Goal: Task Accomplishment & Management: Use online tool/utility

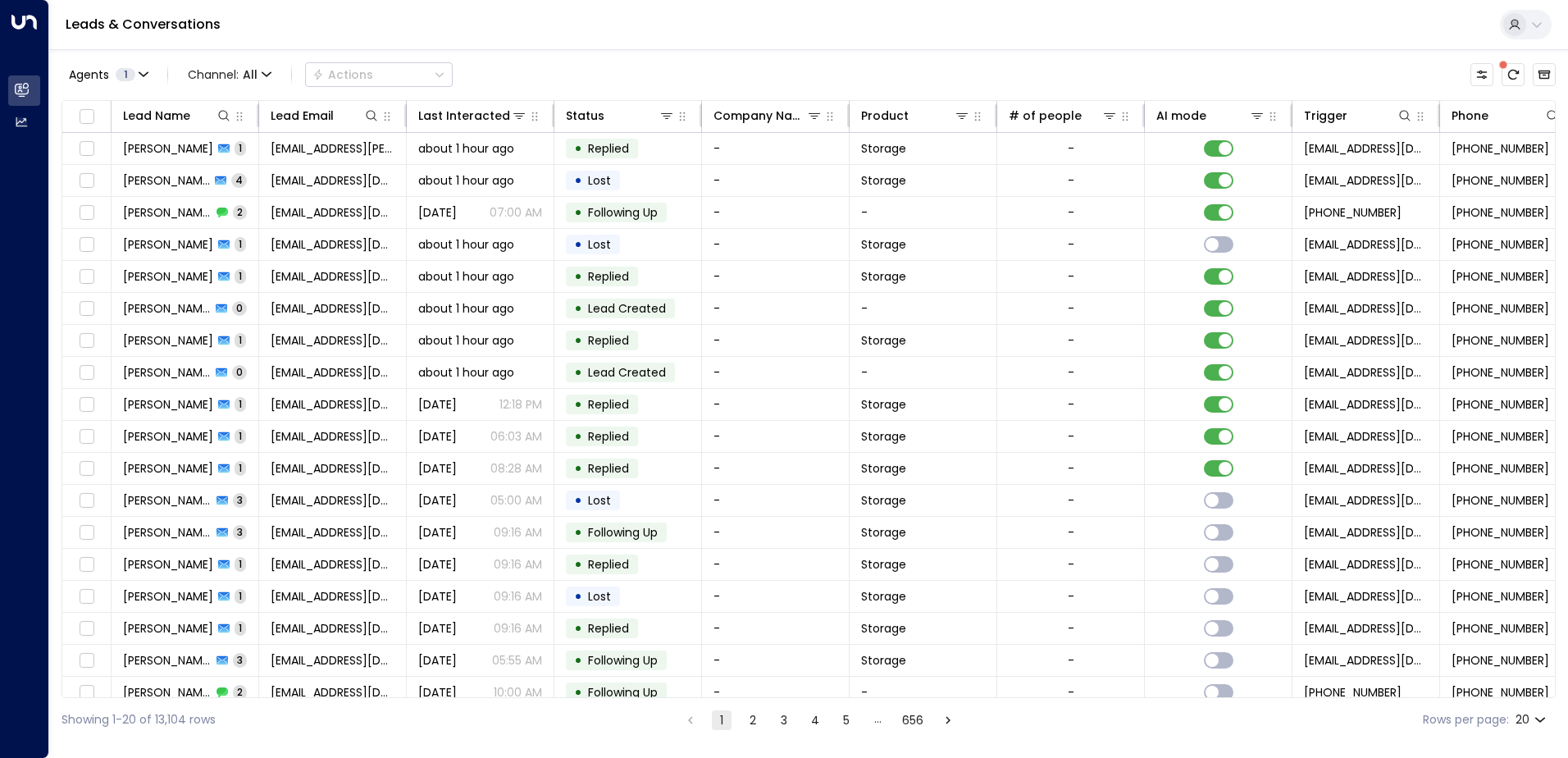
click at [1497, 702] on div "Showing 1-20 of 13,104 rows 1 2 3 4 5 … 656 Rows per page: 20 **" at bounding box center [809, 720] width 1494 height 44
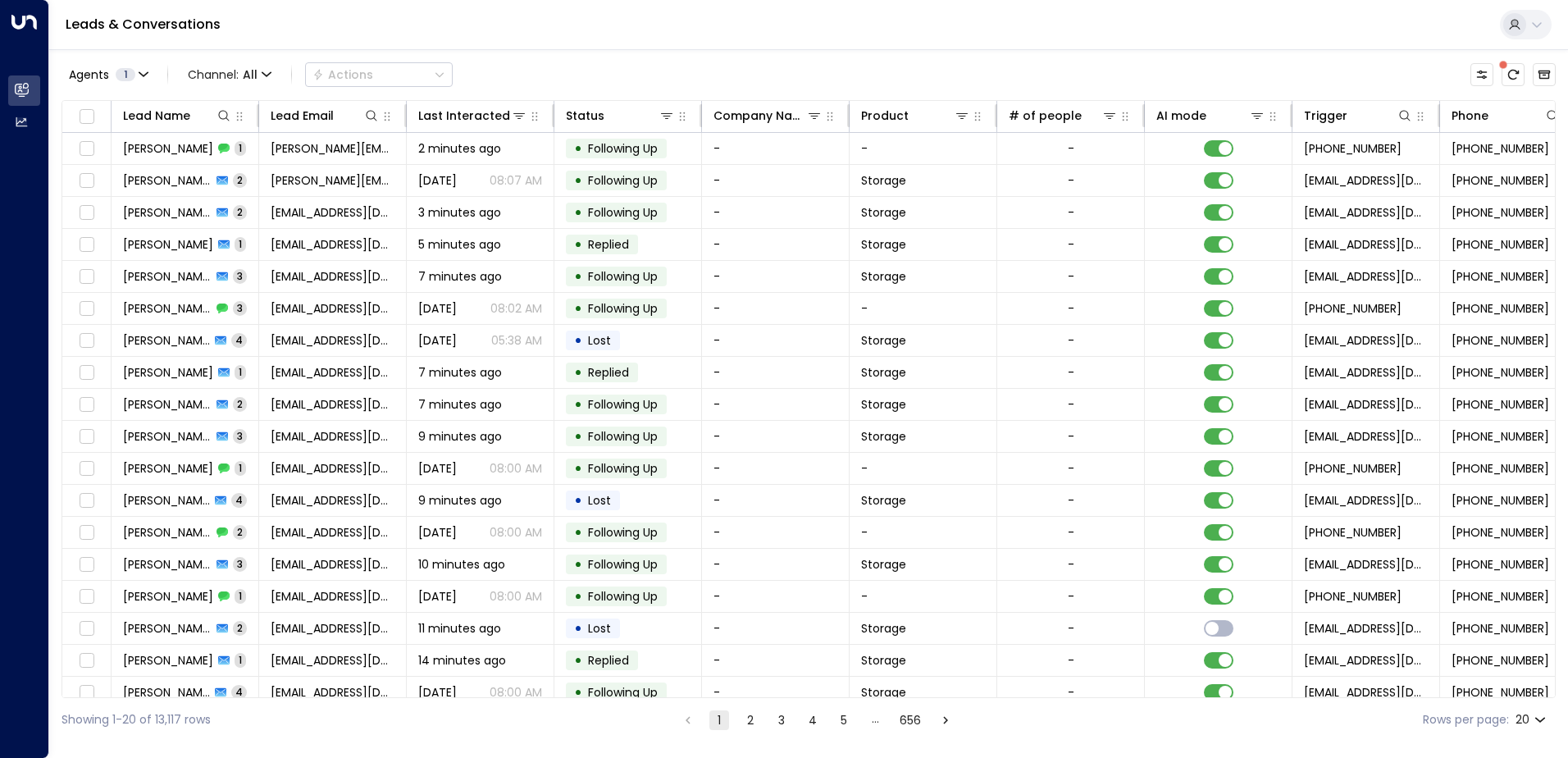
scroll to position [0, 335]
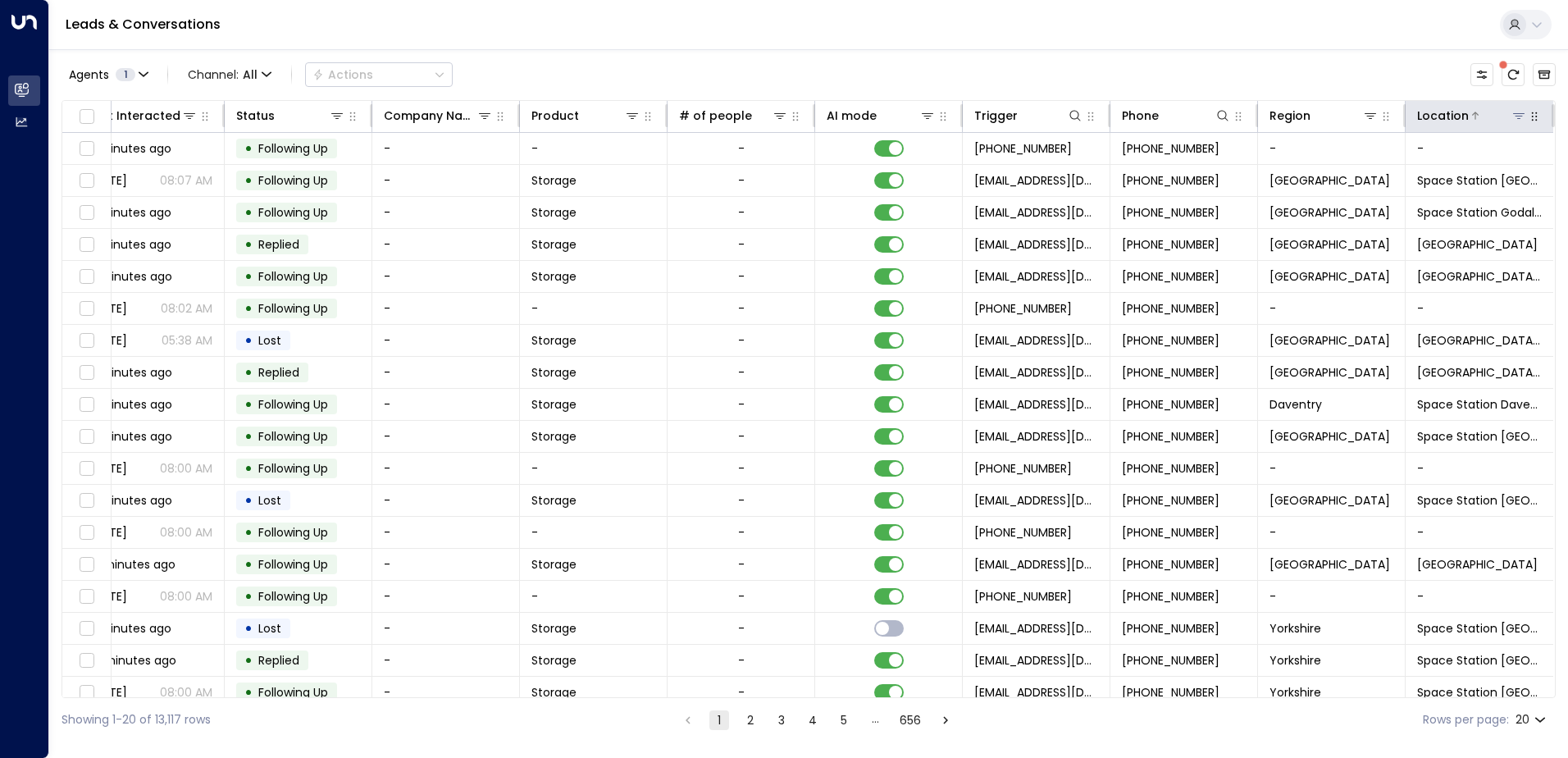
click at [1514, 113] on icon at bounding box center [1518, 116] width 12 height 5
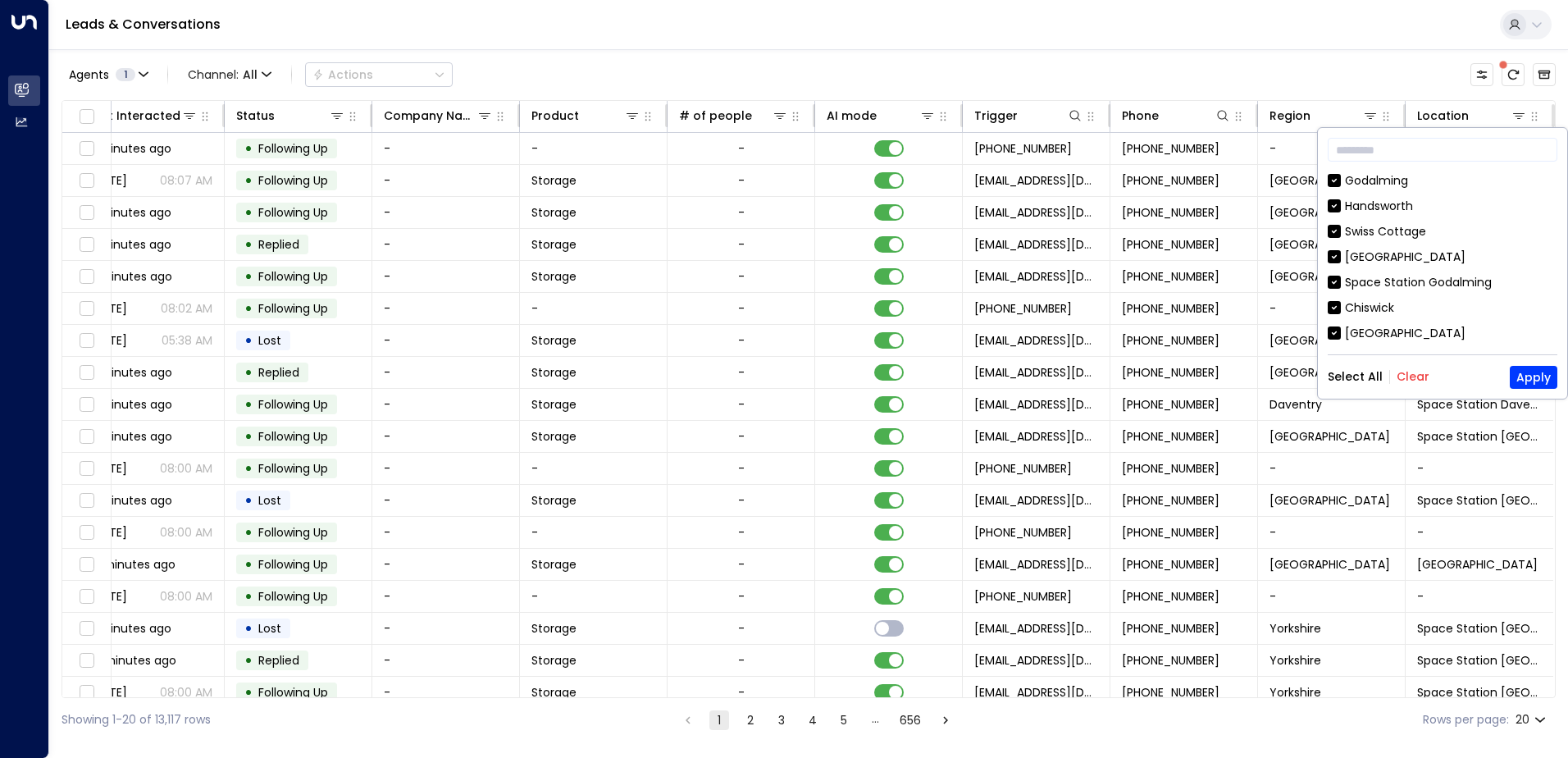
click at [1415, 375] on button "Clear" at bounding box center [1413, 376] width 33 height 13
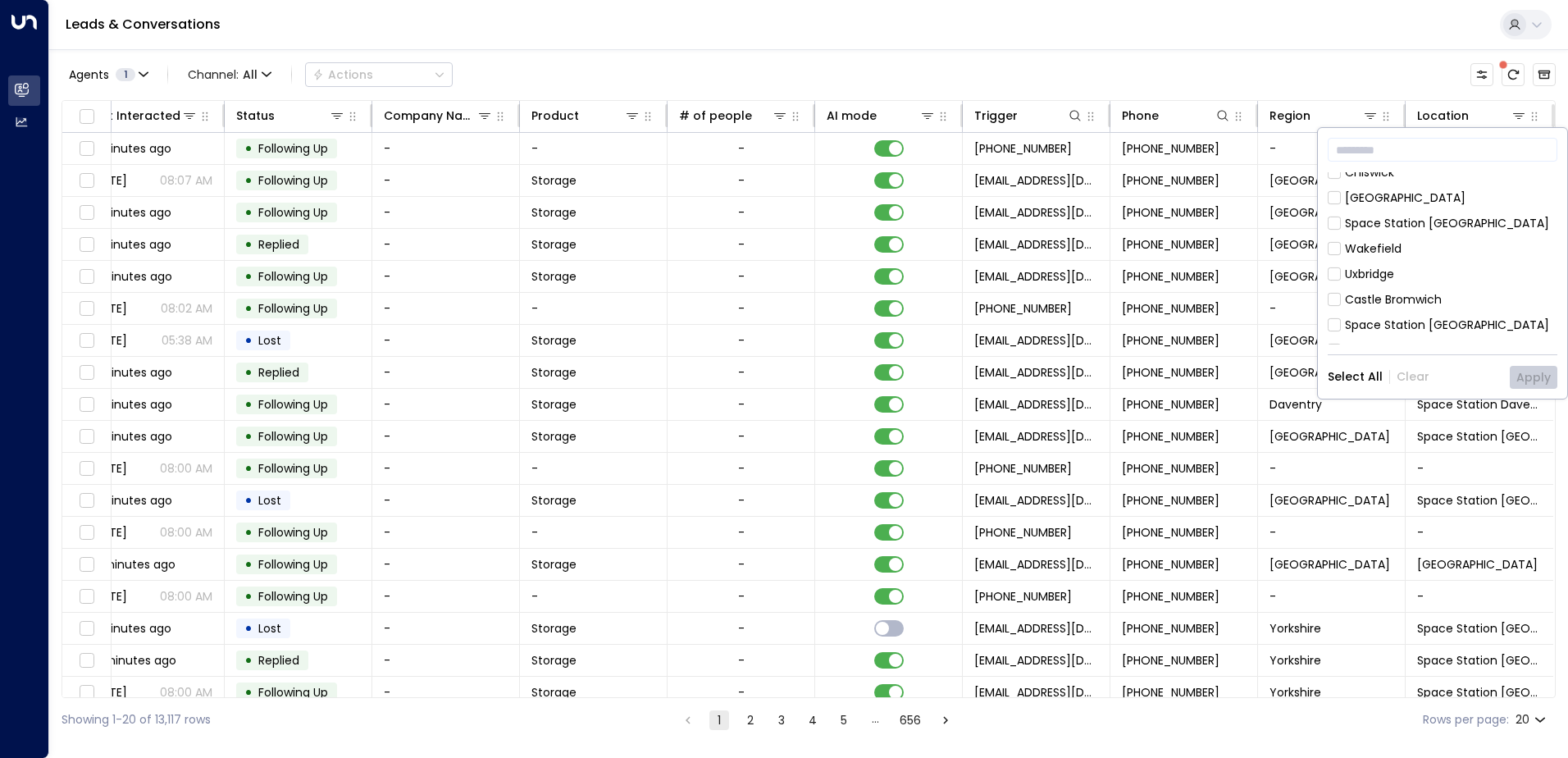
scroll to position [164, 0]
click at [1363, 237] on div "Uxbridge" at bounding box center [1369, 246] width 49 height 17
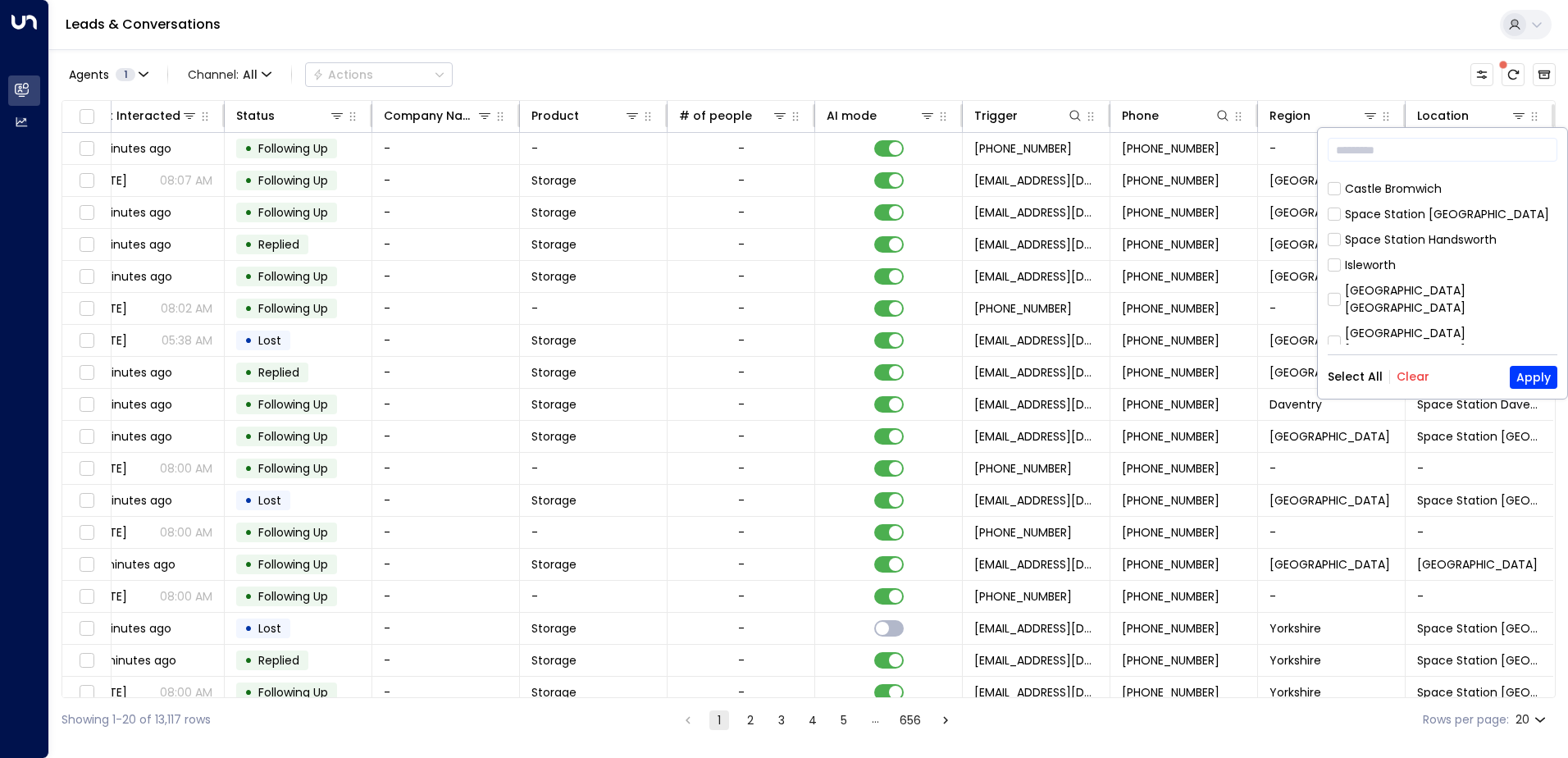
click at [1410, 325] on div "[GEOGRAPHIC_DATA] [GEOGRAPHIC_DATA]" at bounding box center [1451, 342] width 212 height 35
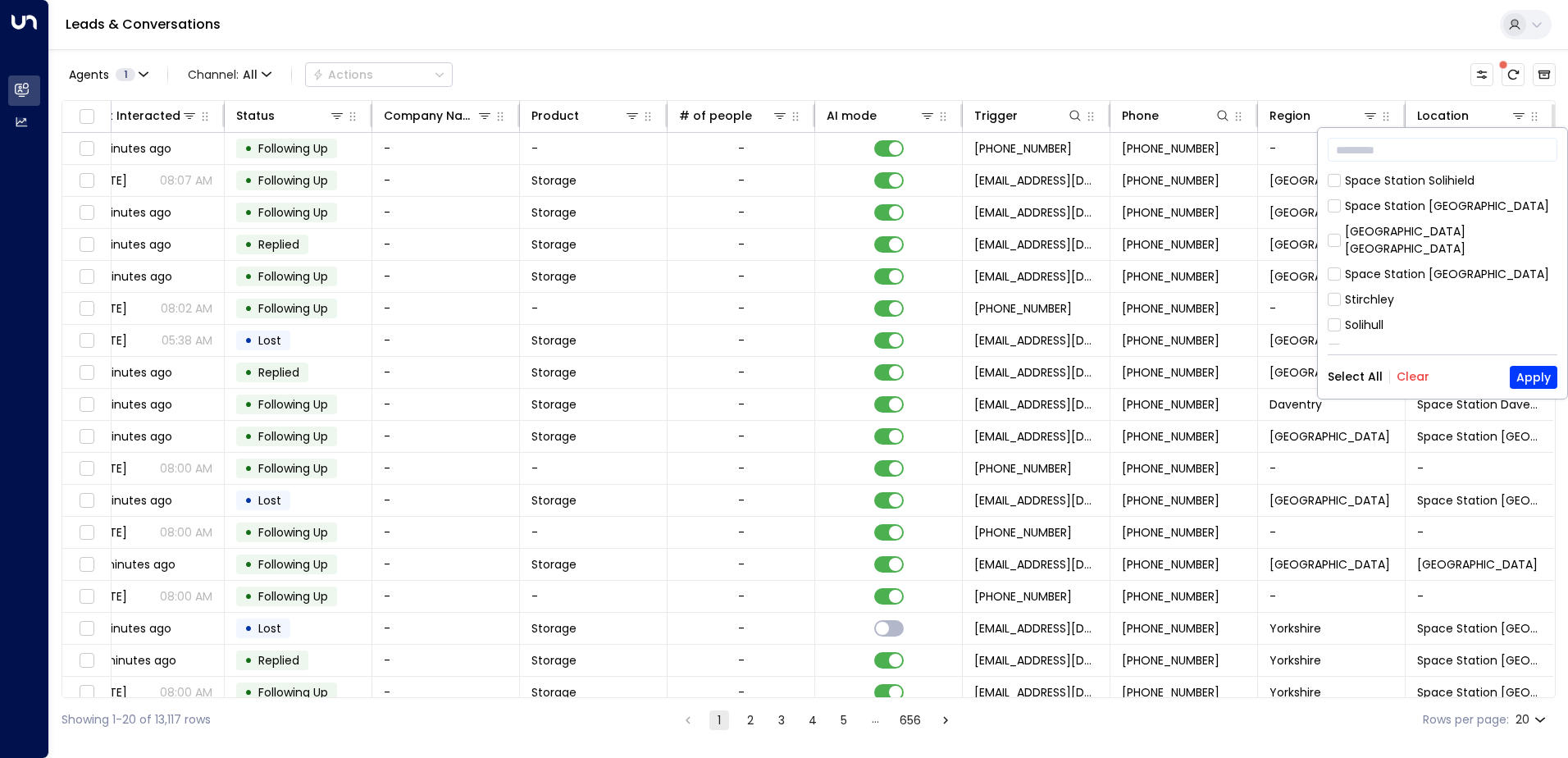
click at [1433, 342] on div "Space Station Uxbrige" at bounding box center [1407, 350] width 126 height 17
click at [1547, 378] on button "Apply" at bounding box center [1532, 378] width 47 height 23
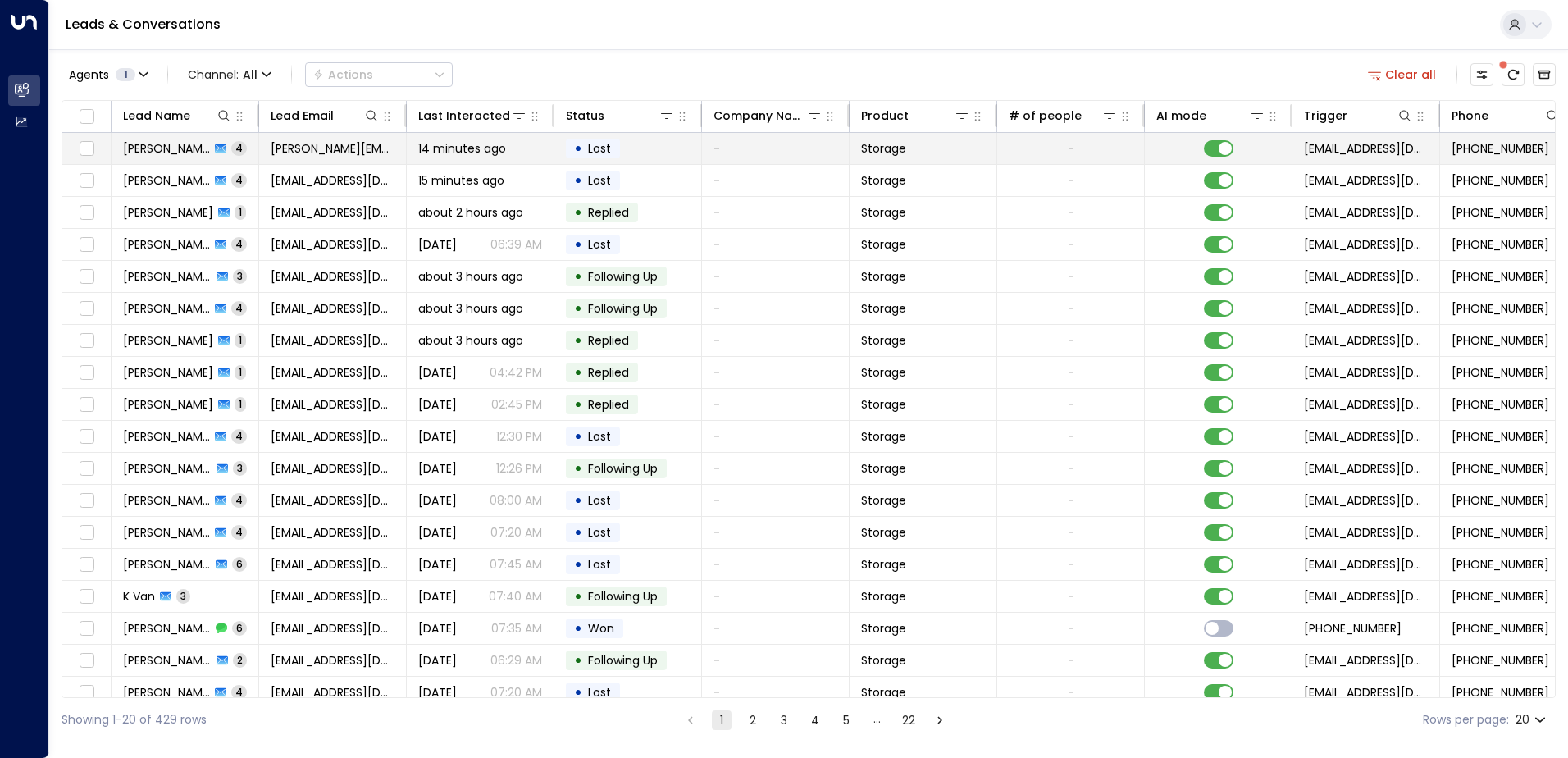
click at [176, 156] on td "[PERSON_NAME] 4" at bounding box center [185, 148] width 147 height 31
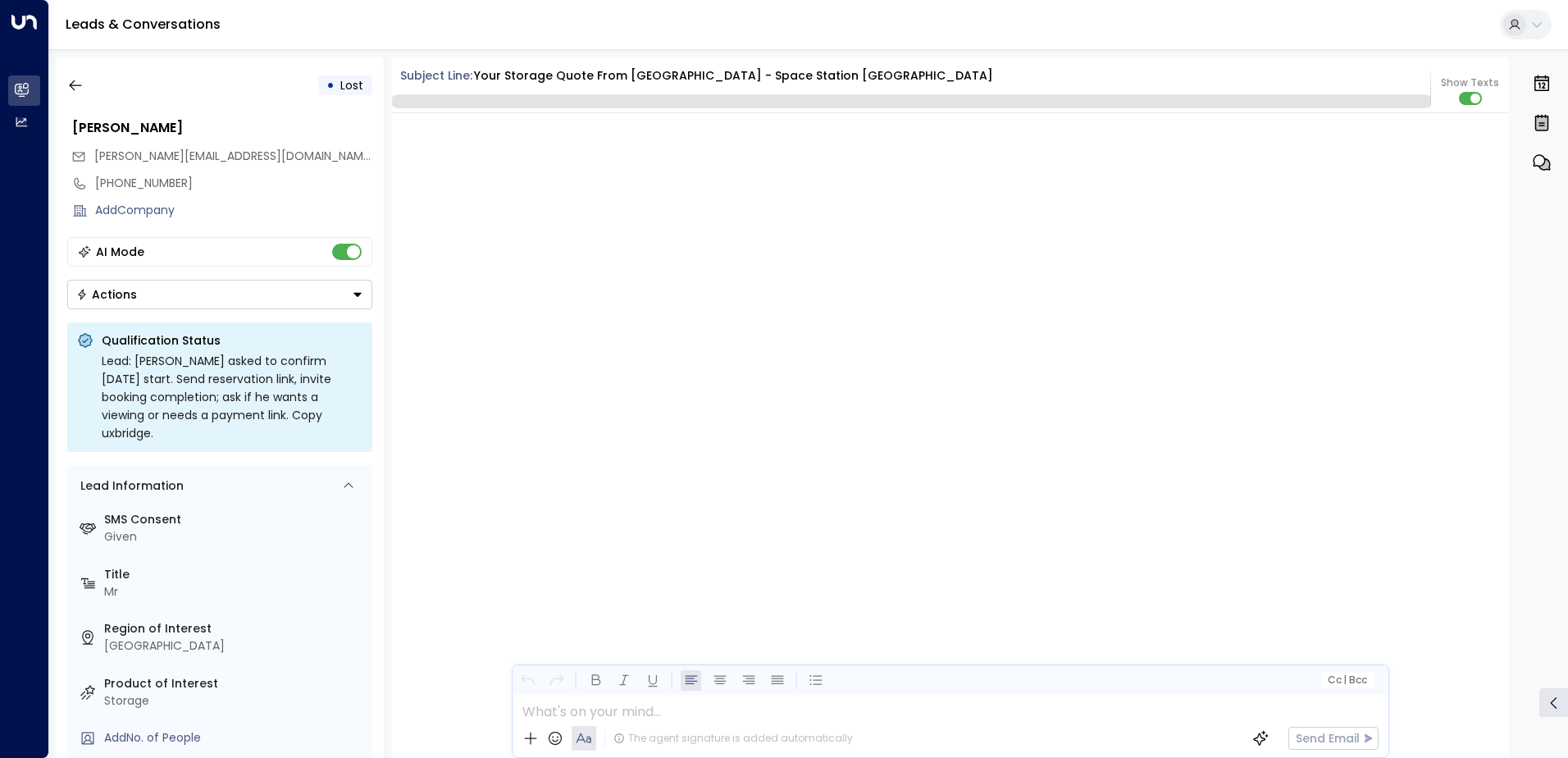
scroll to position [3353, 0]
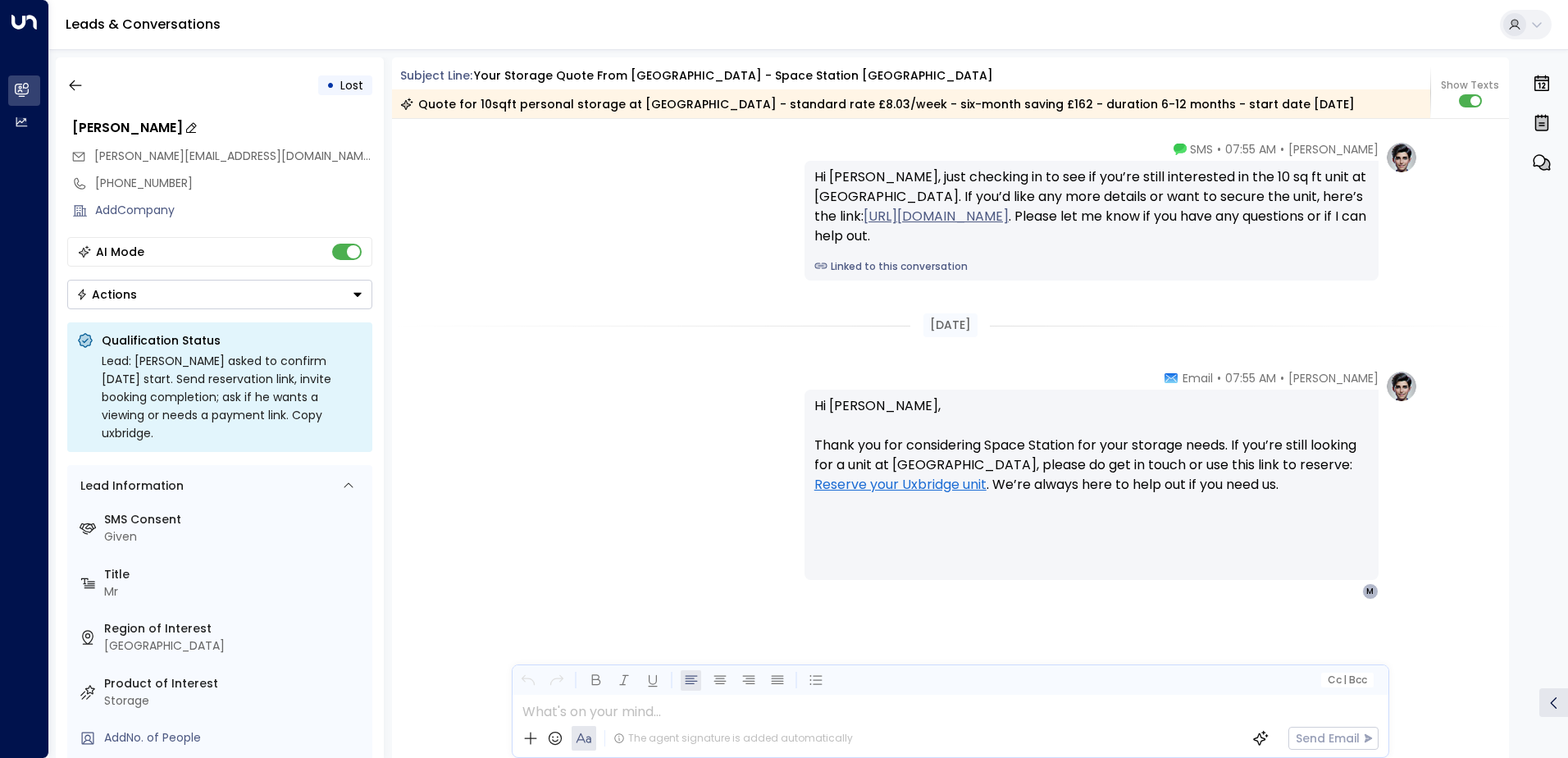
click at [165, 130] on div "[PERSON_NAME]" at bounding box center [222, 128] width 300 height 20
click at [165, 130] on input "**********" at bounding box center [220, 128] width 295 height 20
click at [79, 93] on icon "button" at bounding box center [75, 85] width 16 height 16
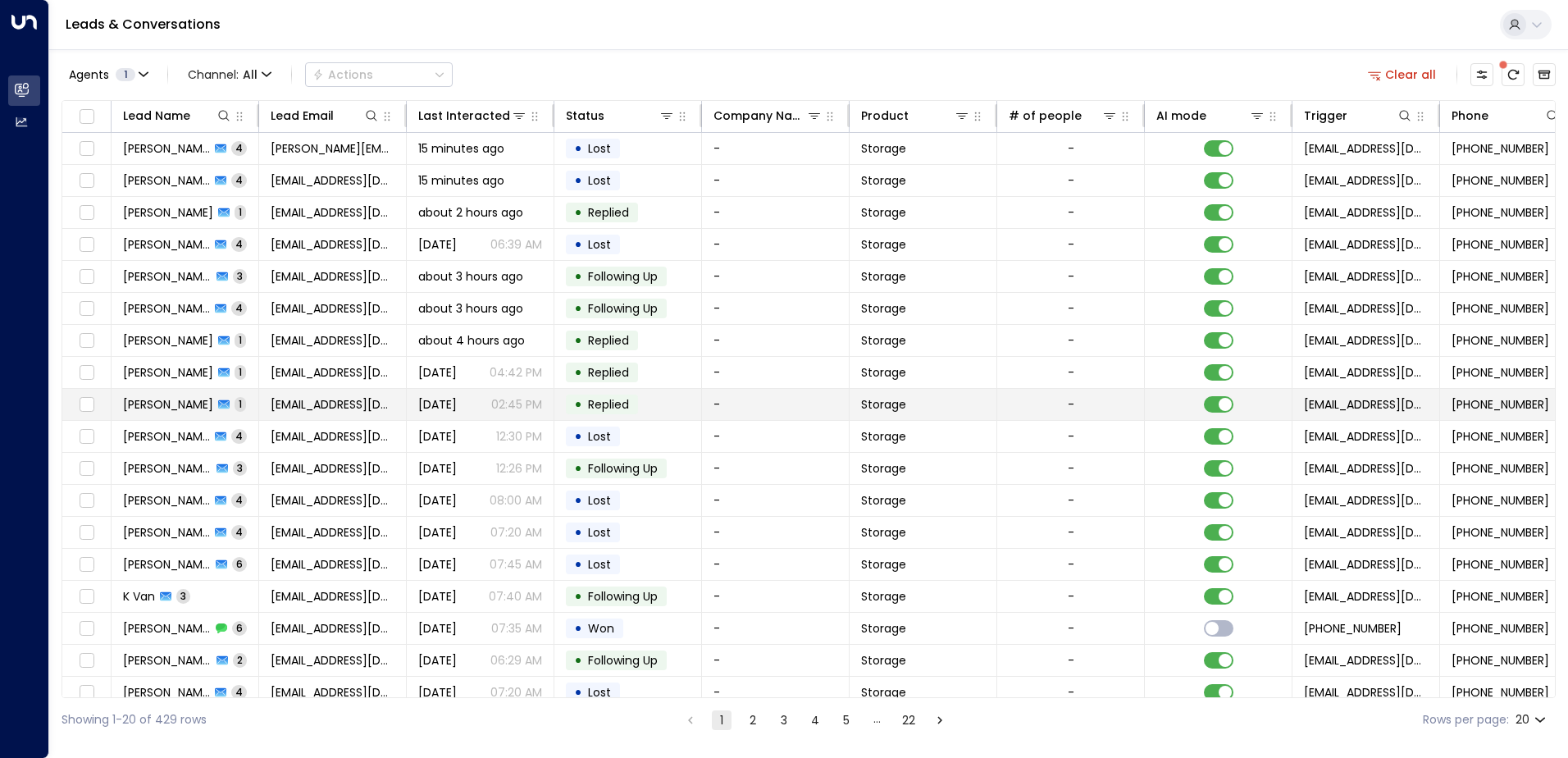
click at [457, 402] on span "[DATE]" at bounding box center [437, 404] width 38 height 16
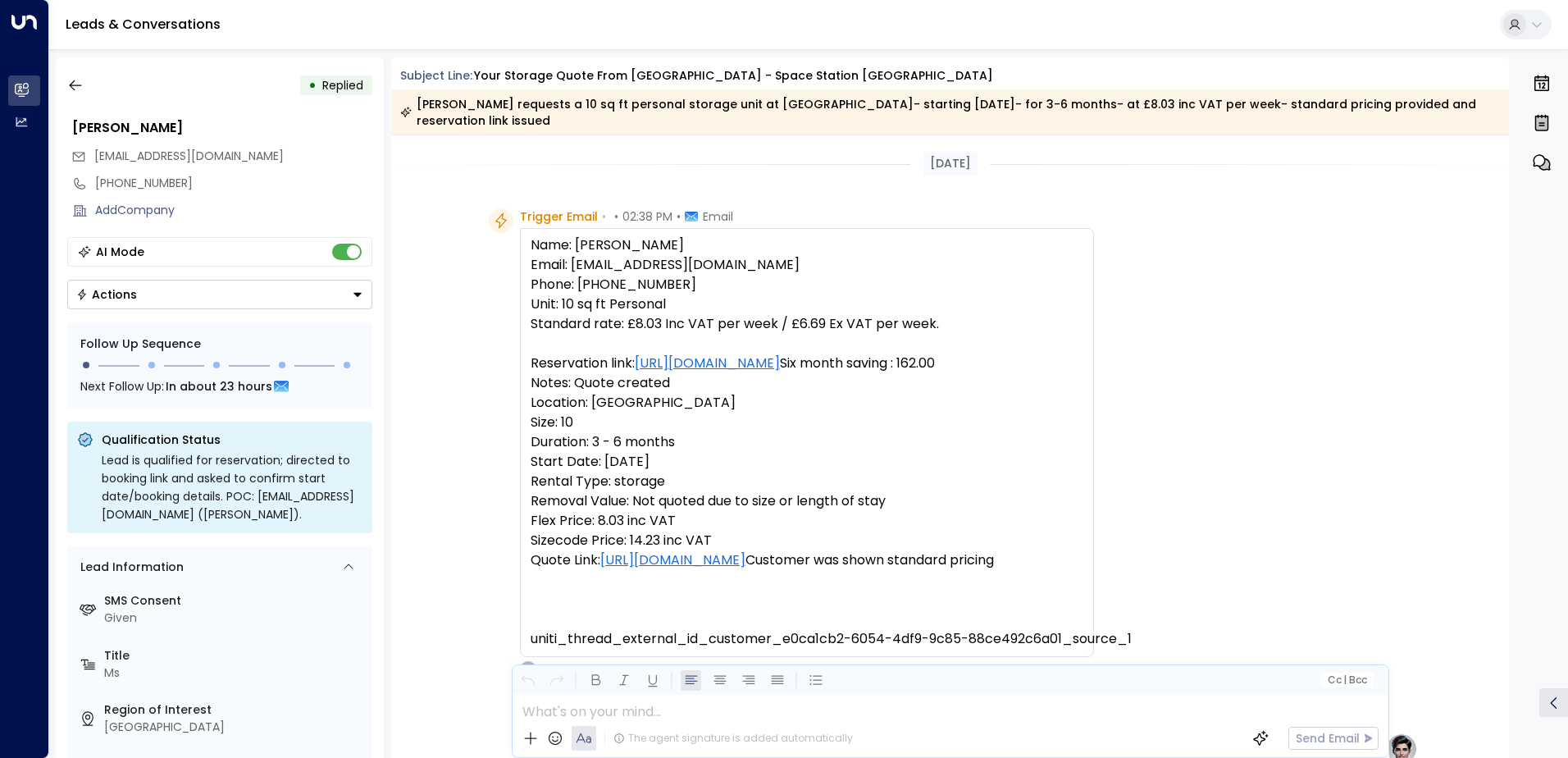
click at [358, 260] on div "AI Mode" at bounding box center [220, 252] width 305 height 29
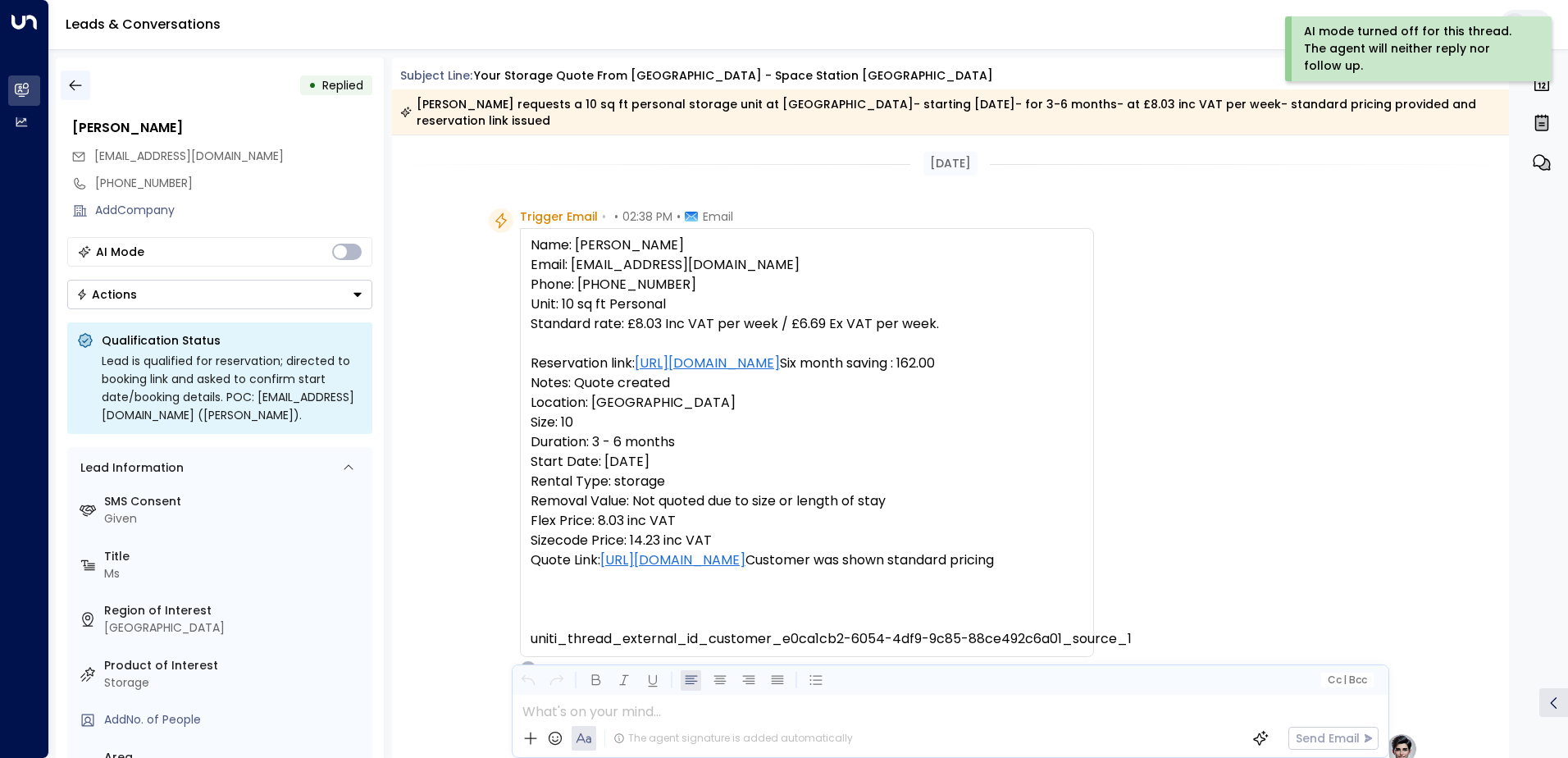
click at [76, 91] on icon "button" at bounding box center [75, 85] width 16 height 16
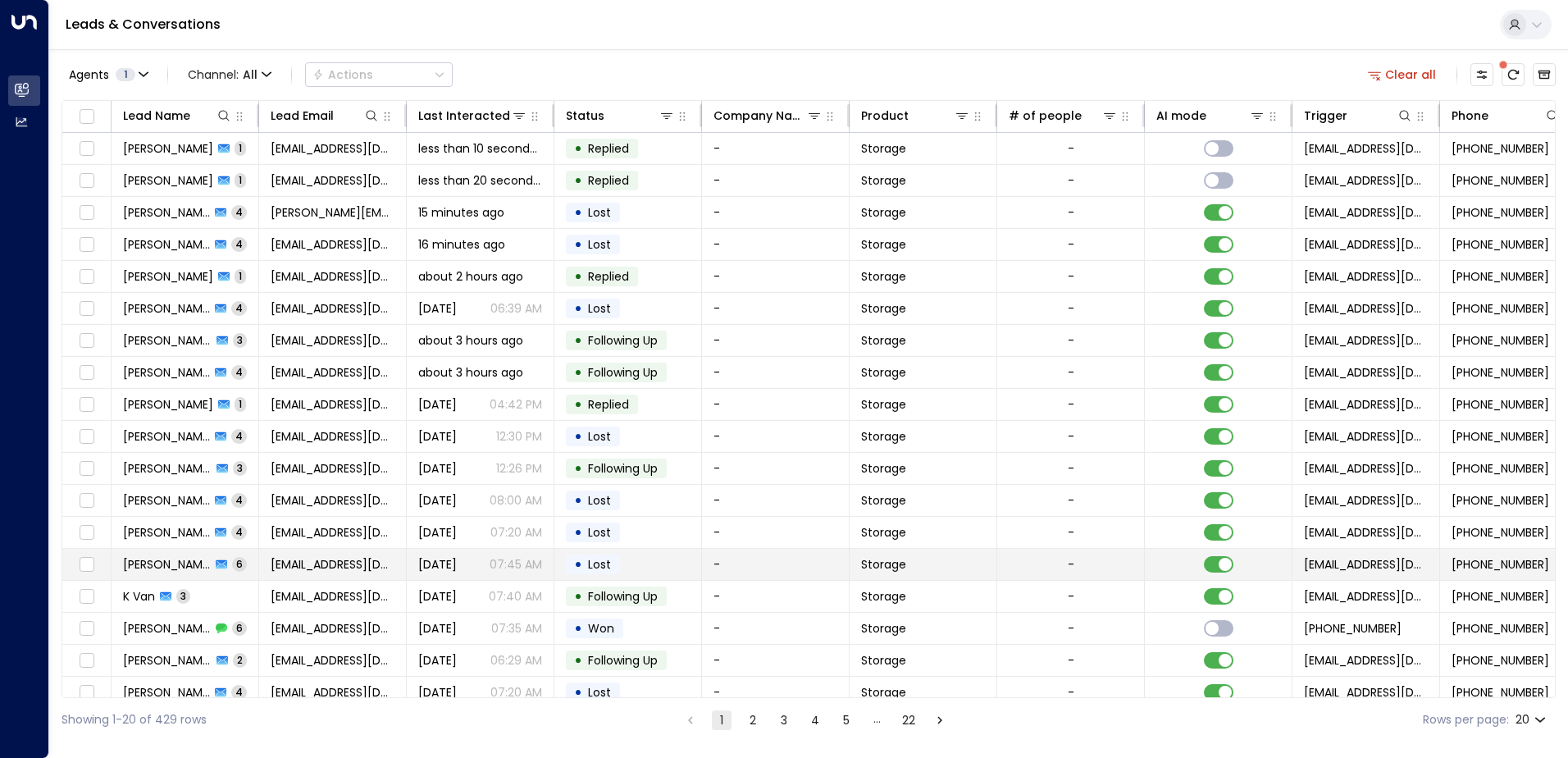
click at [476, 573] on td "[DATE] 07:45 AM" at bounding box center [480, 564] width 147 height 31
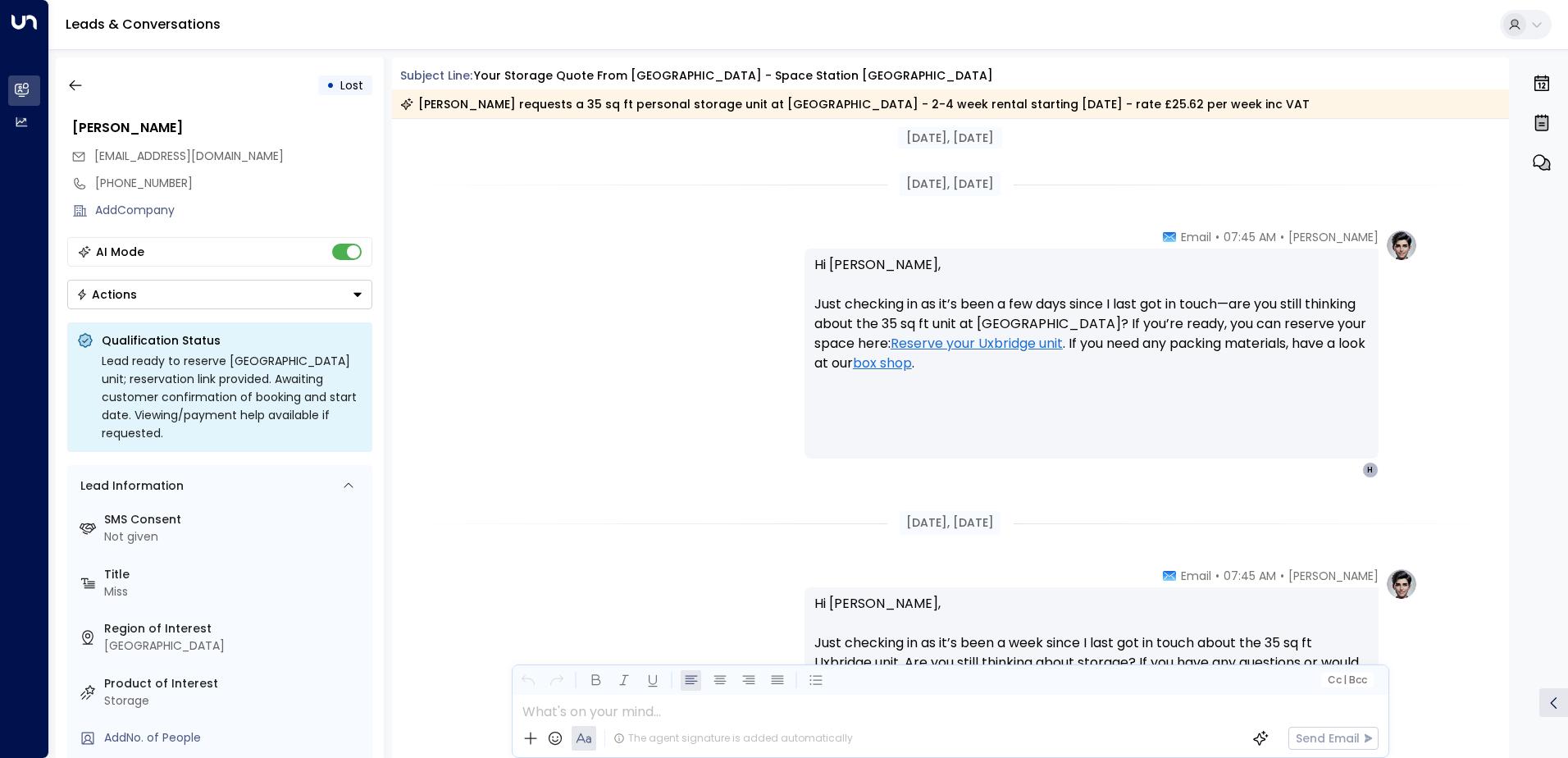
scroll to position [2296, 0]
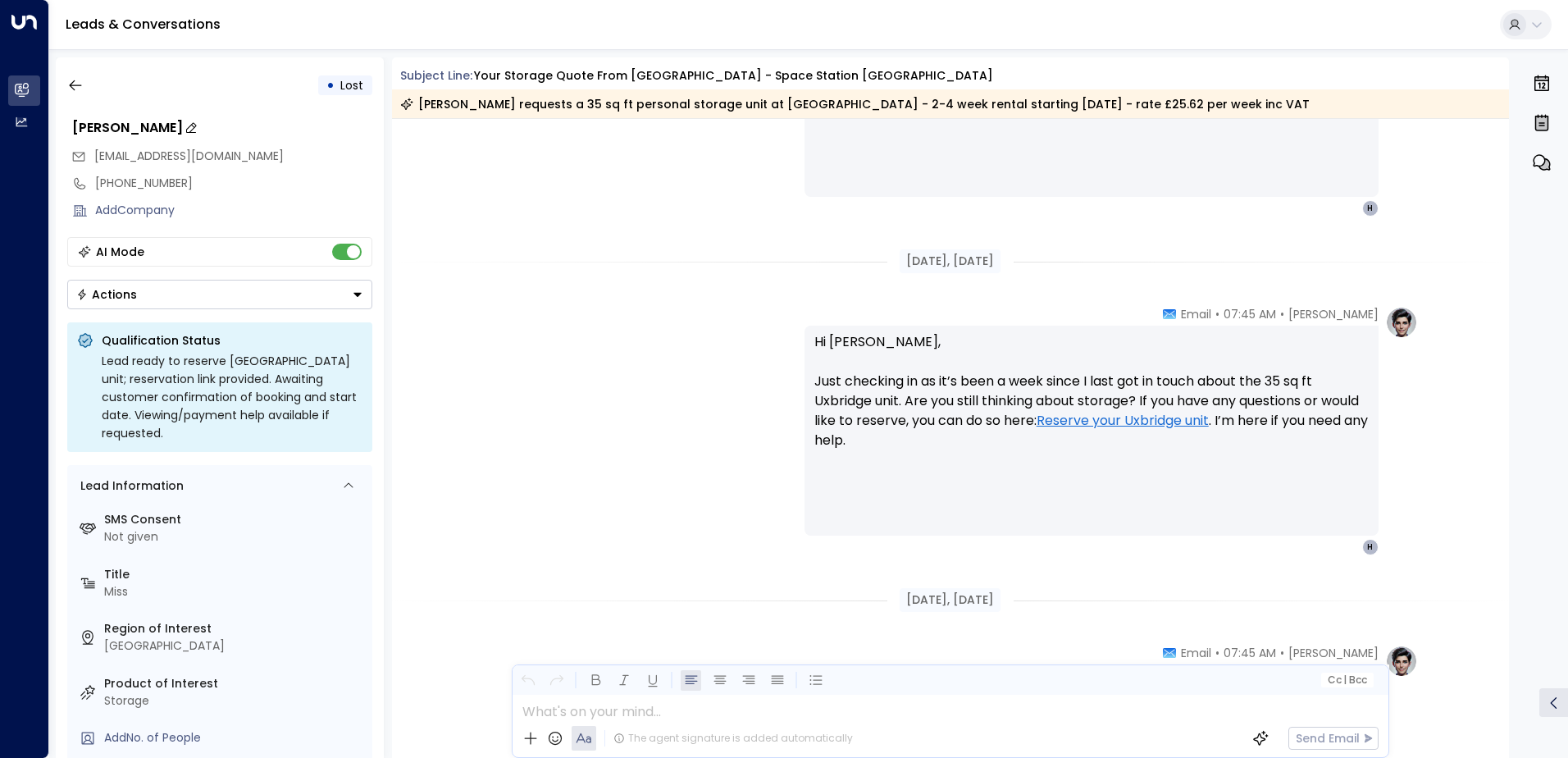
click at [145, 120] on div "[PERSON_NAME]" at bounding box center [222, 128] width 300 height 20
click at [145, 120] on input "**********" at bounding box center [220, 128] width 295 height 20
click at [71, 90] on icon "button" at bounding box center [75, 85] width 16 height 16
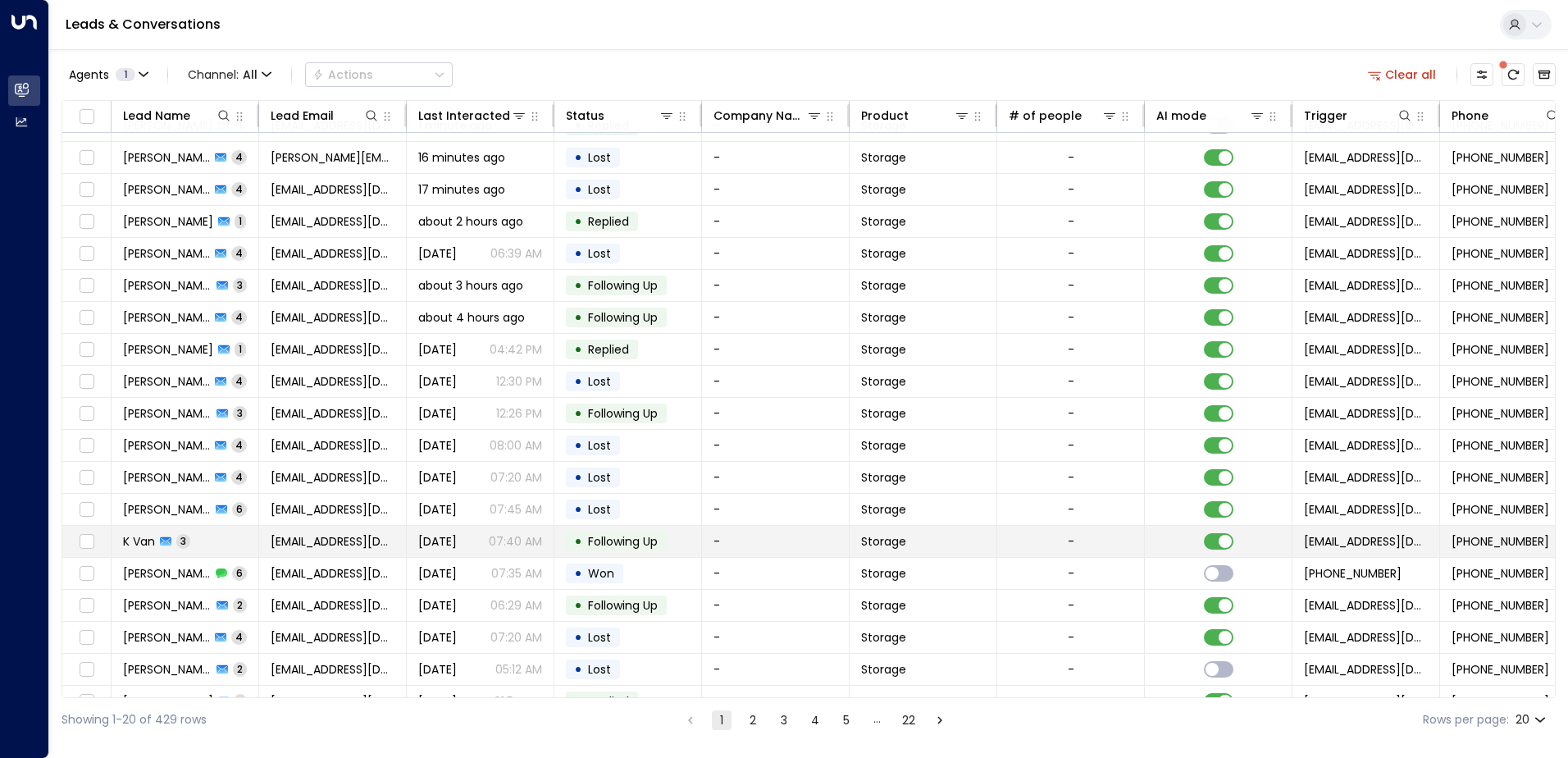
scroll to position [80, 0]
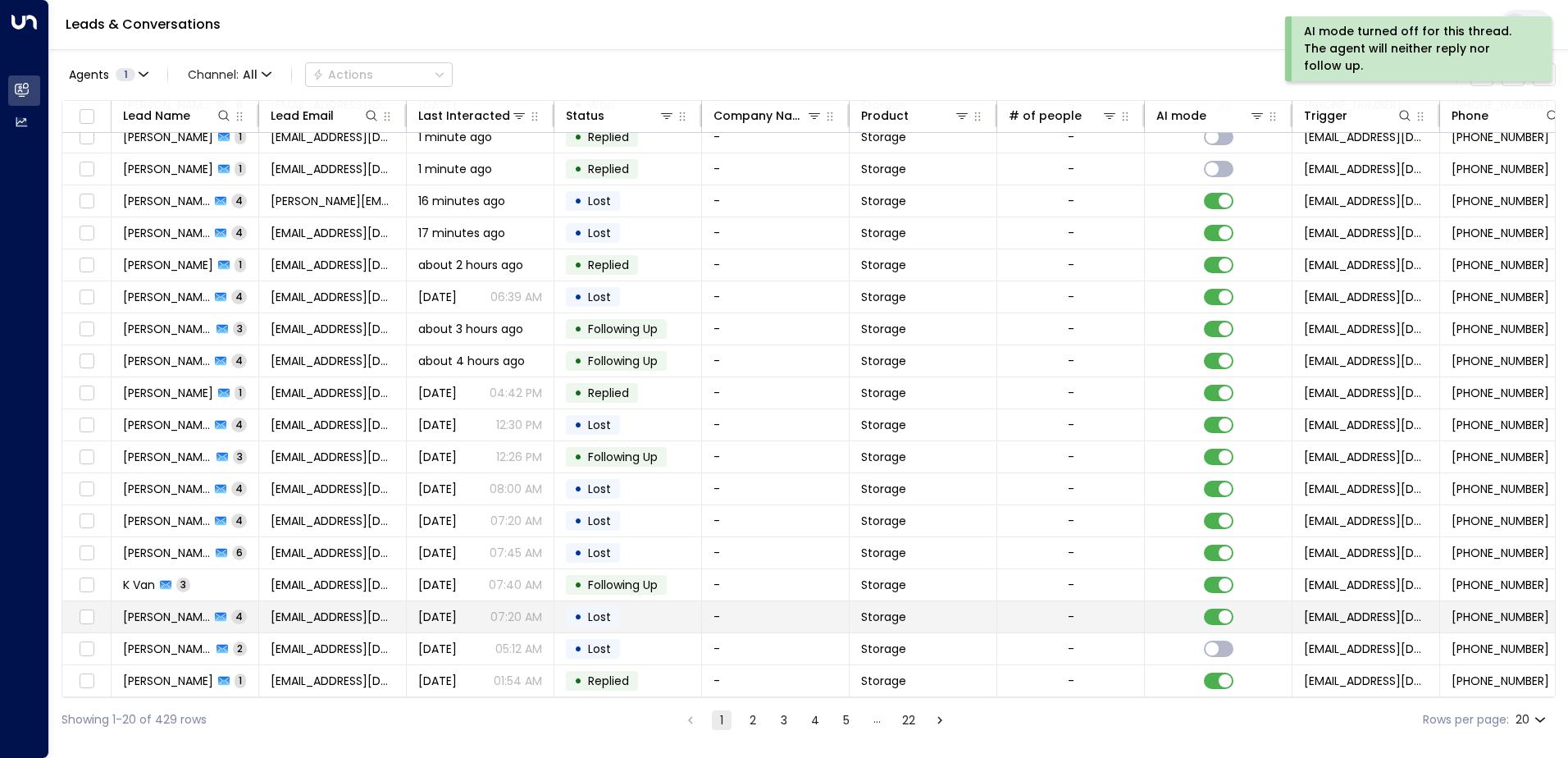
click at [605, 611] on span "Lost" at bounding box center [600, 617] width 23 height 16
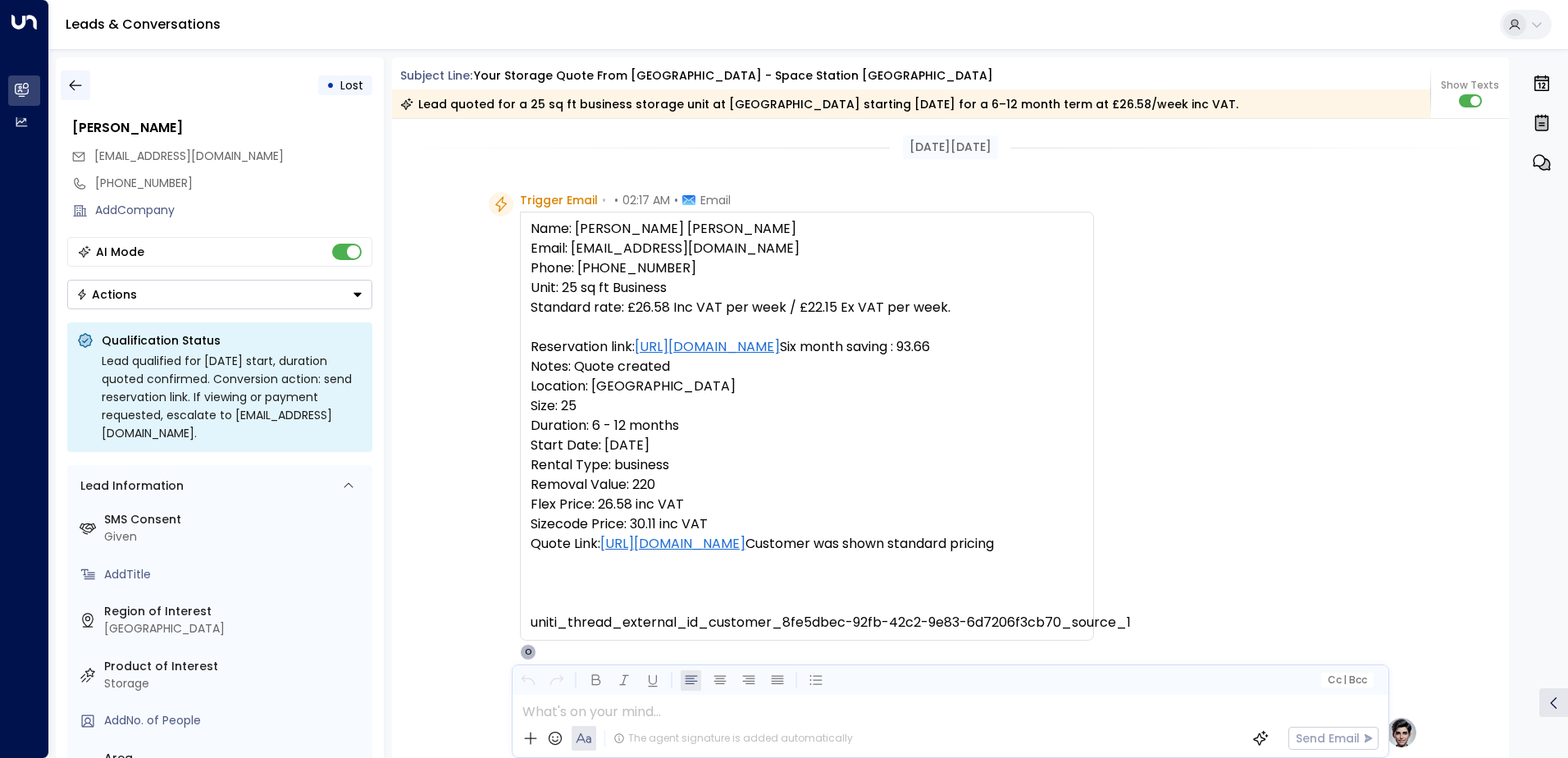
click at [77, 86] on icon "button" at bounding box center [75, 85] width 16 height 16
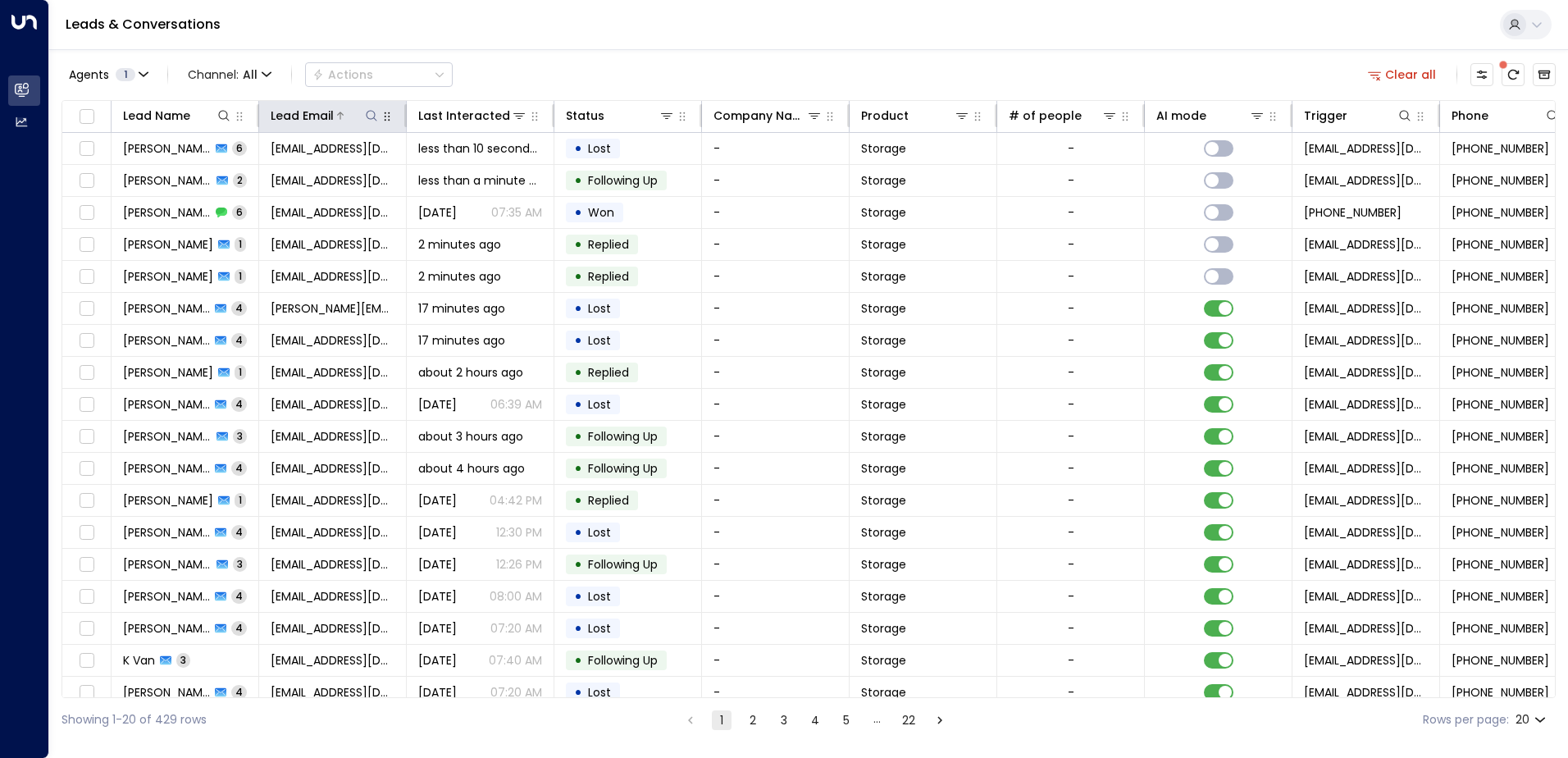
click at [368, 109] on button at bounding box center [371, 115] width 16 height 16
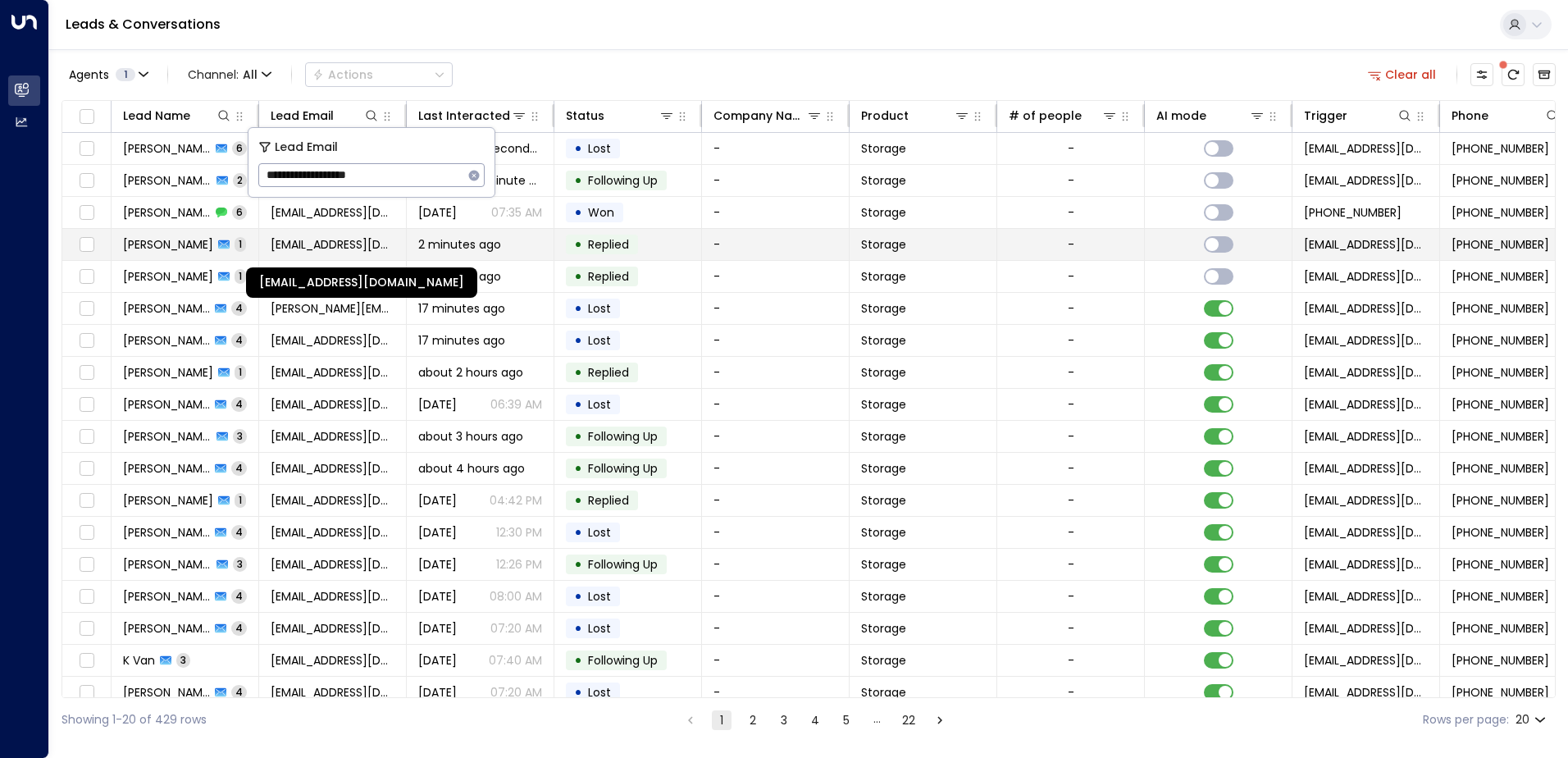
type input "**********"
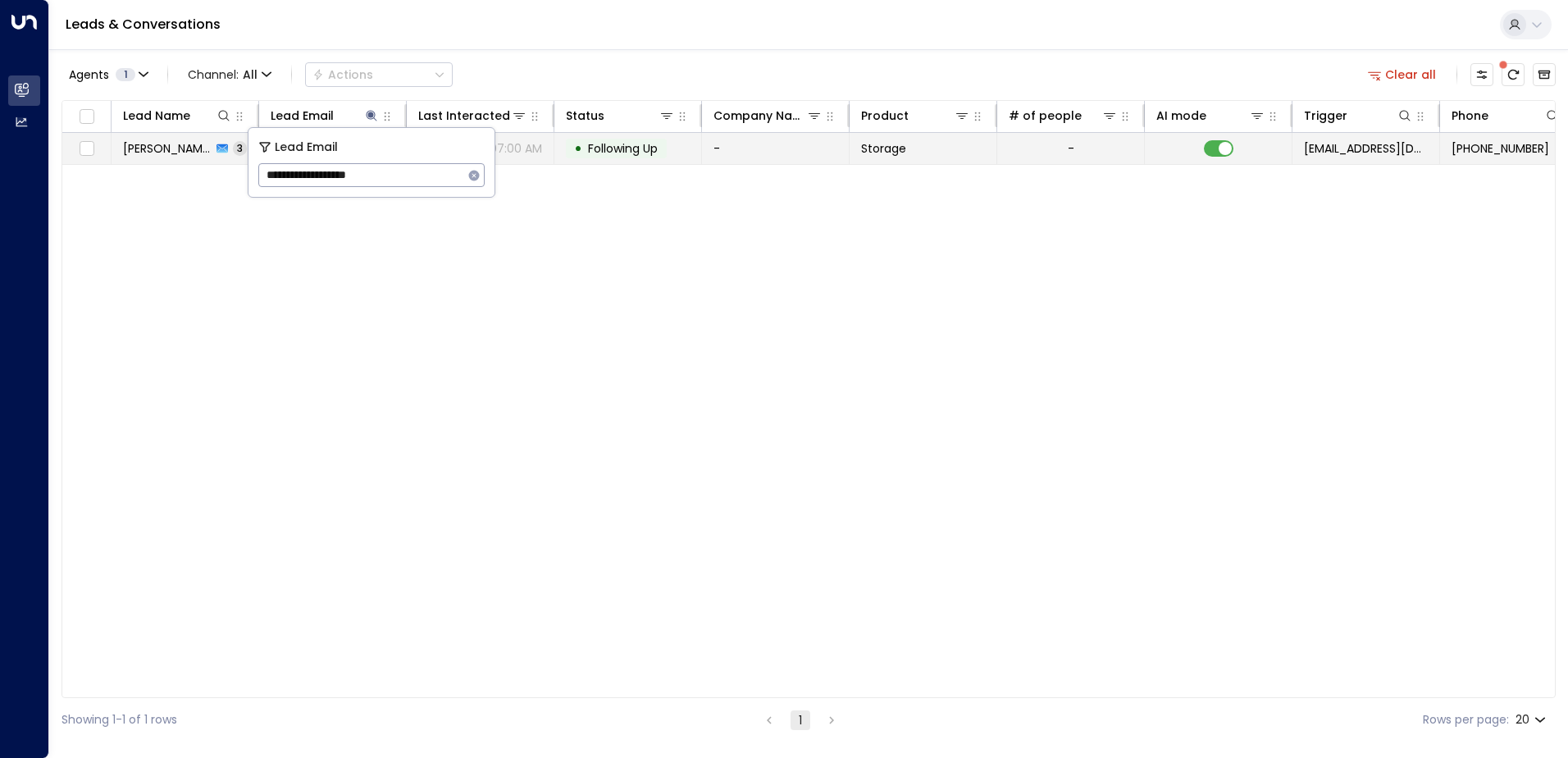
click at [621, 164] on tr "[PERSON_NAME] 3 [EMAIL_ADDRESS][DOMAIN_NAME] [DATE] 07:00 AM • Following Up - S…" at bounding box center [973, 149] width 1821 height 32
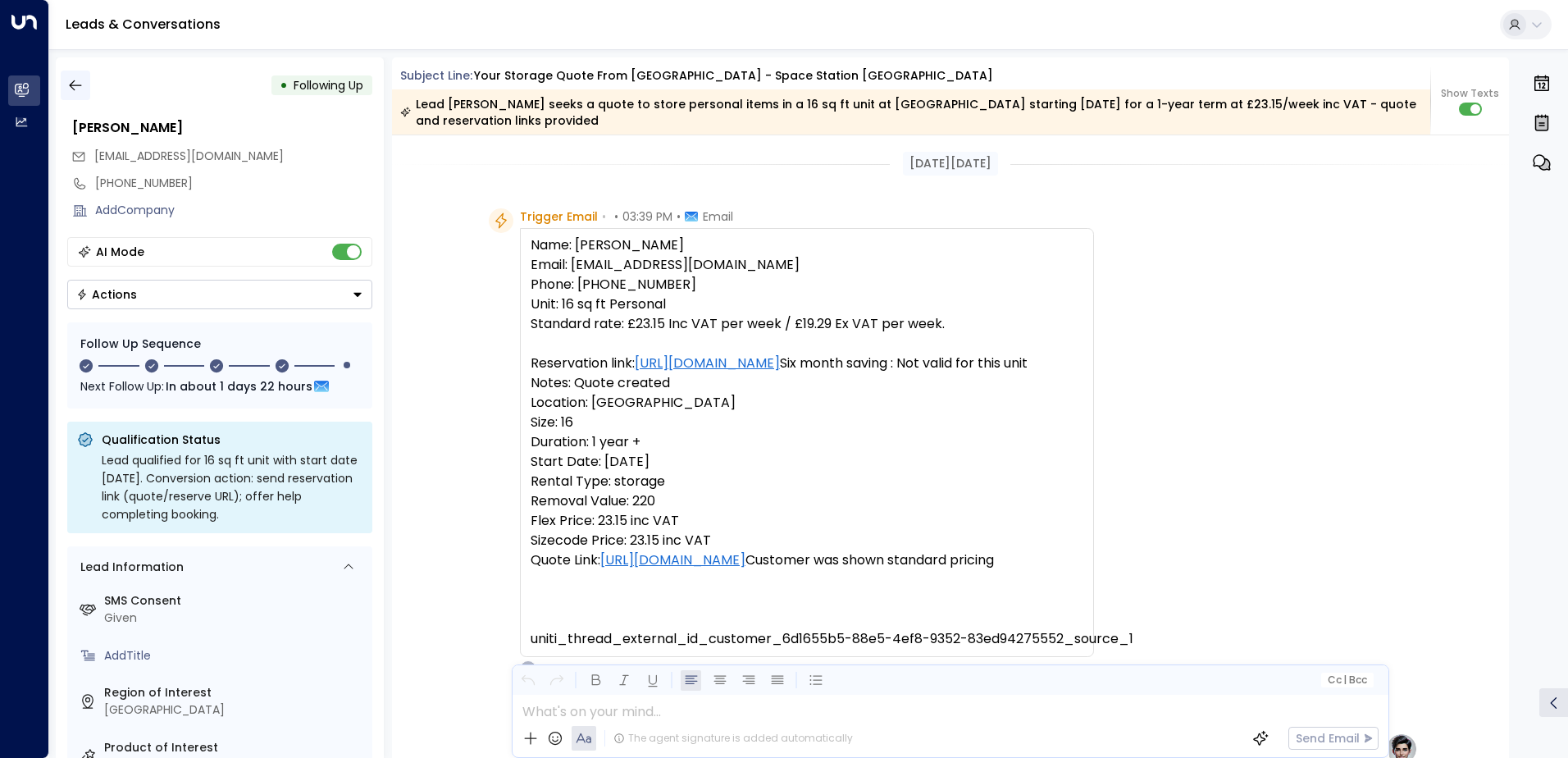
click at [68, 86] on icon "button" at bounding box center [75, 85] width 16 height 16
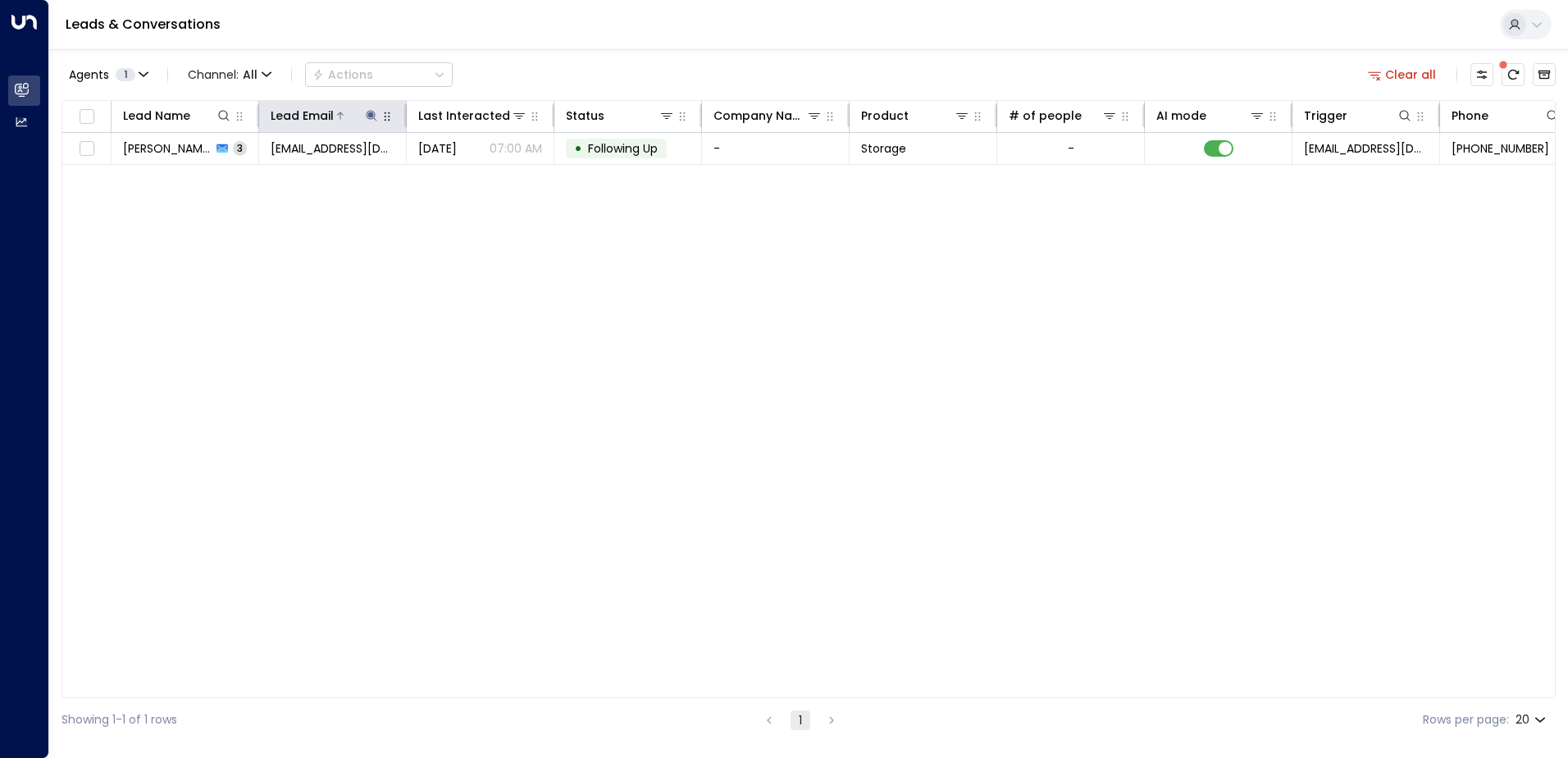
click at [369, 113] on icon at bounding box center [371, 115] width 11 height 11
click at [474, 179] on icon "button" at bounding box center [475, 175] width 11 height 11
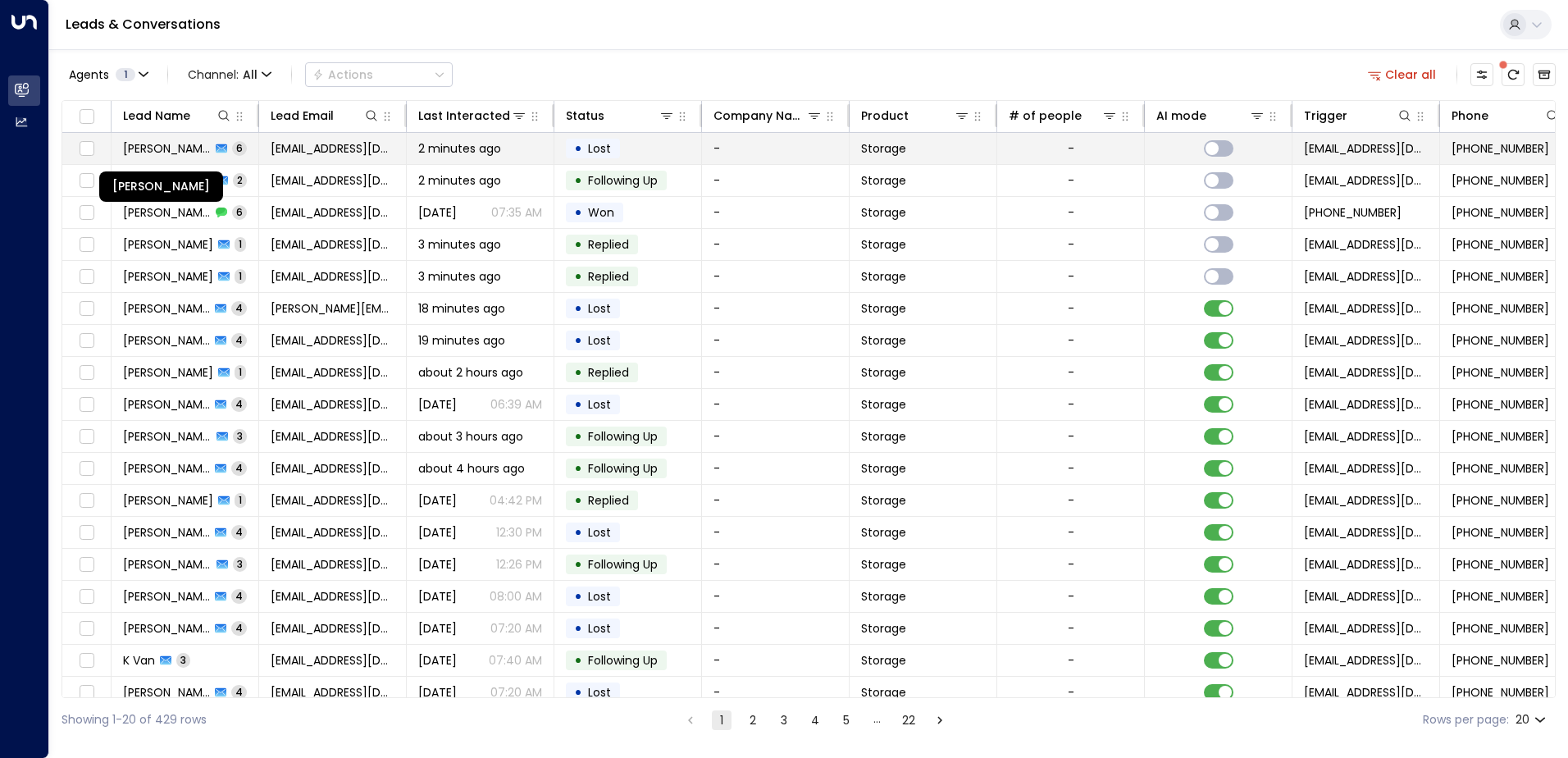
click at [176, 142] on span "[PERSON_NAME]" at bounding box center [167, 148] width 87 height 16
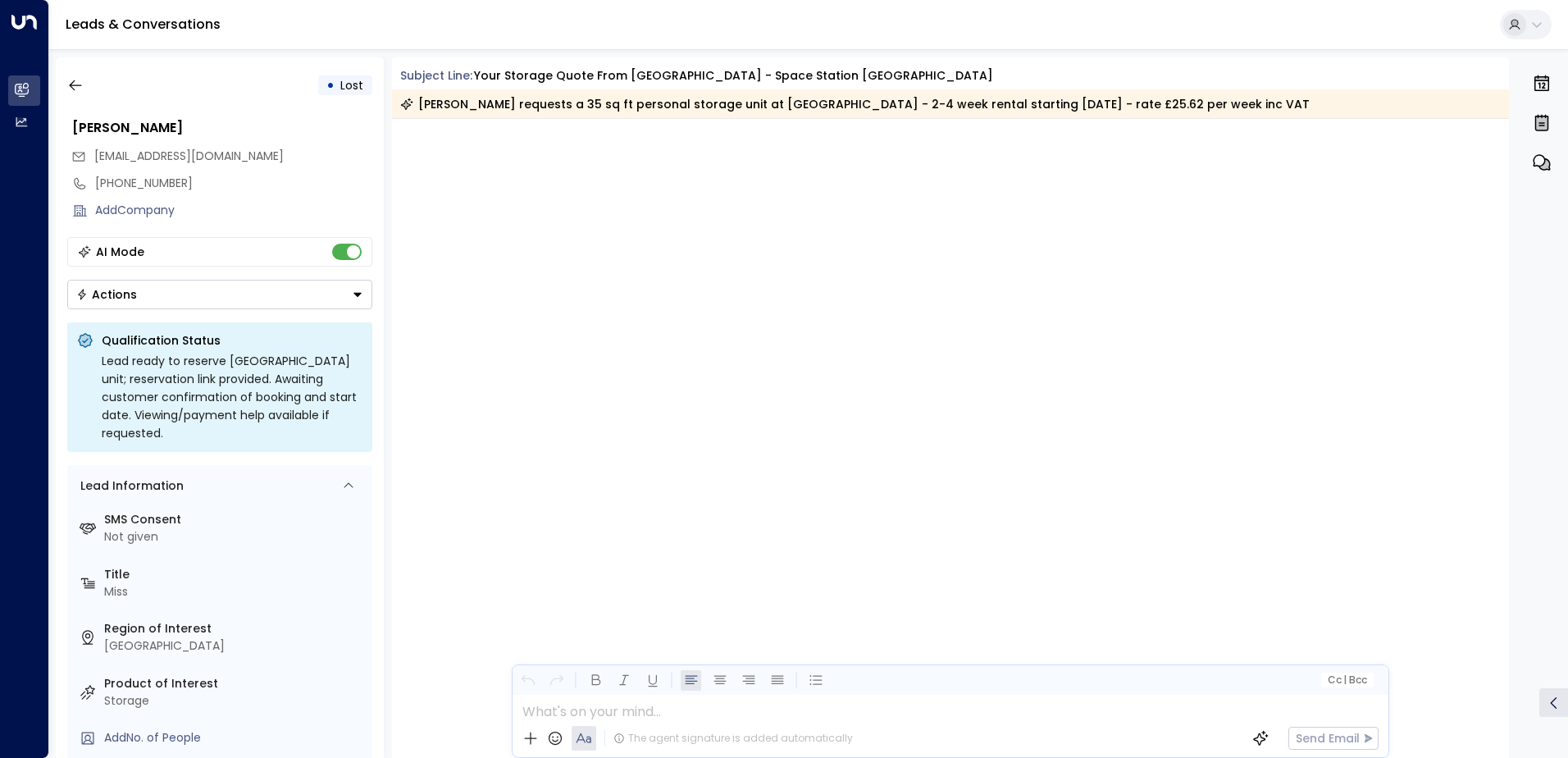
scroll to position [3629, 0]
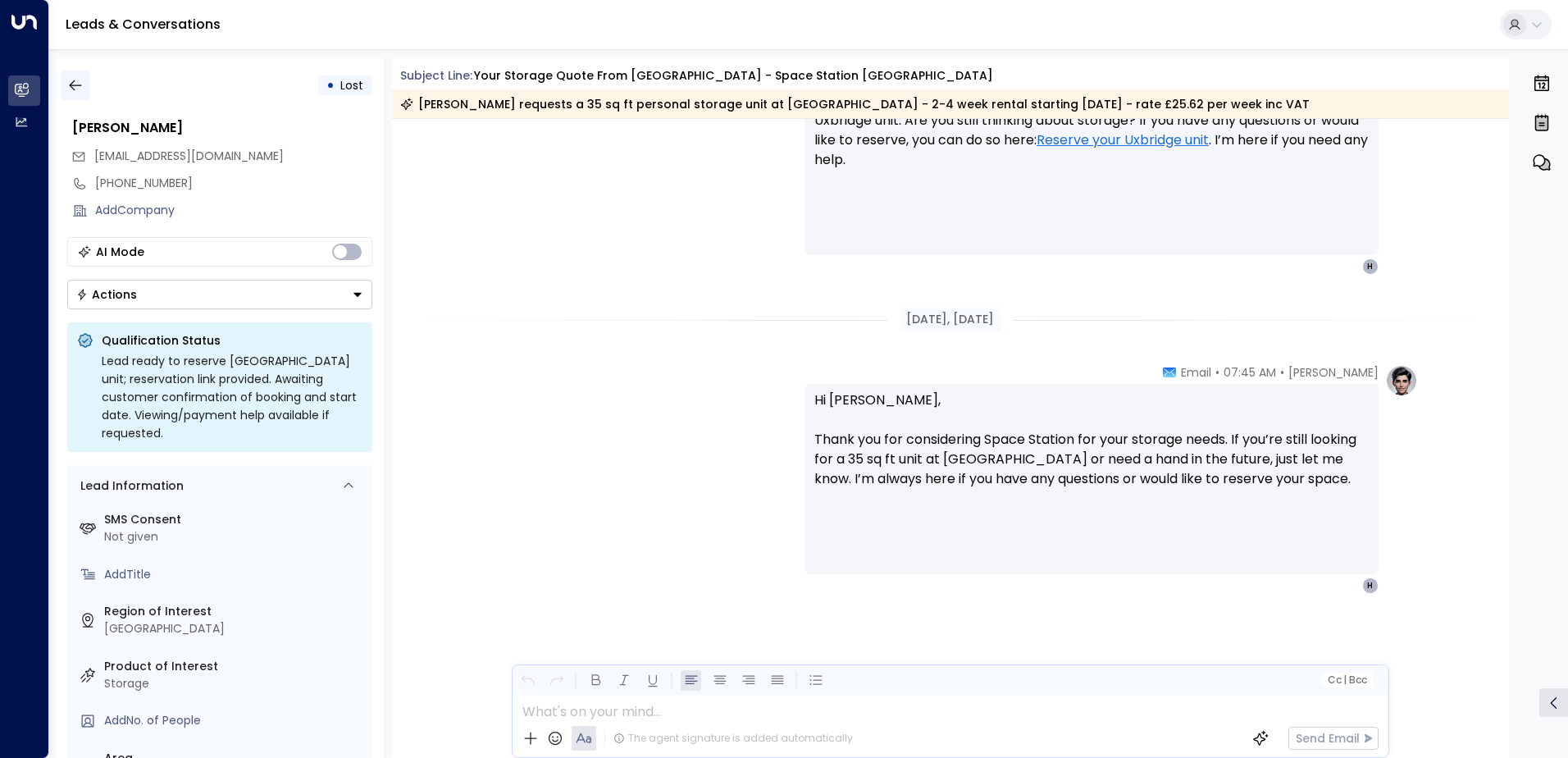
click at [76, 80] on icon "button" at bounding box center [75, 85] width 16 height 16
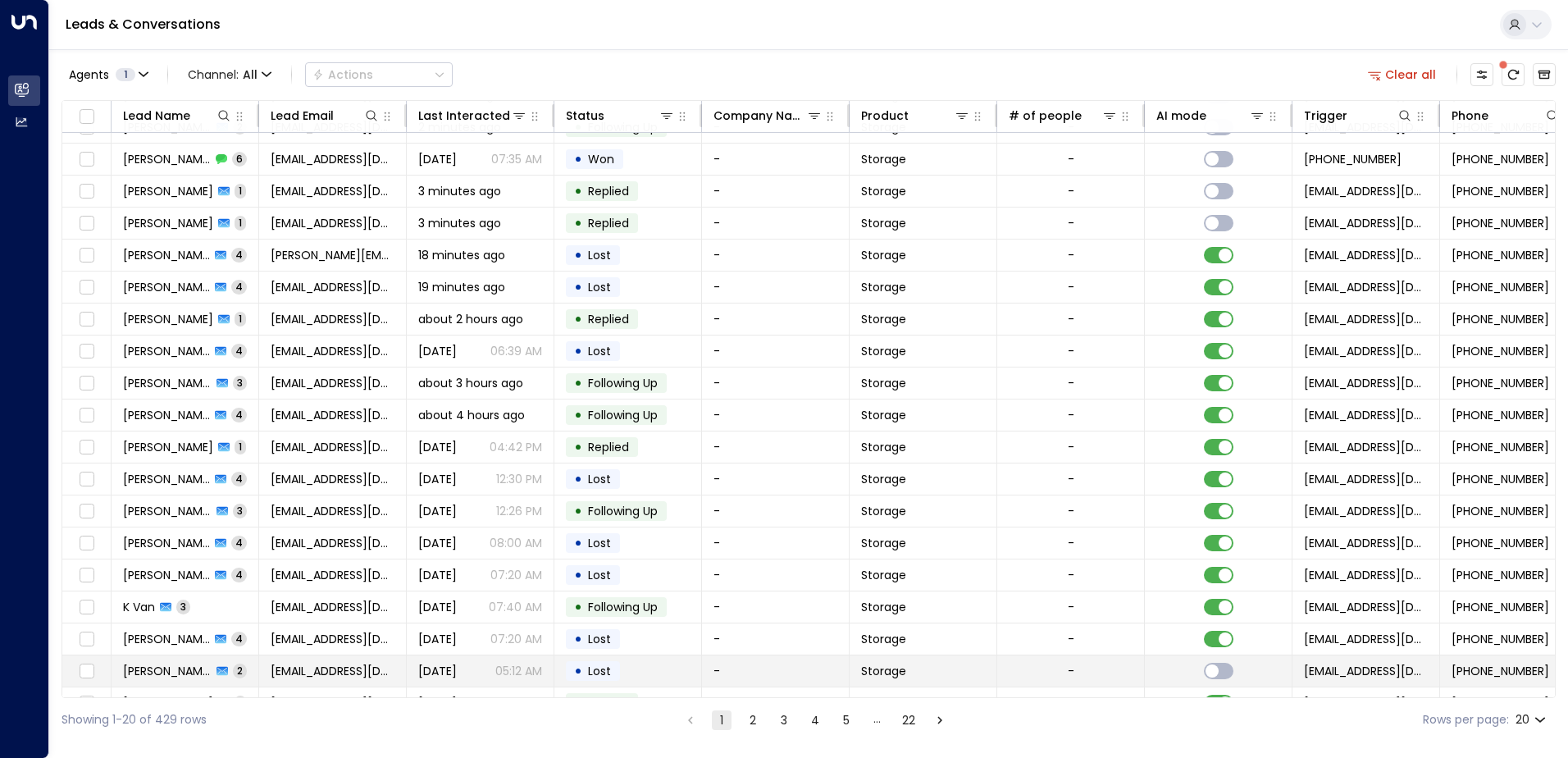
scroll to position [80, 0]
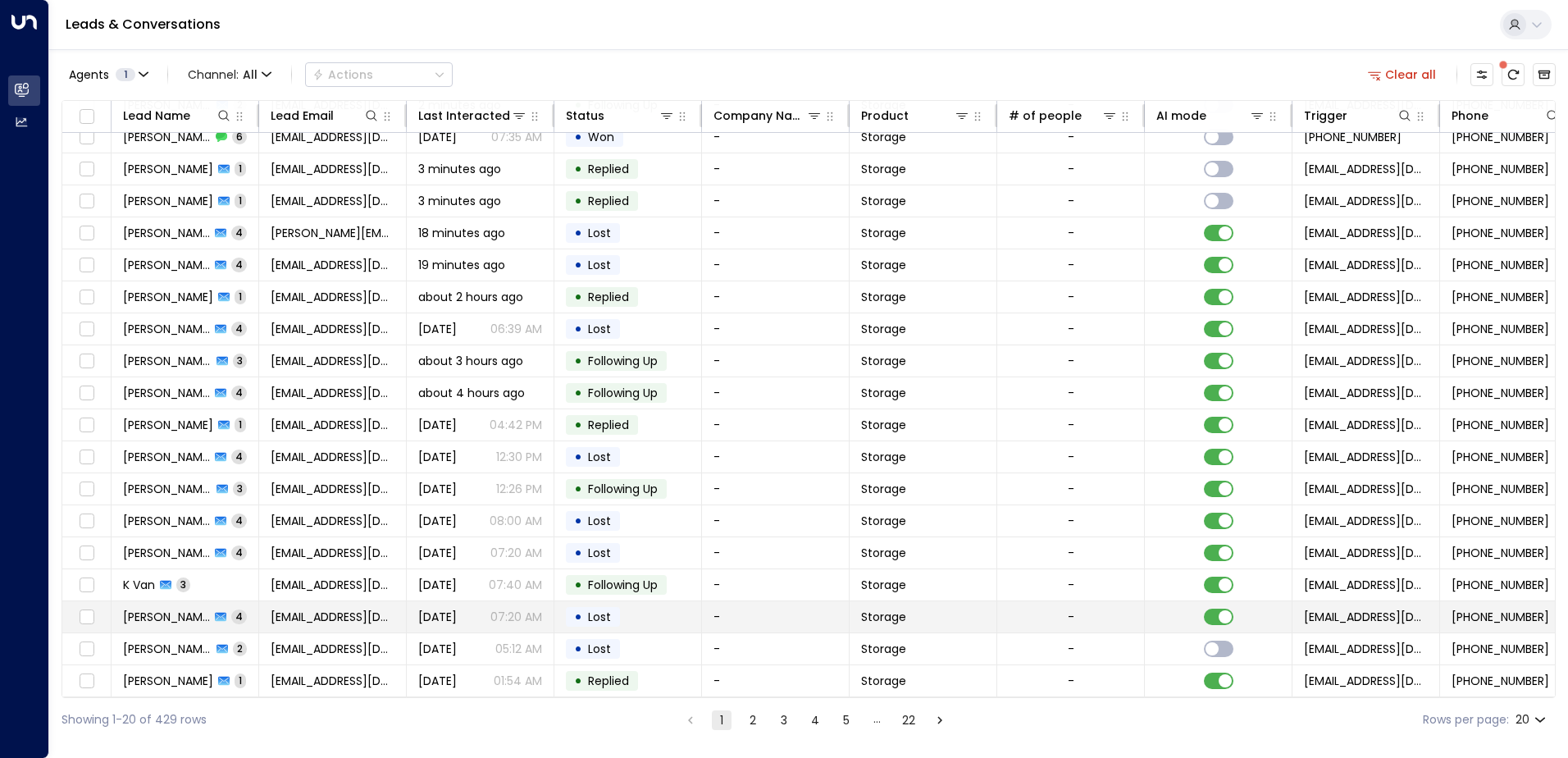
click at [172, 613] on span "[PERSON_NAME]" at bounding box center [166, 617] width 87 height 16
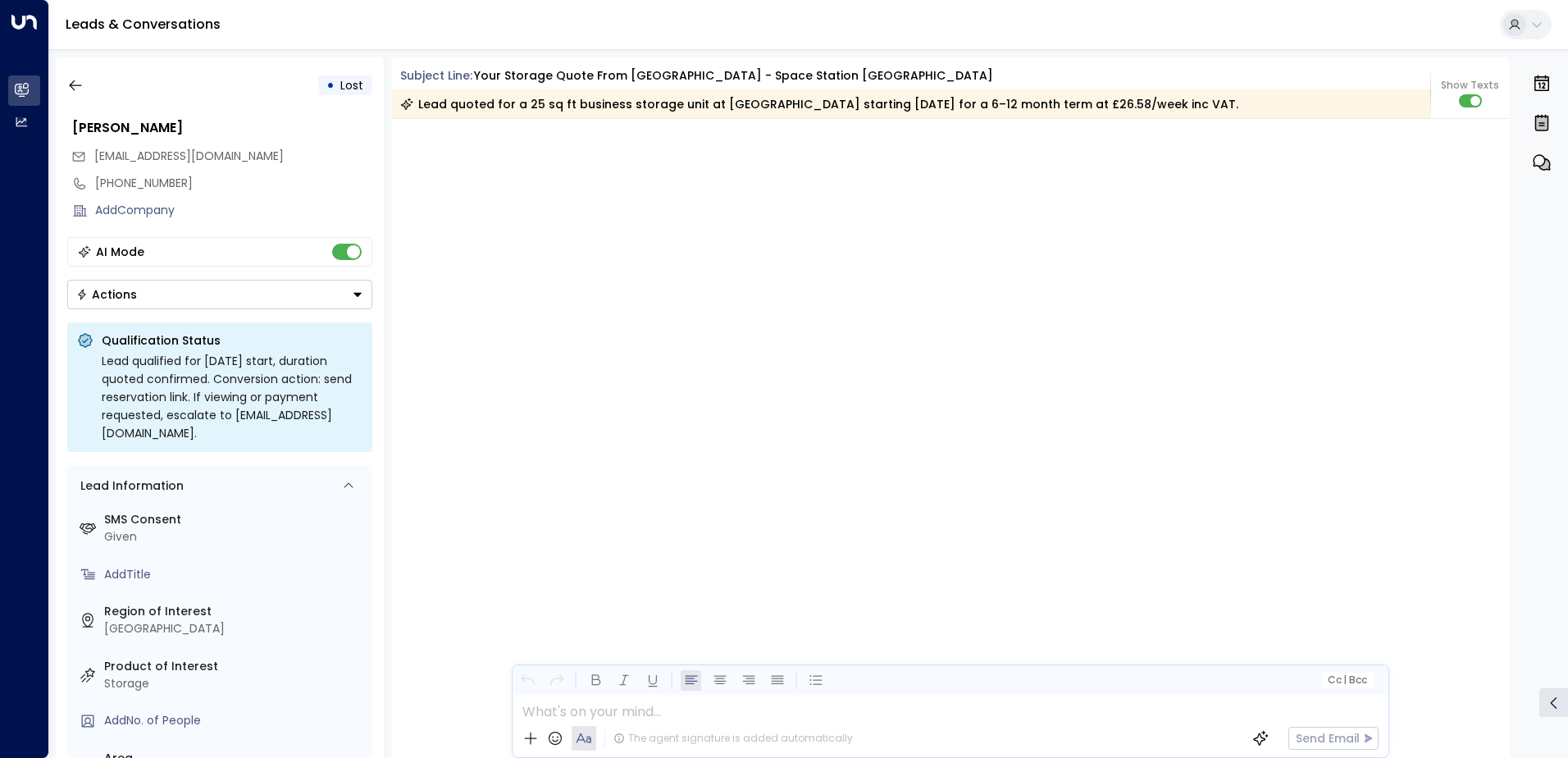
scroll to position [3417, 0]
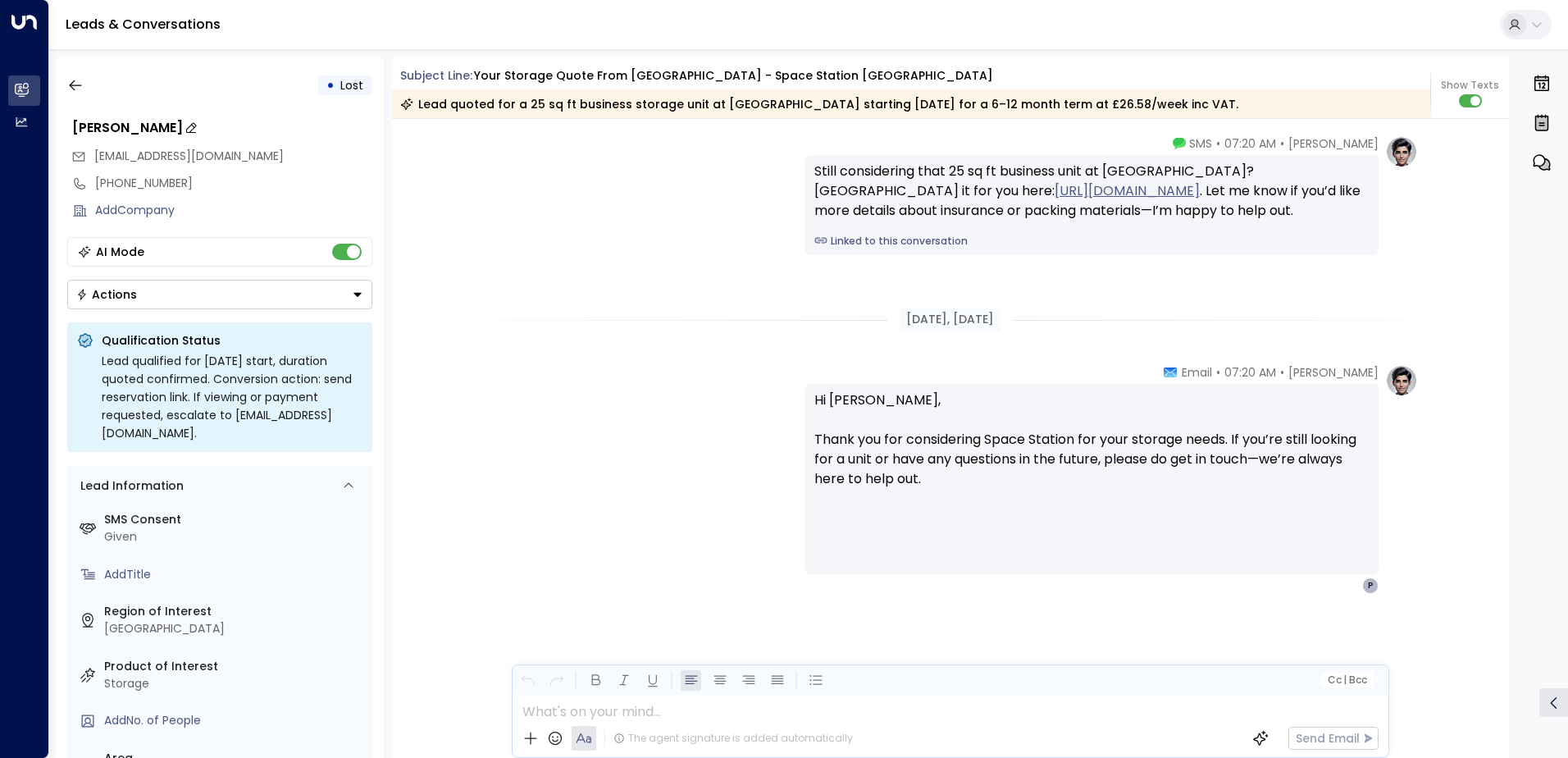
click at [132, 127] on div "[PERSON_NAME]" at bounding box center [222, 128] width 300 height 20
click at [132, 127] on input "**********" at bounding box center [220, 128] width 295 height 20
click at [78, 83] on icon "button" at bounding box center [75, 85] width 16 height 16
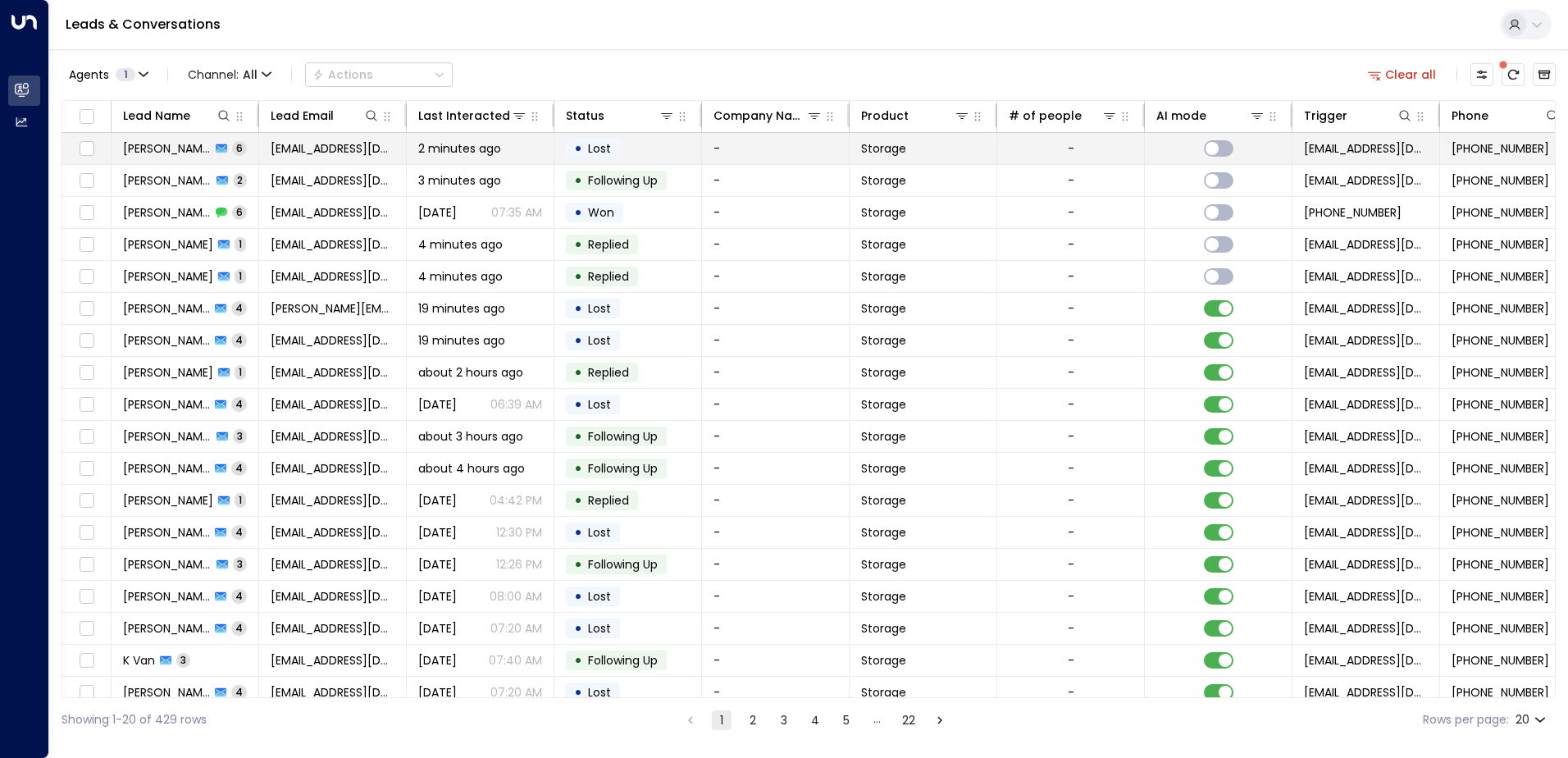
click at [194, 158] on td "[PERSON_NAME] 6" at bounding box center [185, 148] width 147 height 31
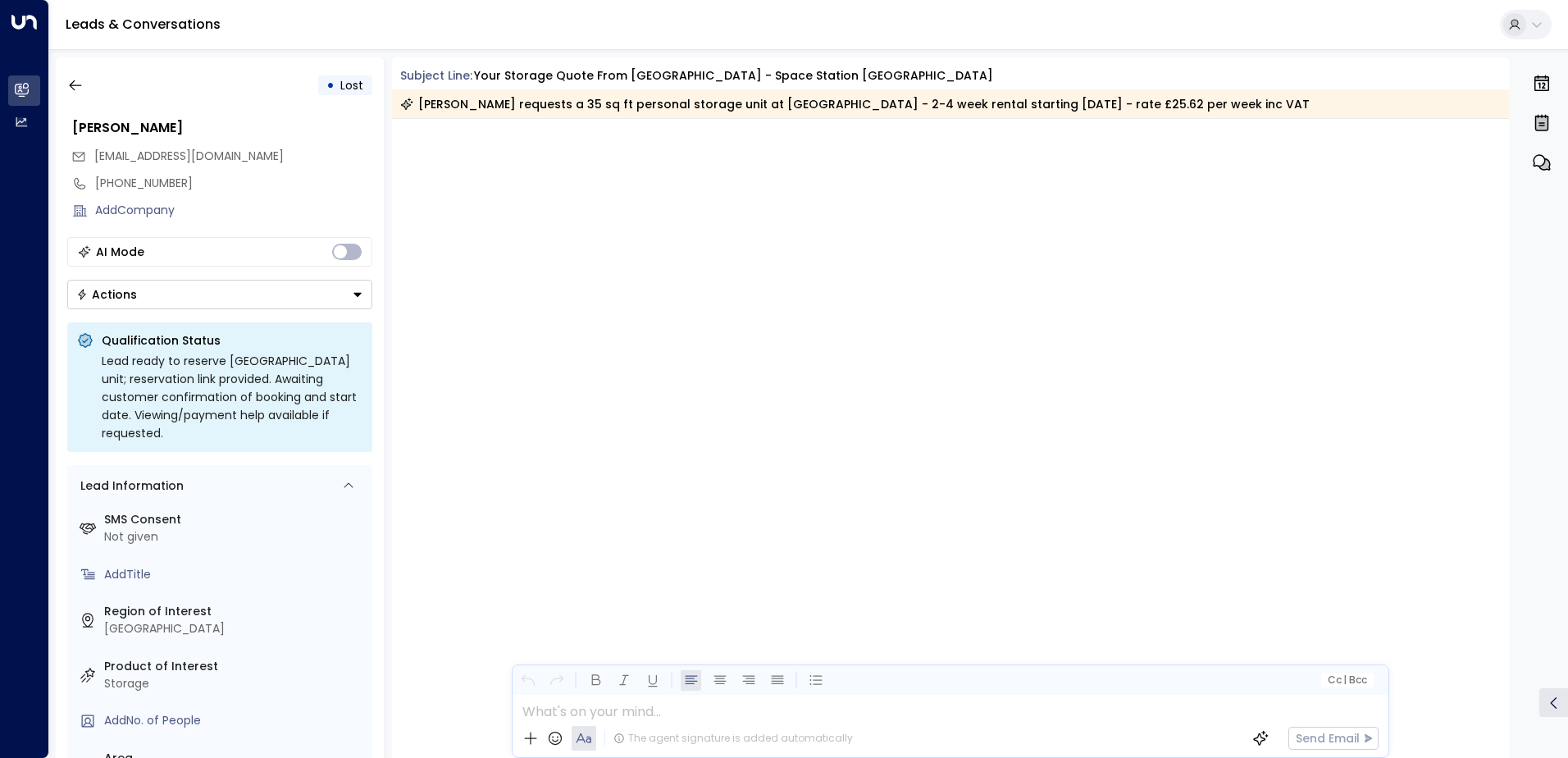
scroll to position [3629, 0]
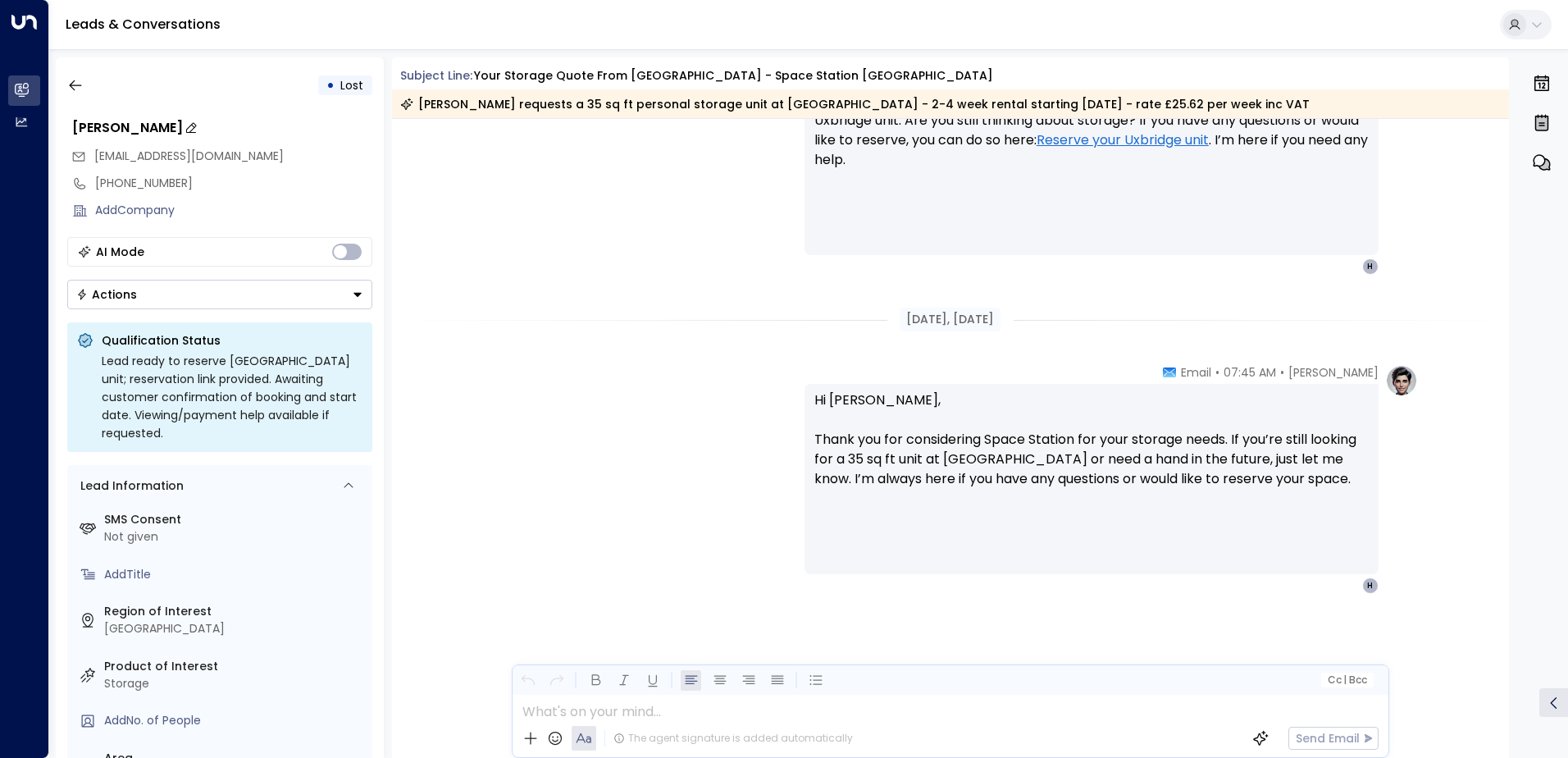
click at [152, 128] on div "[PERSON_NAME]" at bounding box center [222, 128] width 300 height 20
click at [152, 128] on input "**********" at bounding box center [220, 128] width 295 height 20
drag, startPoint x: 152, startPoint y: 128, endPoint x: 709, endPoint y: 306, distance: 584.8
click at [719, 305] on div "[DATE], [DATE]" at bounding box center [950, 319] width 1117 height 56
click at [80, 82] on icon "button" at bounding box center [75, 85] width 16 height 16
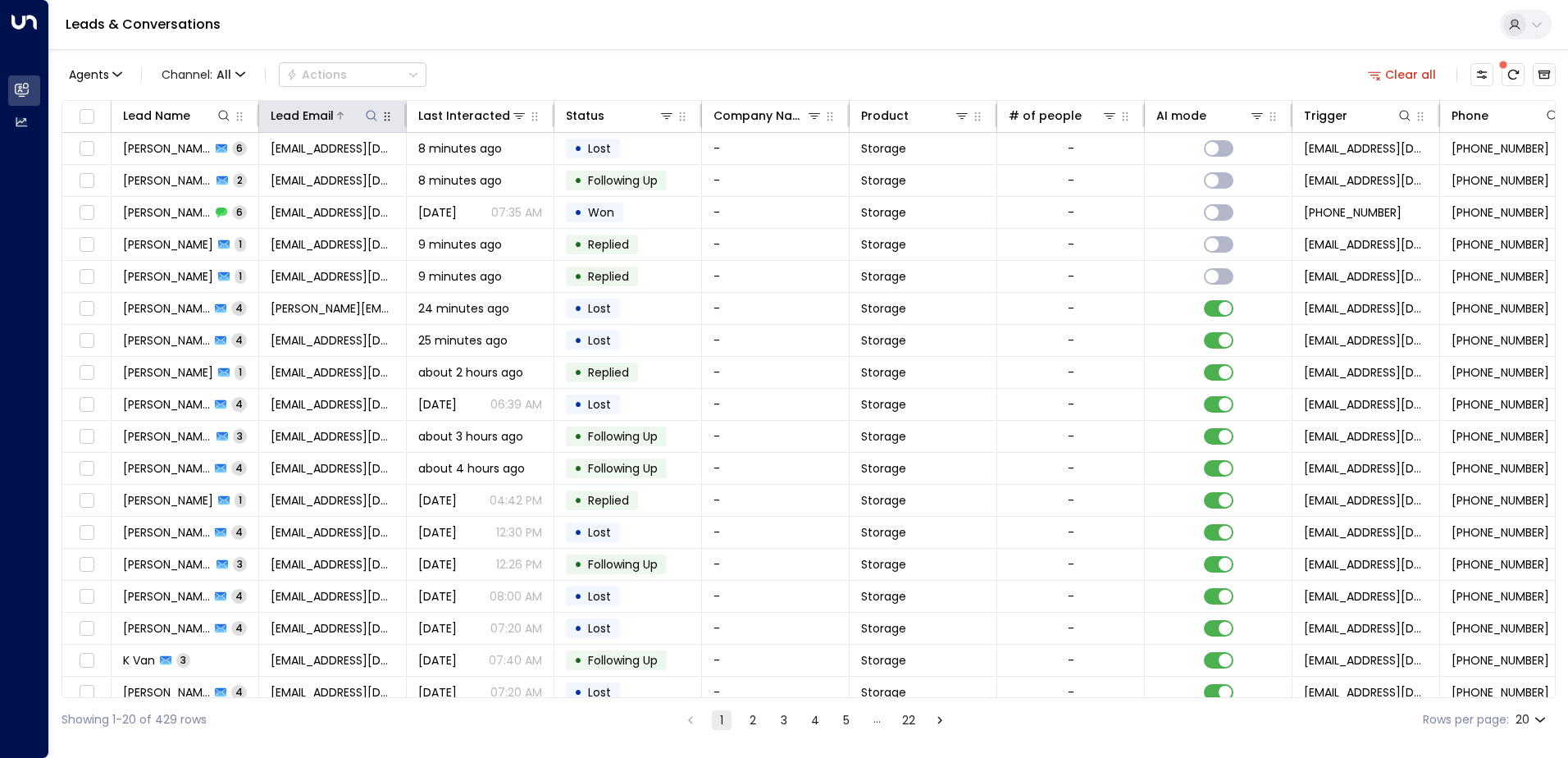
click at [366, 117] on icon at bounding box center [371, 115] width 13 height 13
click at [319, 170] on input "text" at bounding box center [371, 175] width 227 height 30
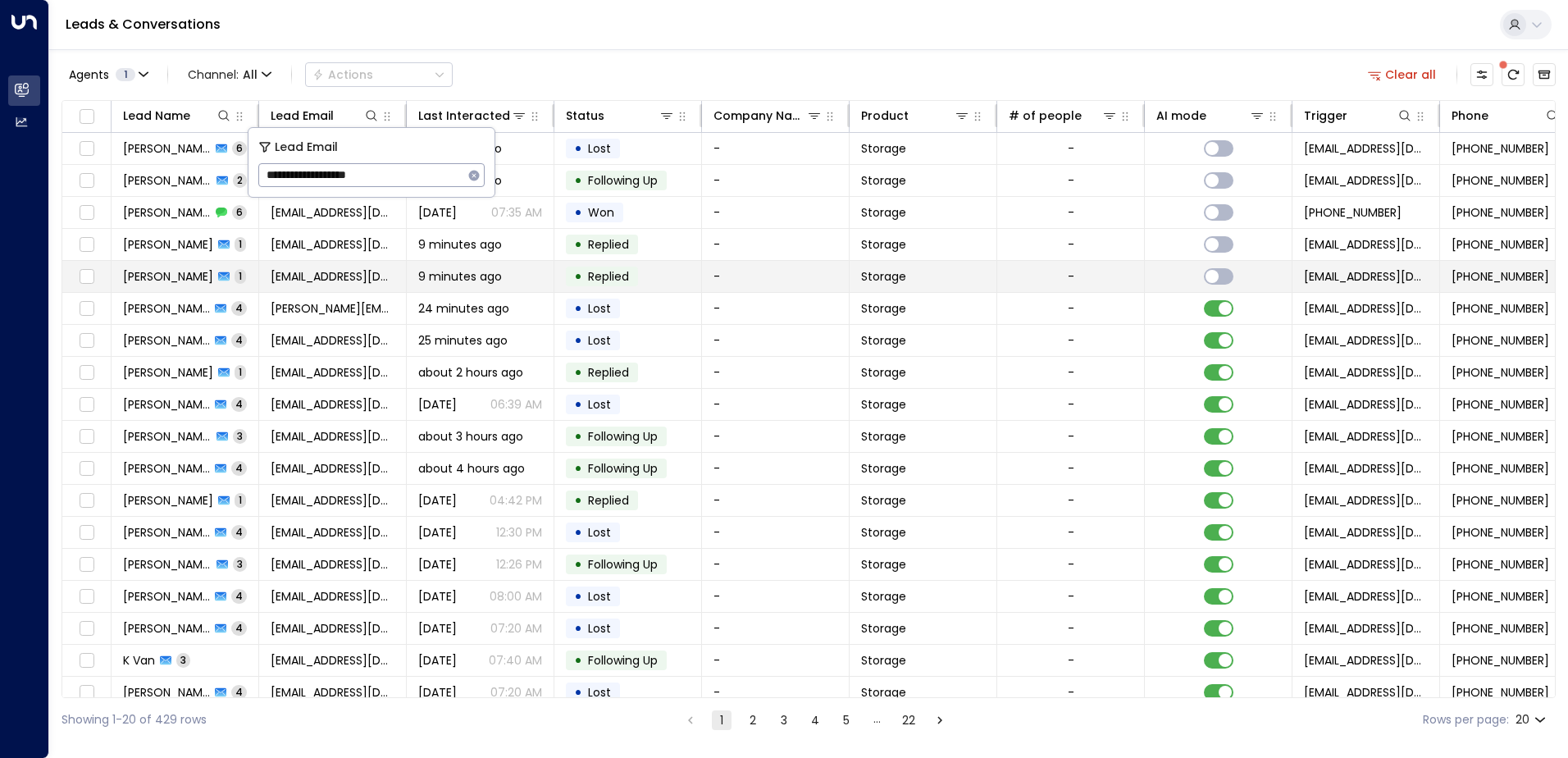
type input "**********"
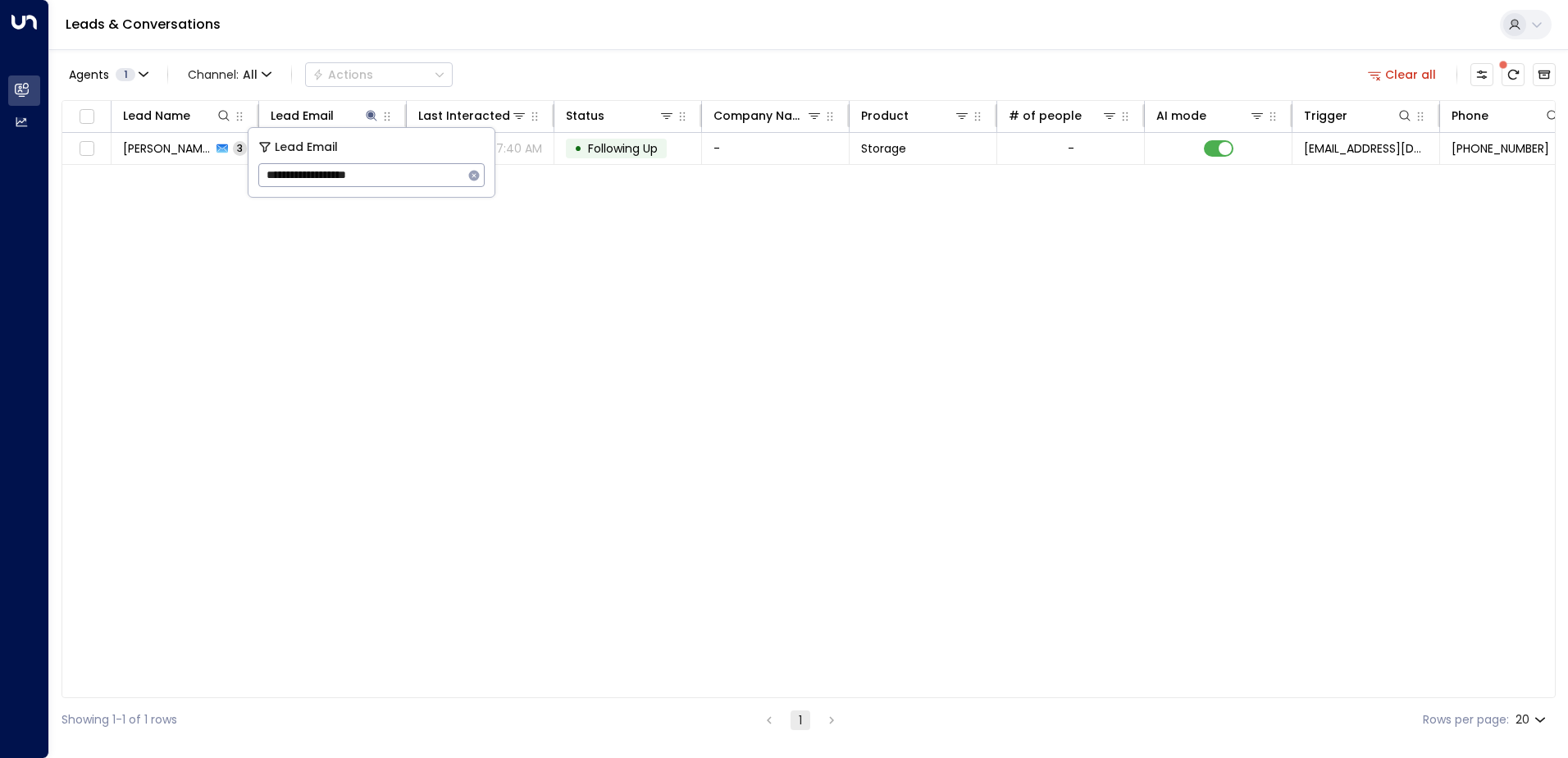
click at [292, 285] on div "Lead Name Lead Email Last Interacted Status Company Name Product # of people AI…" at bounding box center [809, 399] width 1494 height 598
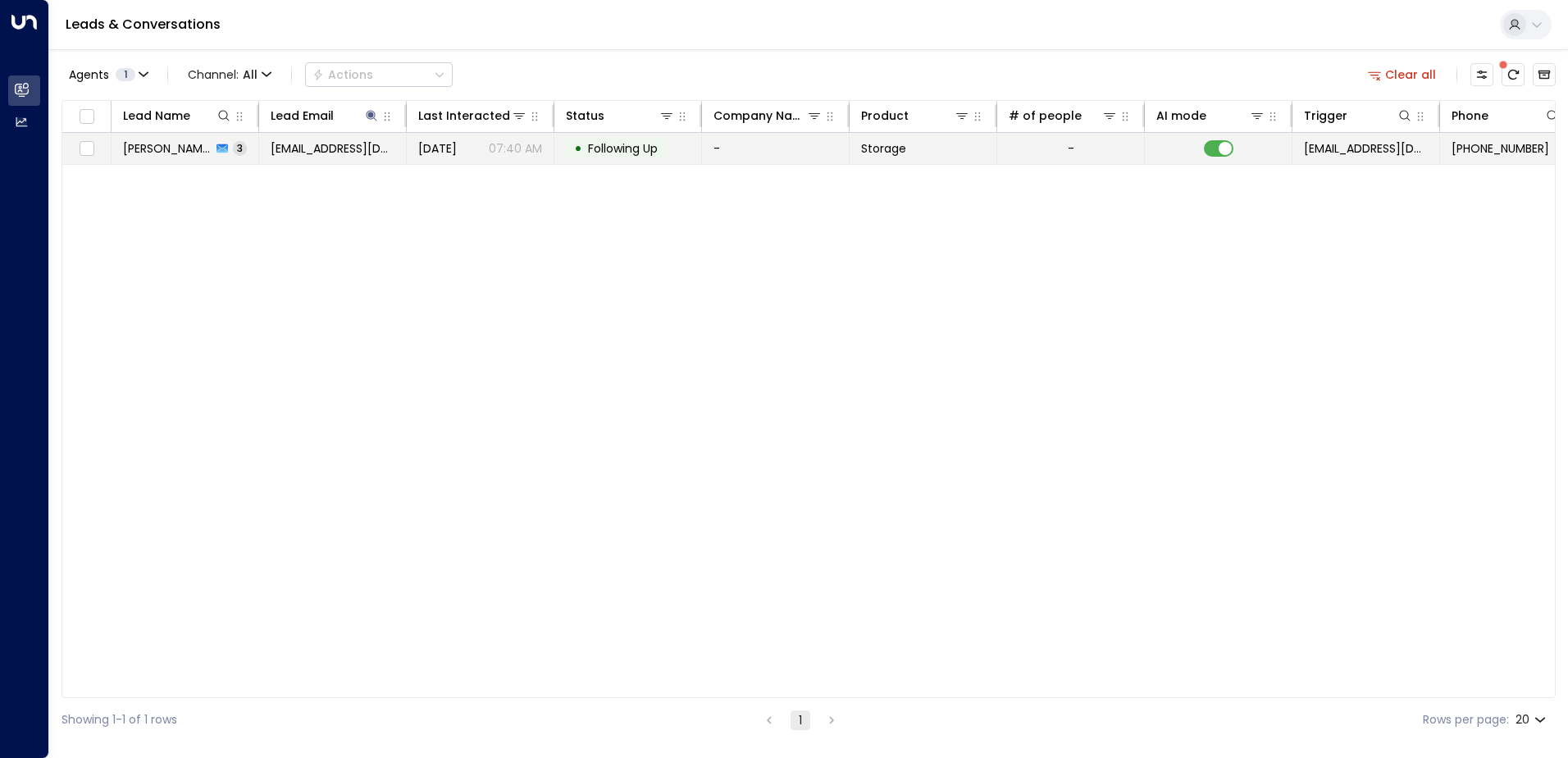
click at [327, 146] on span "[EMAIL_ADDRESS][DOMAIN_NAME]" at bounding box center [332, 148] width 124 height 16
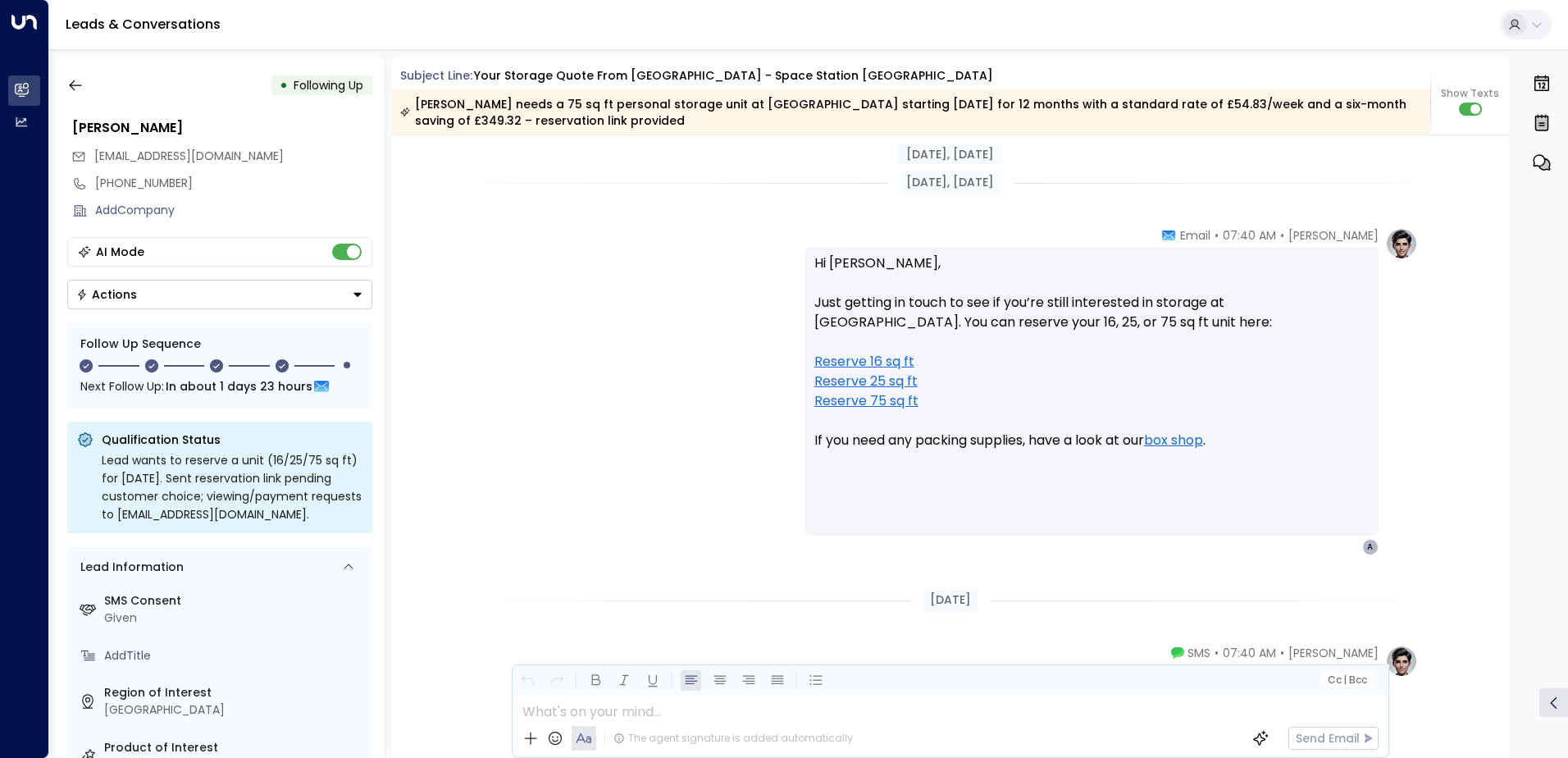
scroll to position [2173, 0]
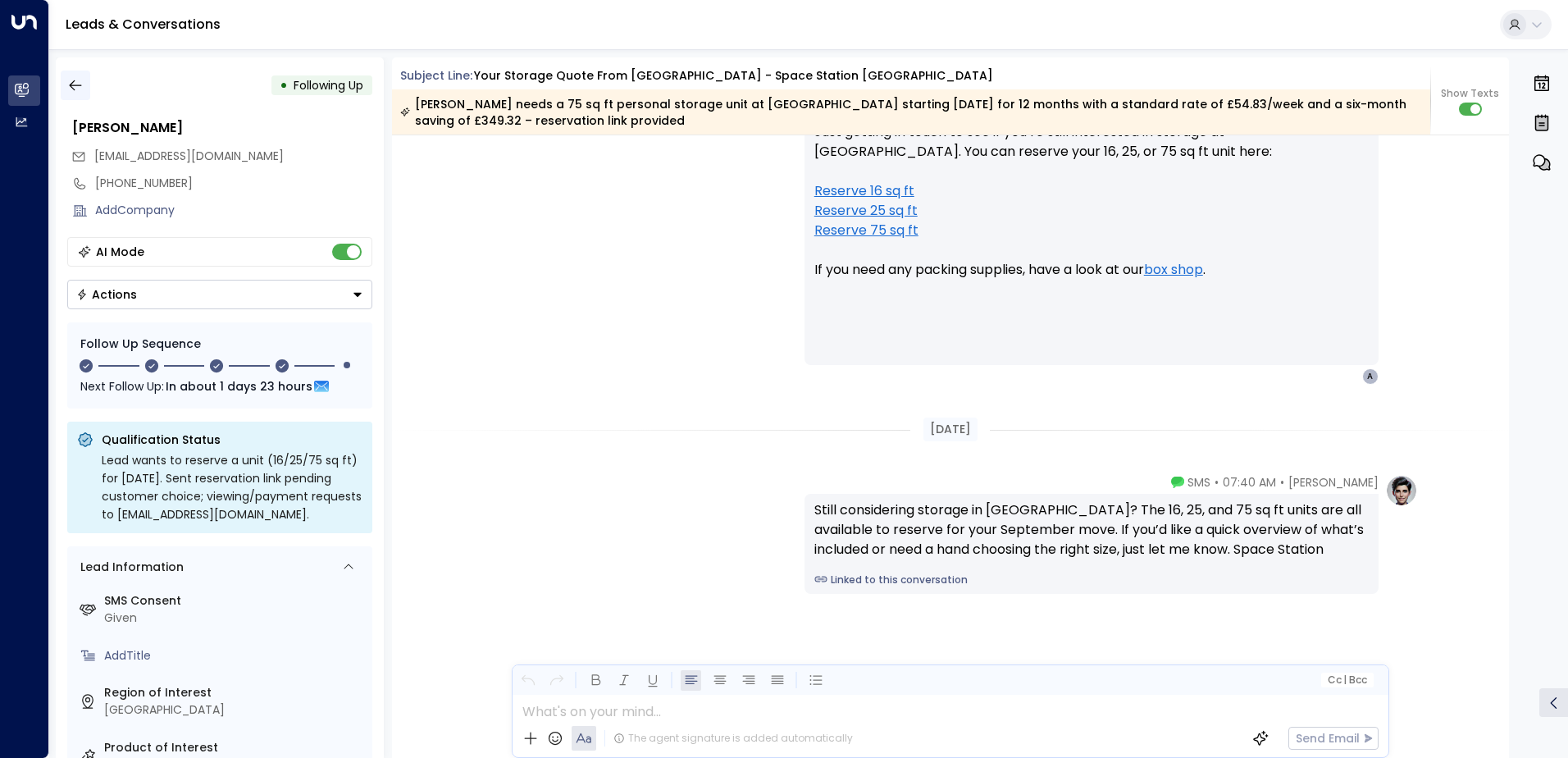
click at [82, 72] on button "button" at bounding box center [75, 85] width 29 height 29
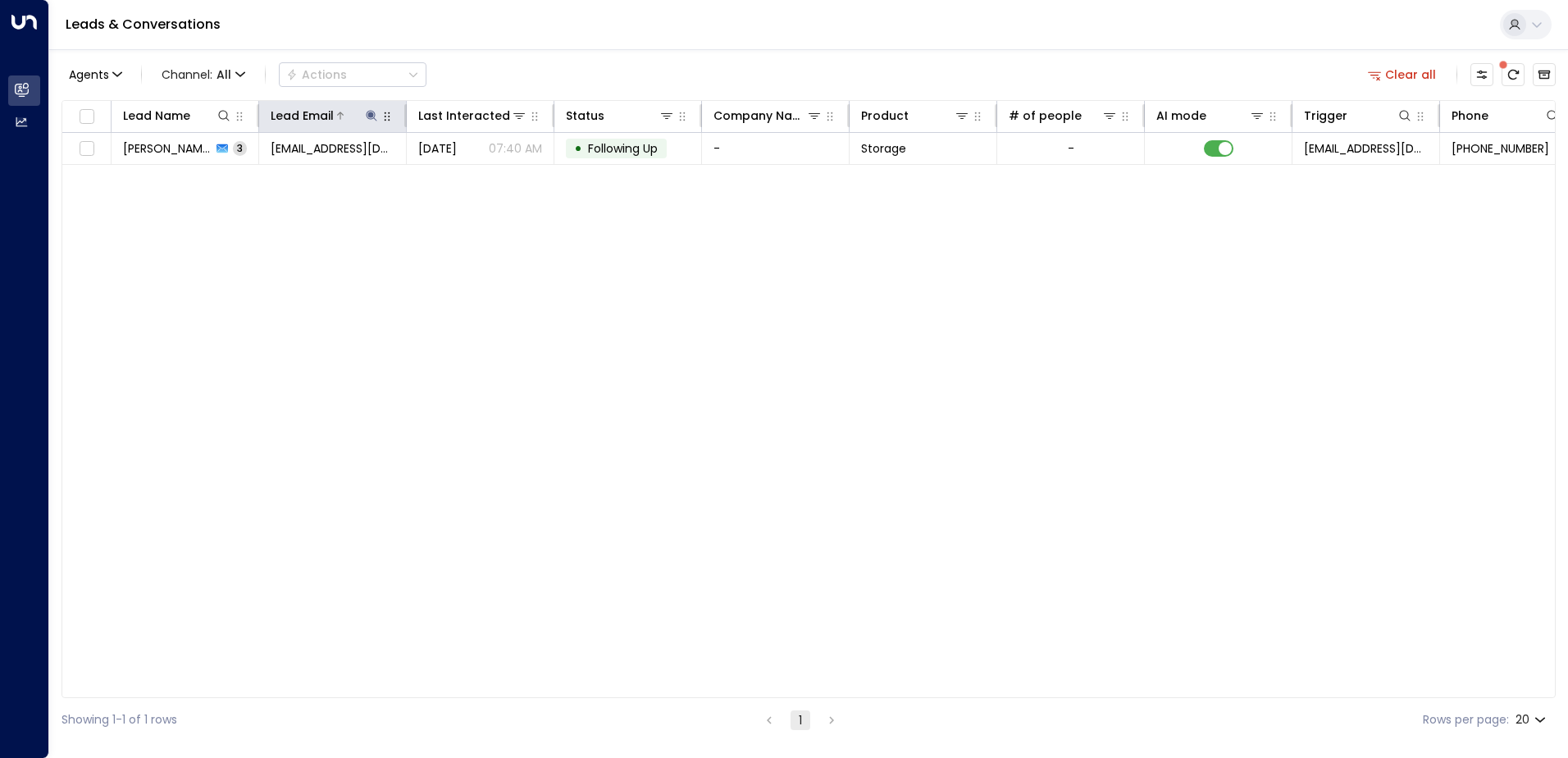
click at [374, 112] on icon at bounding box center [371, 115] width 13 height 13
click at [467, 176] on button "button" at bounding box center [474, 176] width 21 height 21
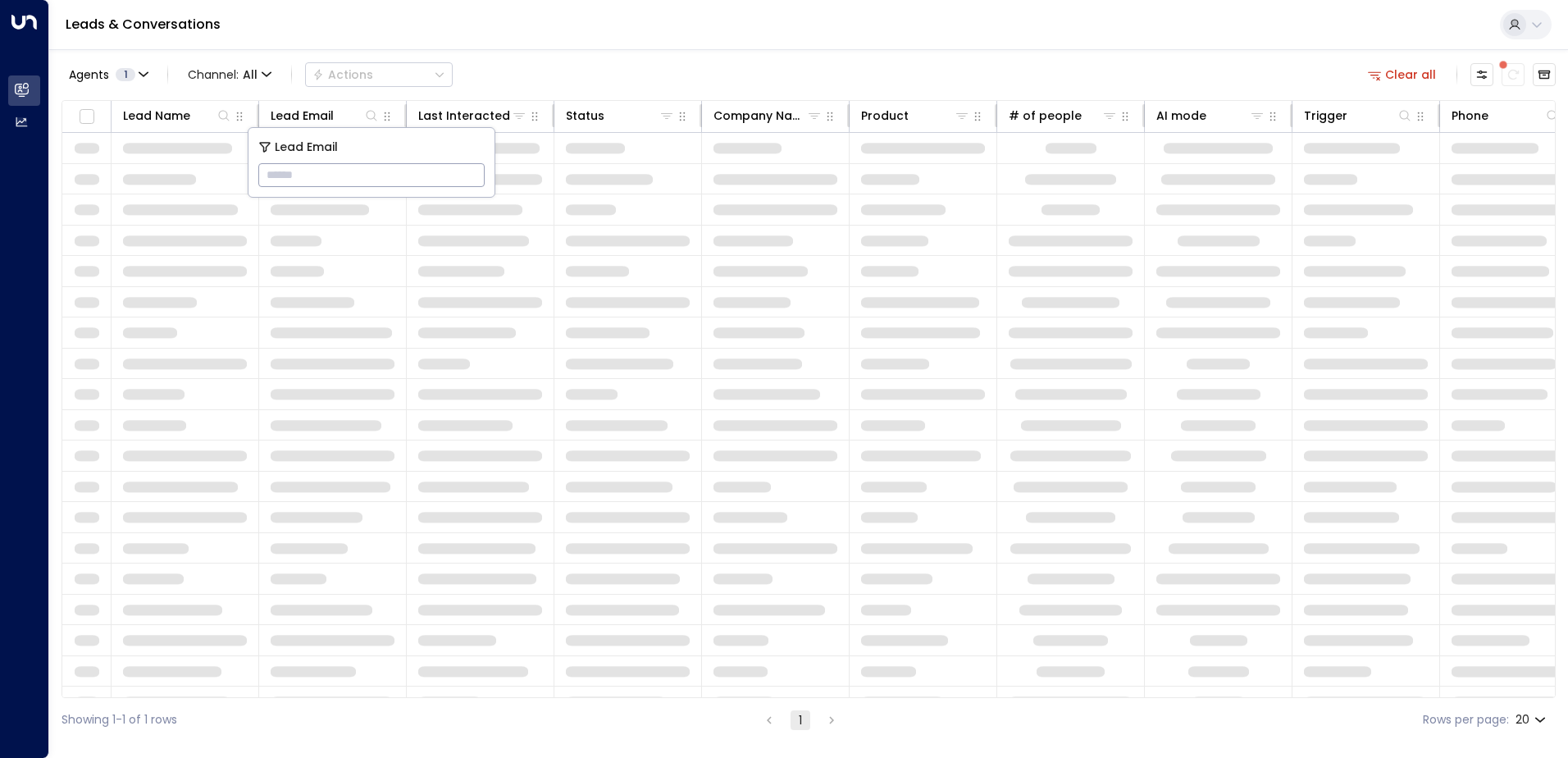
type input "**********"
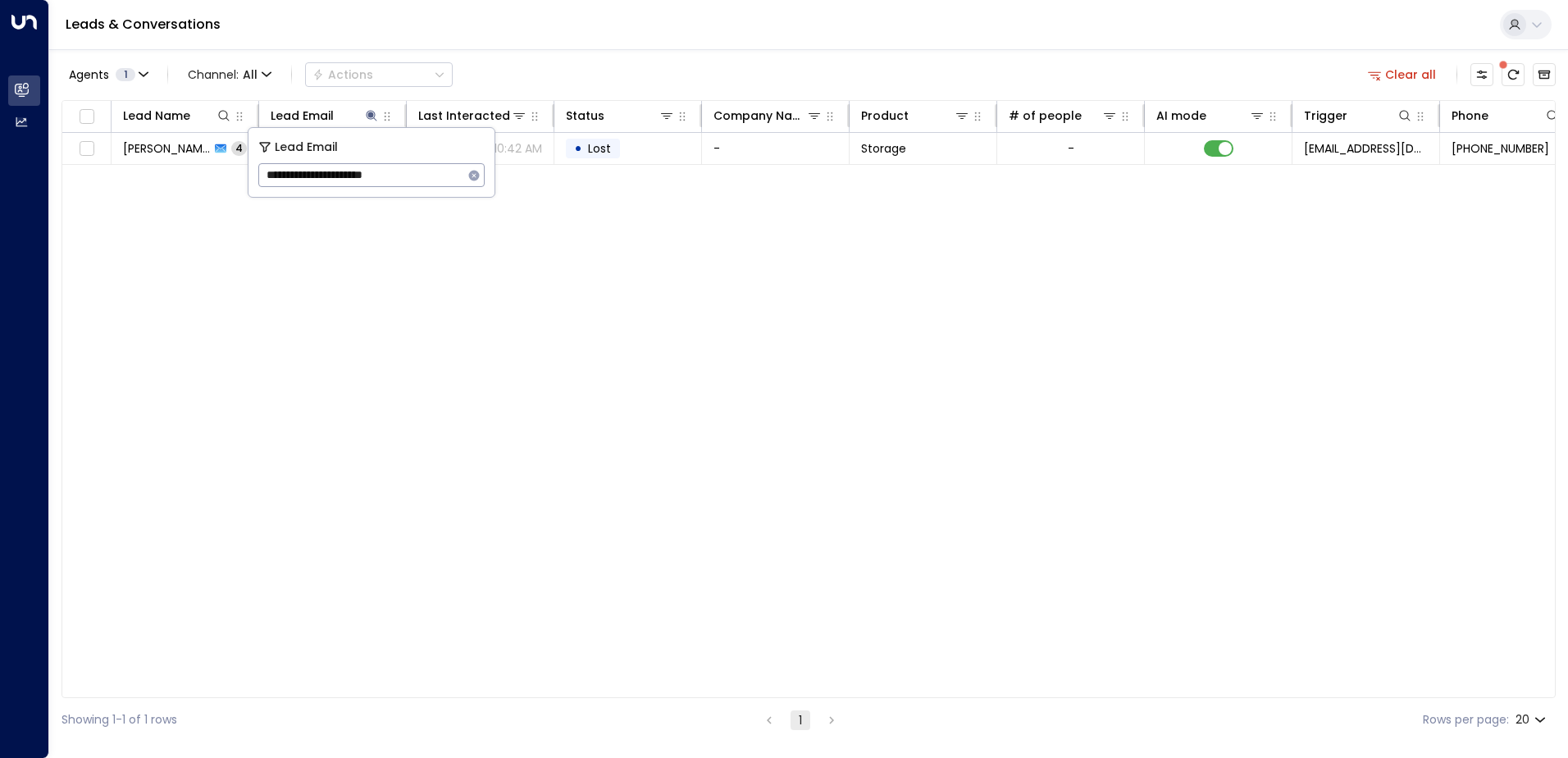
click at [593, 58] on div "Agents 1 Channel: All Actions Clear all" at bounding box center [809, 74] width 1494 height 35
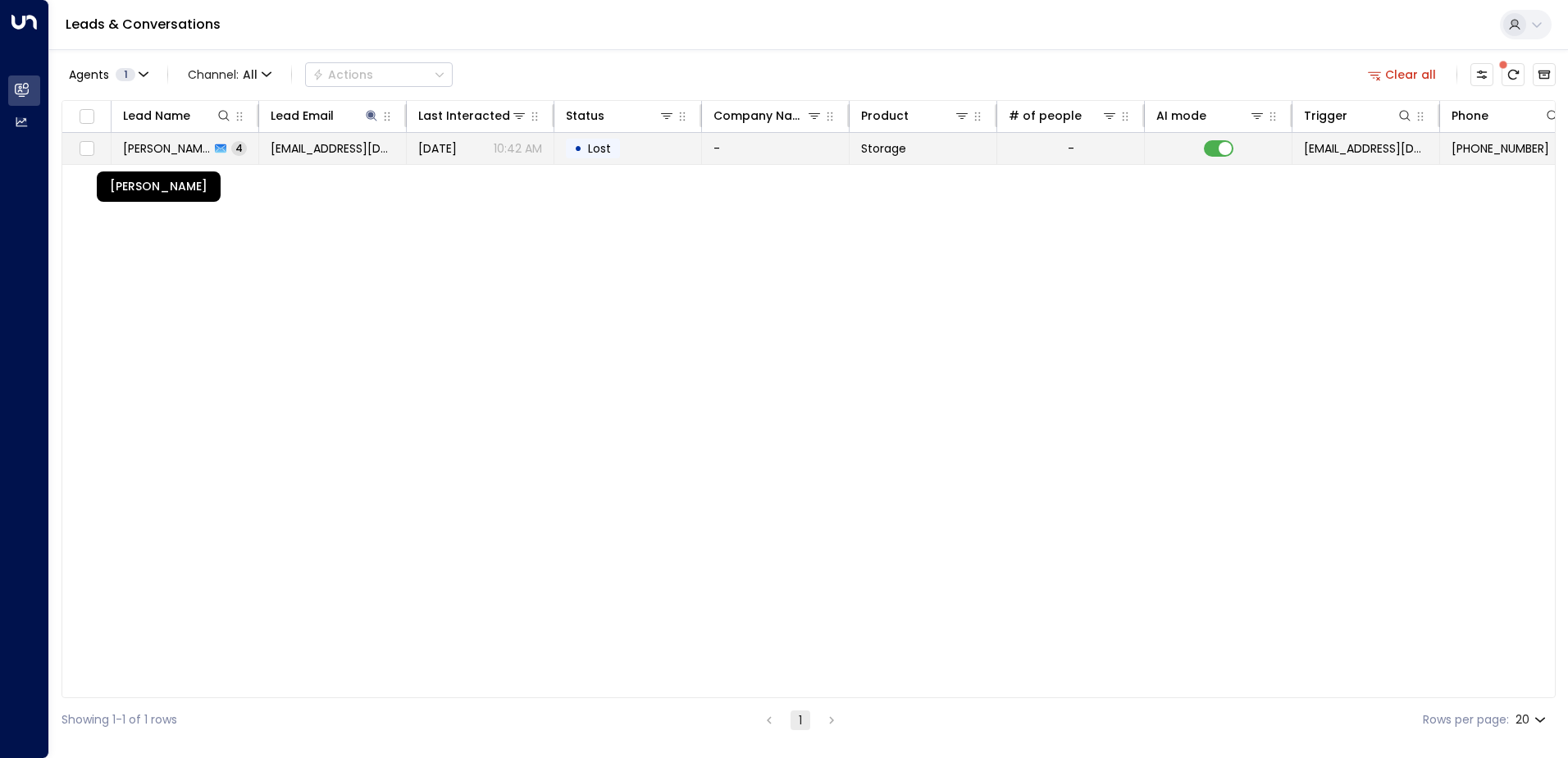
click at [187, 154] on span "[PERSON_NAME]" at bounding box center [166, 148] width 87 height 16
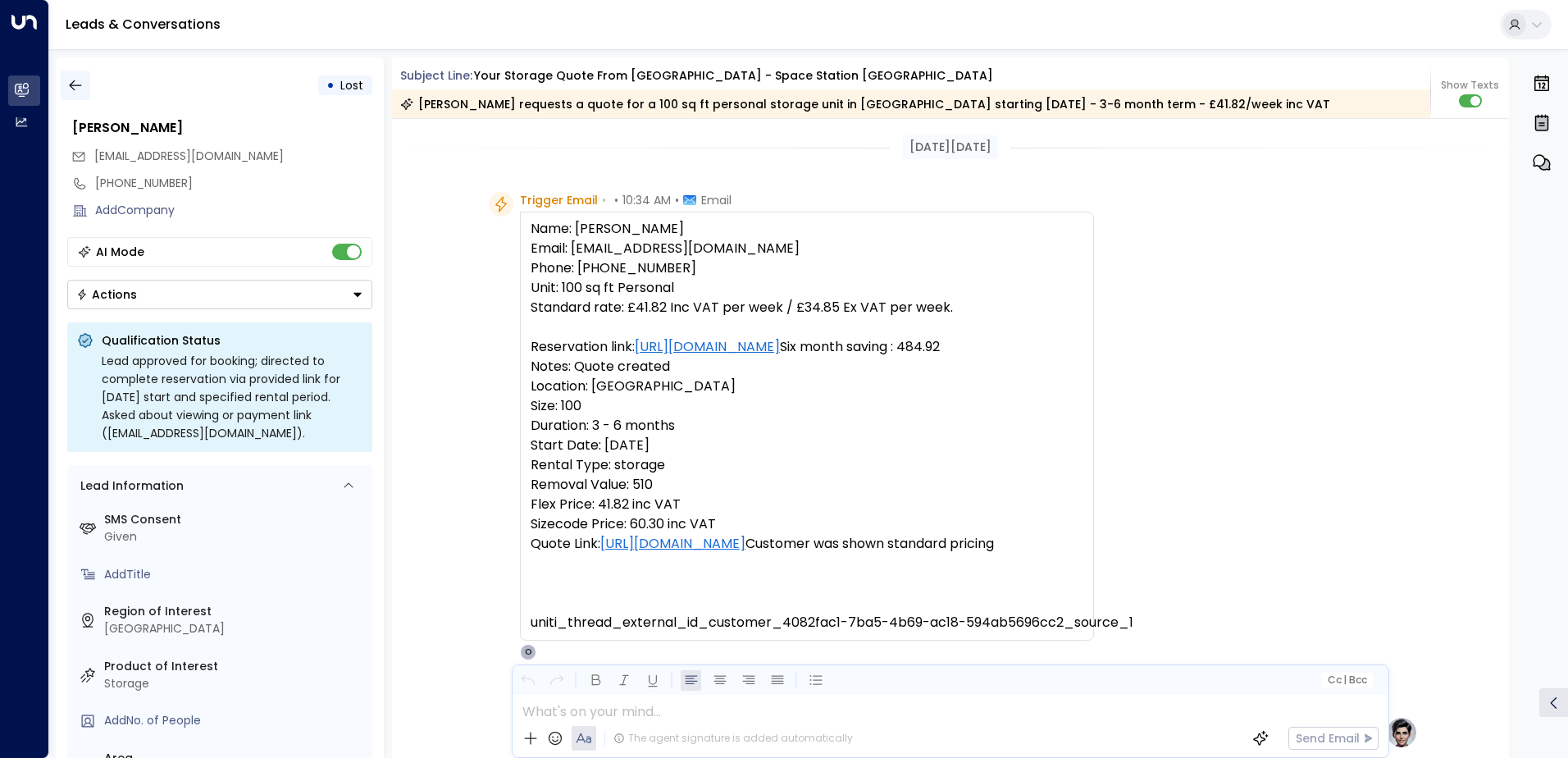
click at [74, 90] on icon "button" at bounding box center [75, 86] width 12 height 11
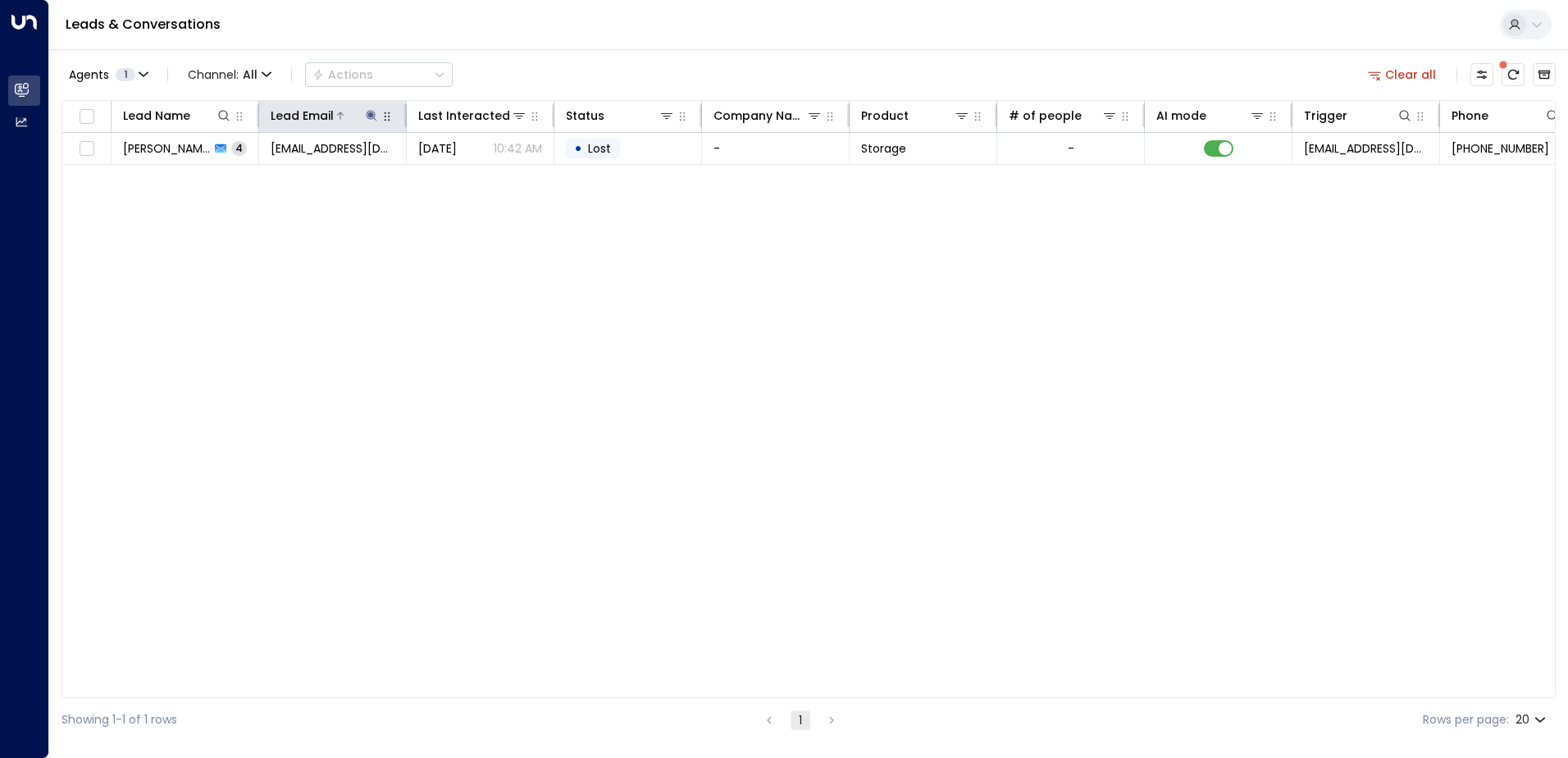
click at [375, 119] on icon at bounding box center [371, 115] width 11 height 11
click at [469, 179] on icon "button" at bounding box center [474, 175] width 13 height 13
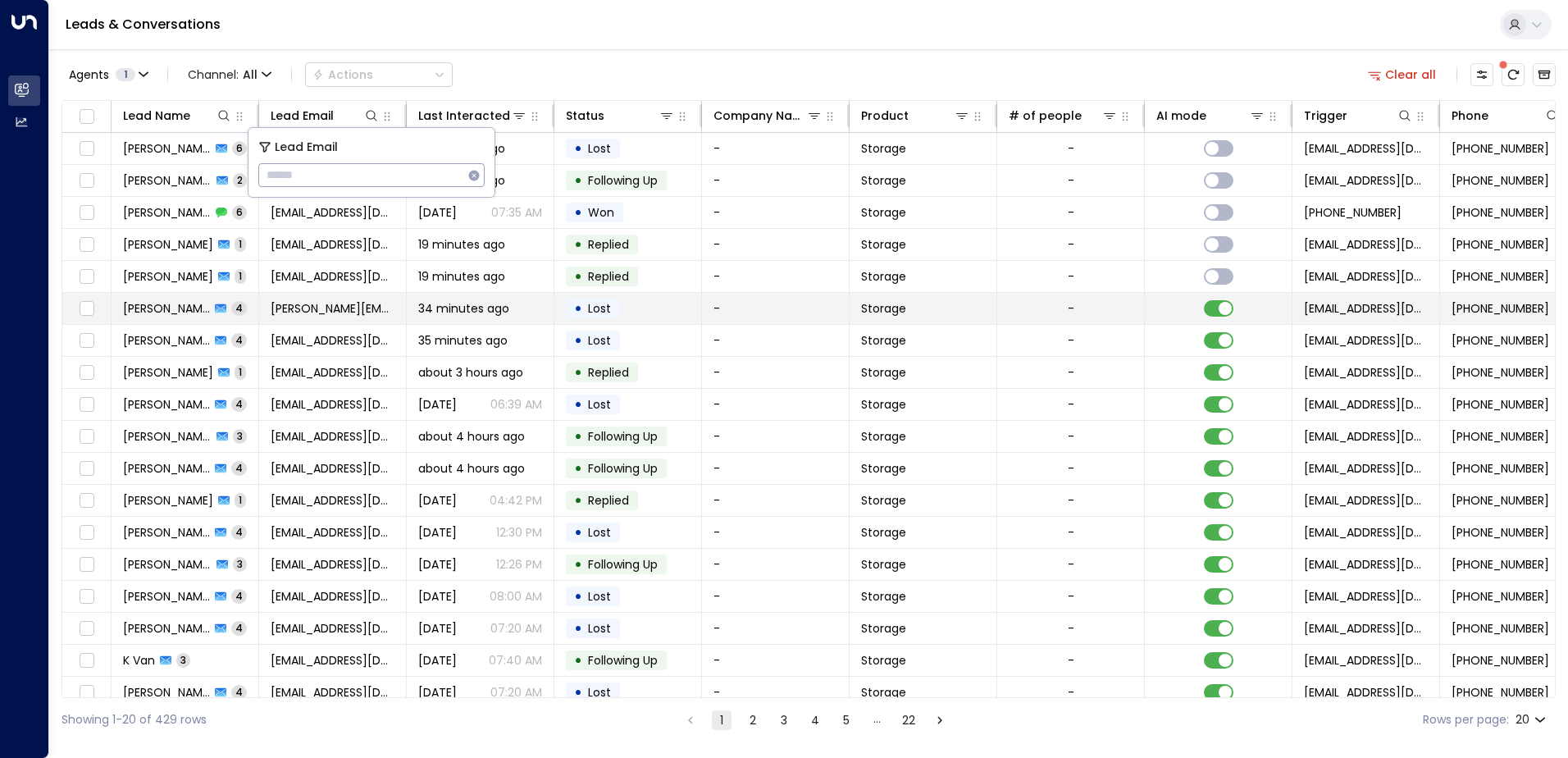
type input "**********"
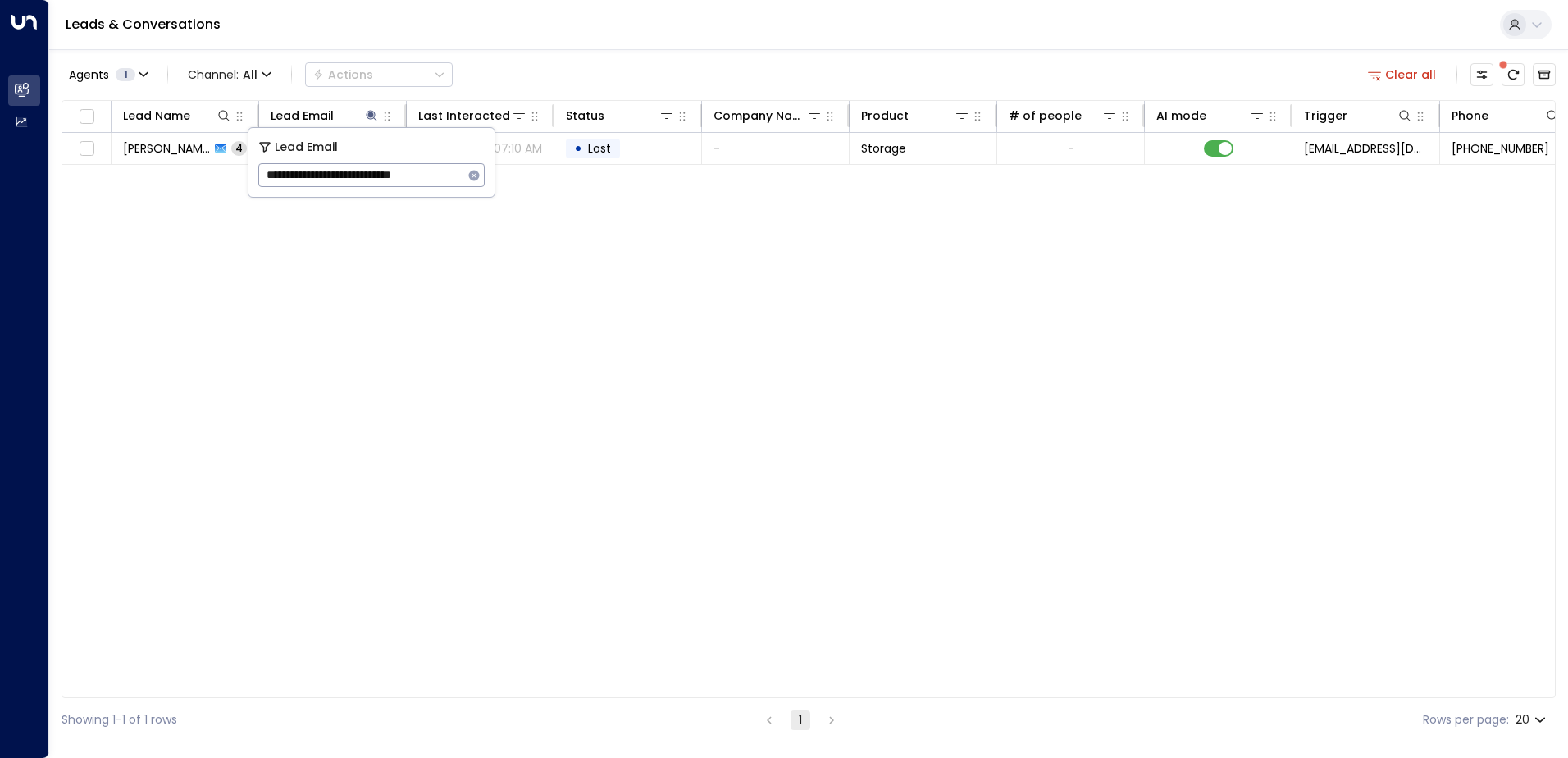
click at [549, 69] on div "Agents 1 Channel: All Actions Clear all" at bounding box center [809, 74] width 1494 height 35
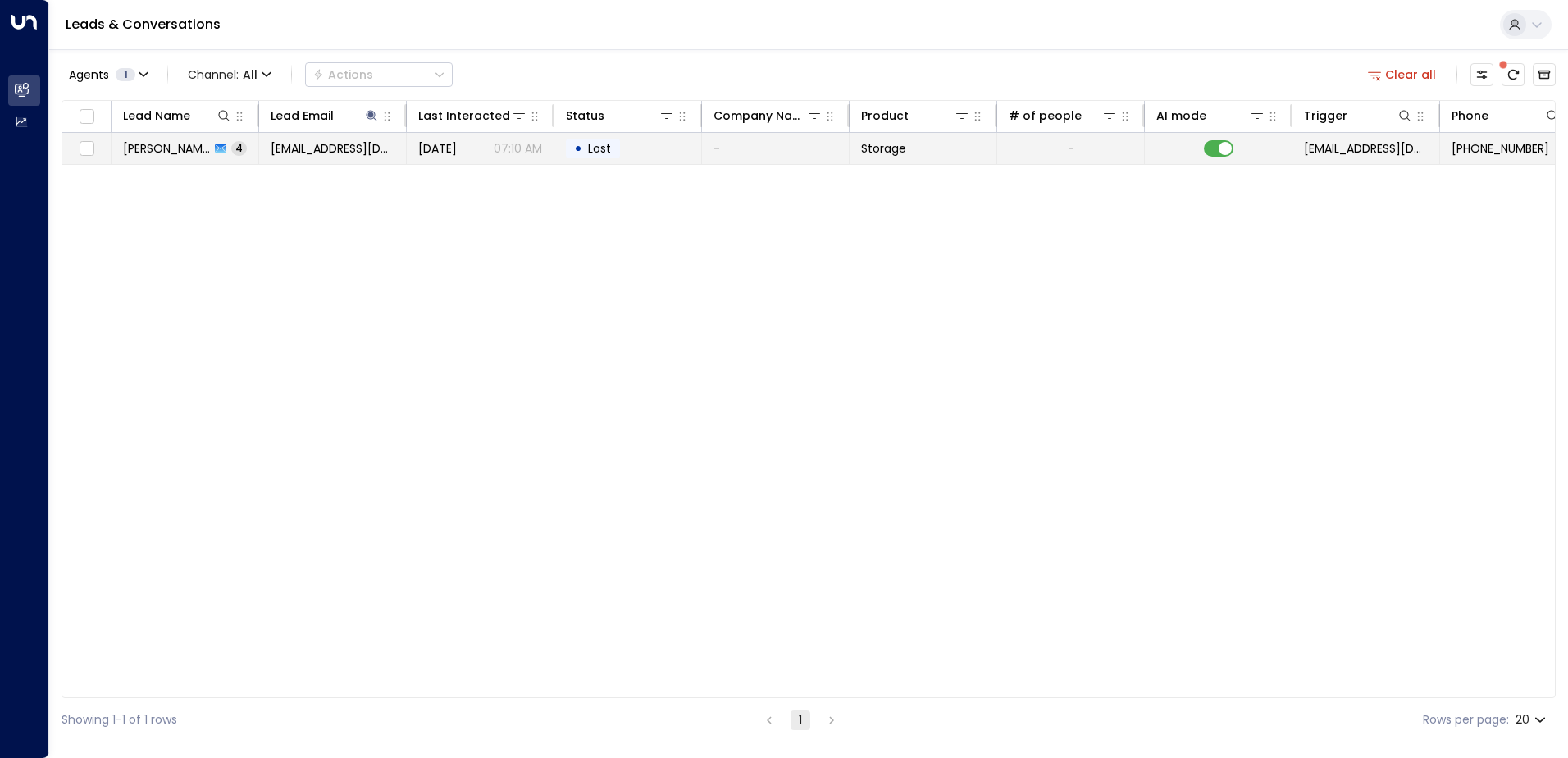
click at [302, 146] on span "[EMAIL_ADDRESS][DOMAIN_NAME]" at bounding box center [332, 148] width 124 height 16
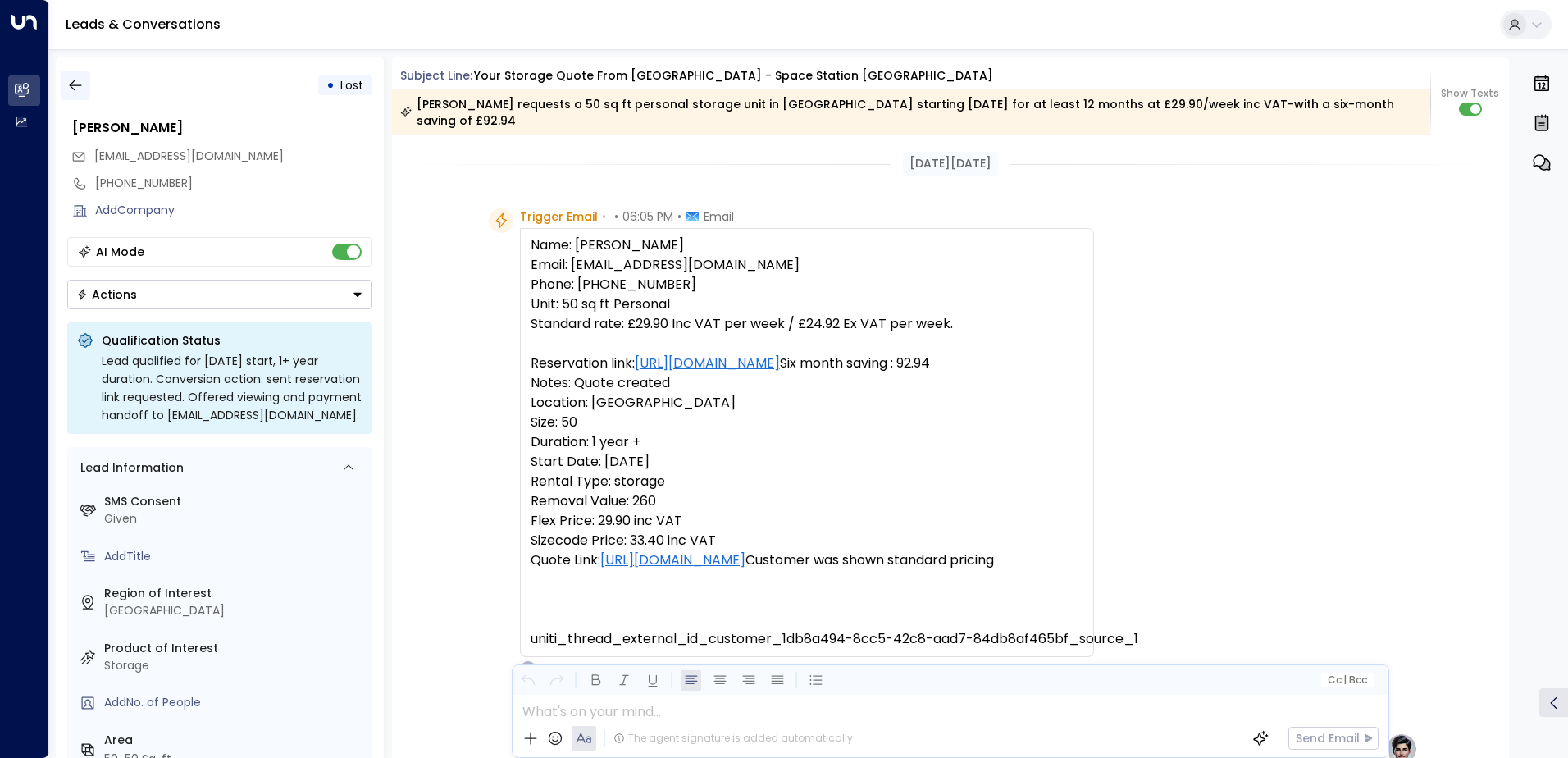
click at [76, 83] on icon "button" at bounding box center [75, 85] width 16 height 16
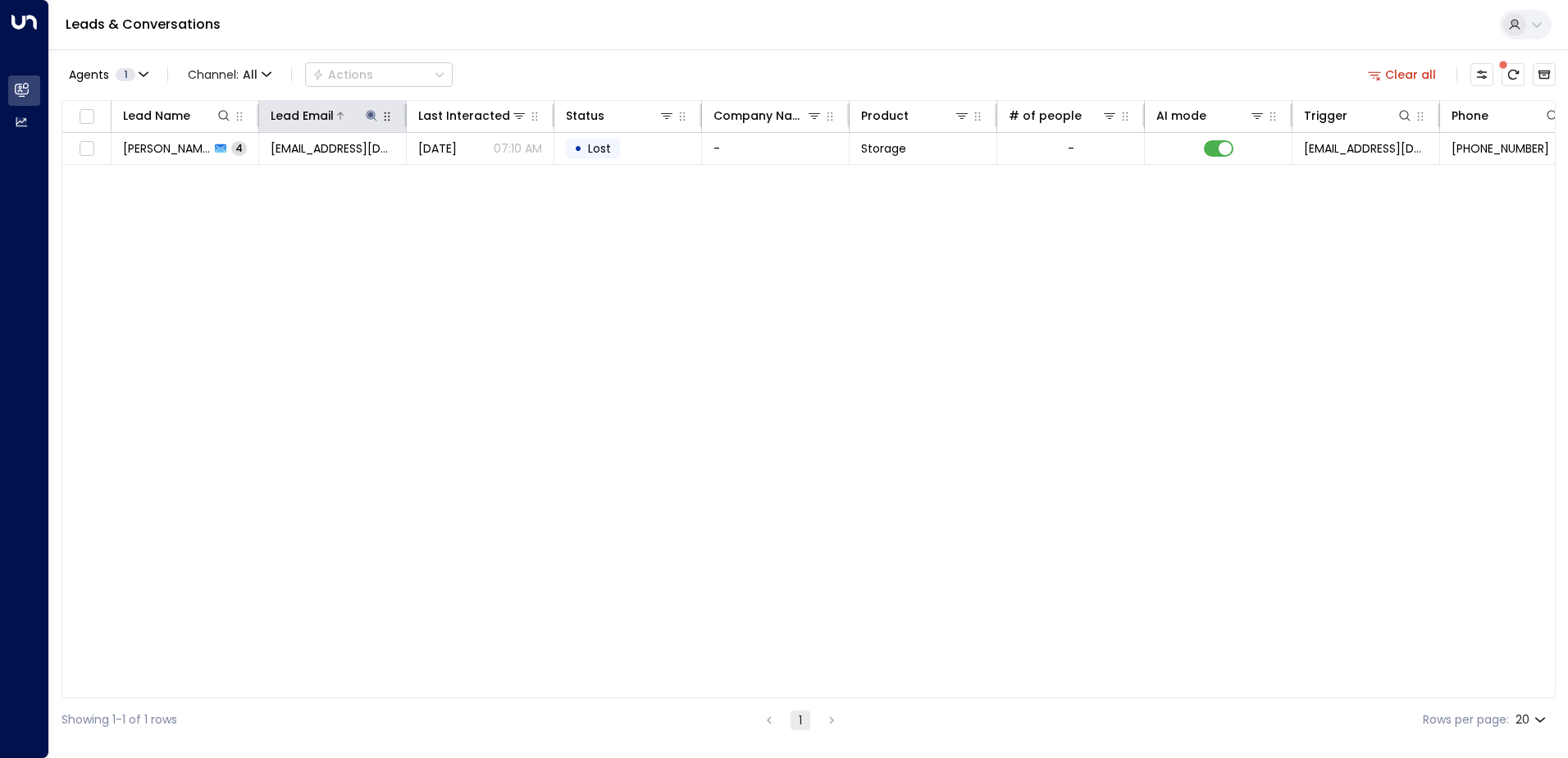
click at [364, 108] on div "Lead Email" at bounding box center [325, 116] width 109 height 20
click at [370, 118] on icon at bounding box center [371, 115] width 13 height 13
click at [469, 174] on icon "button" at bounding box center [475, 175] width 11 height 11
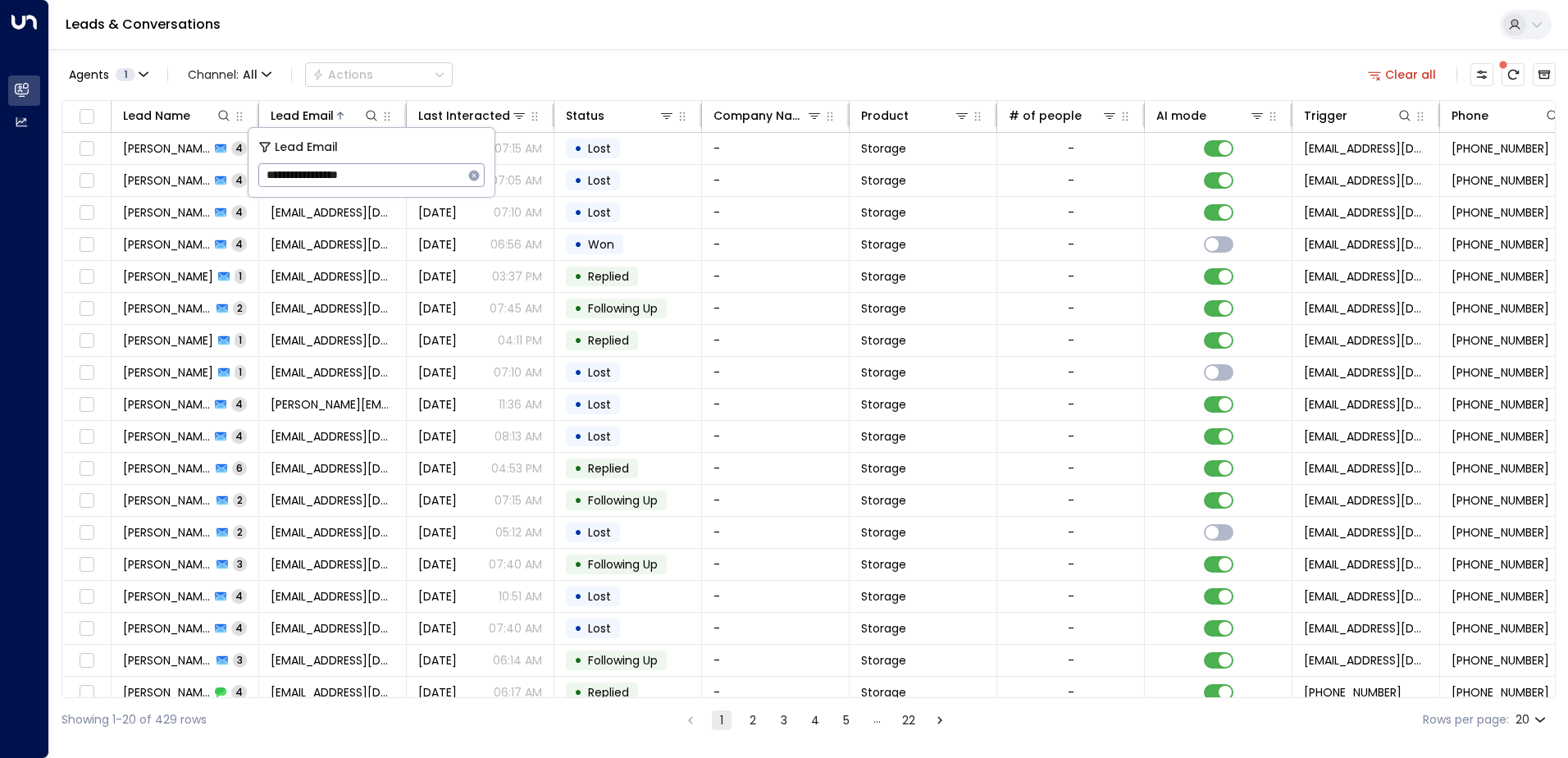
type input "**********"
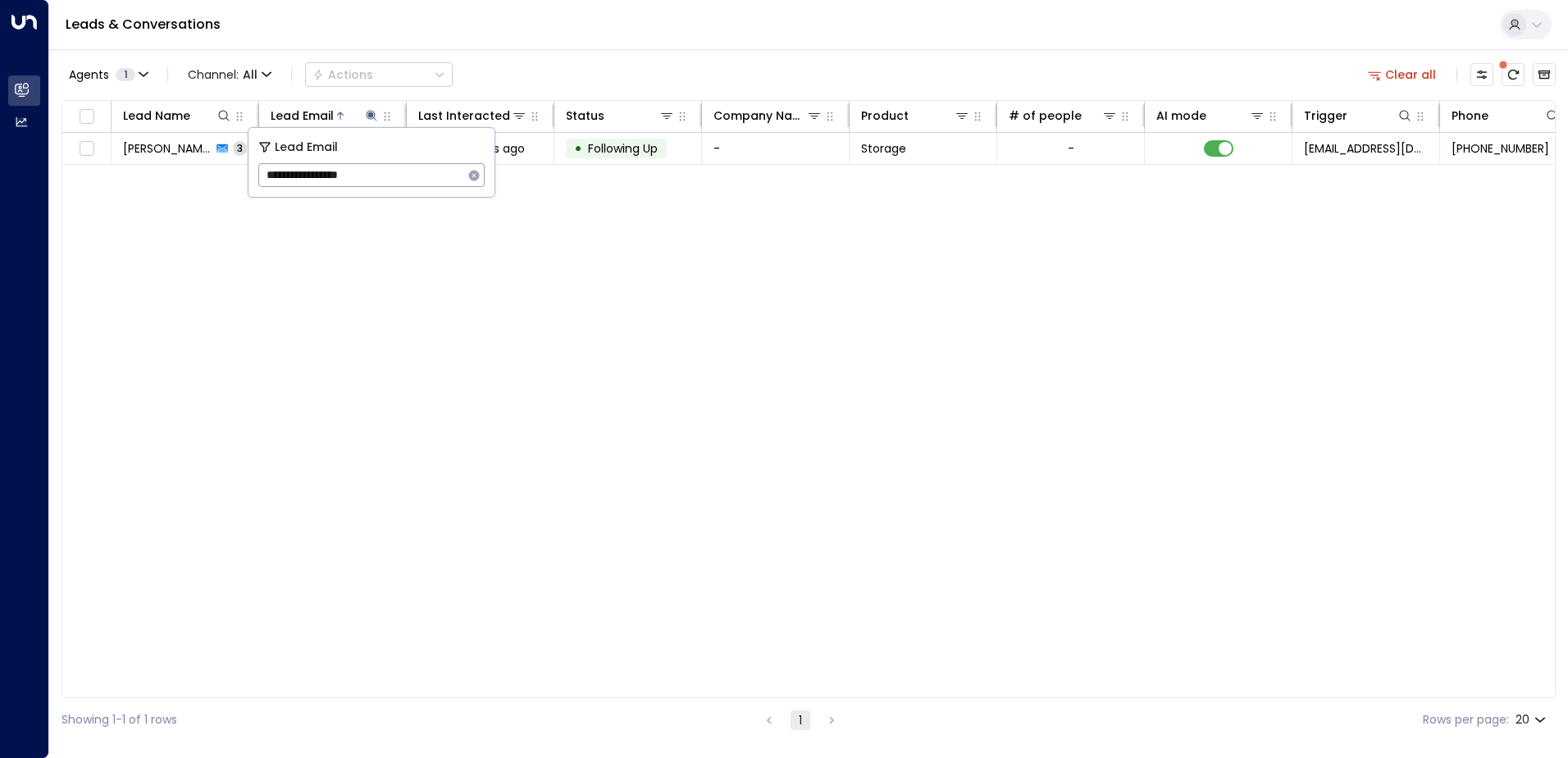
click at [477, 67] on div "Agents 1 Channel: All Actions Clear all" at bounding box center [809, 74] width 1494 height 35
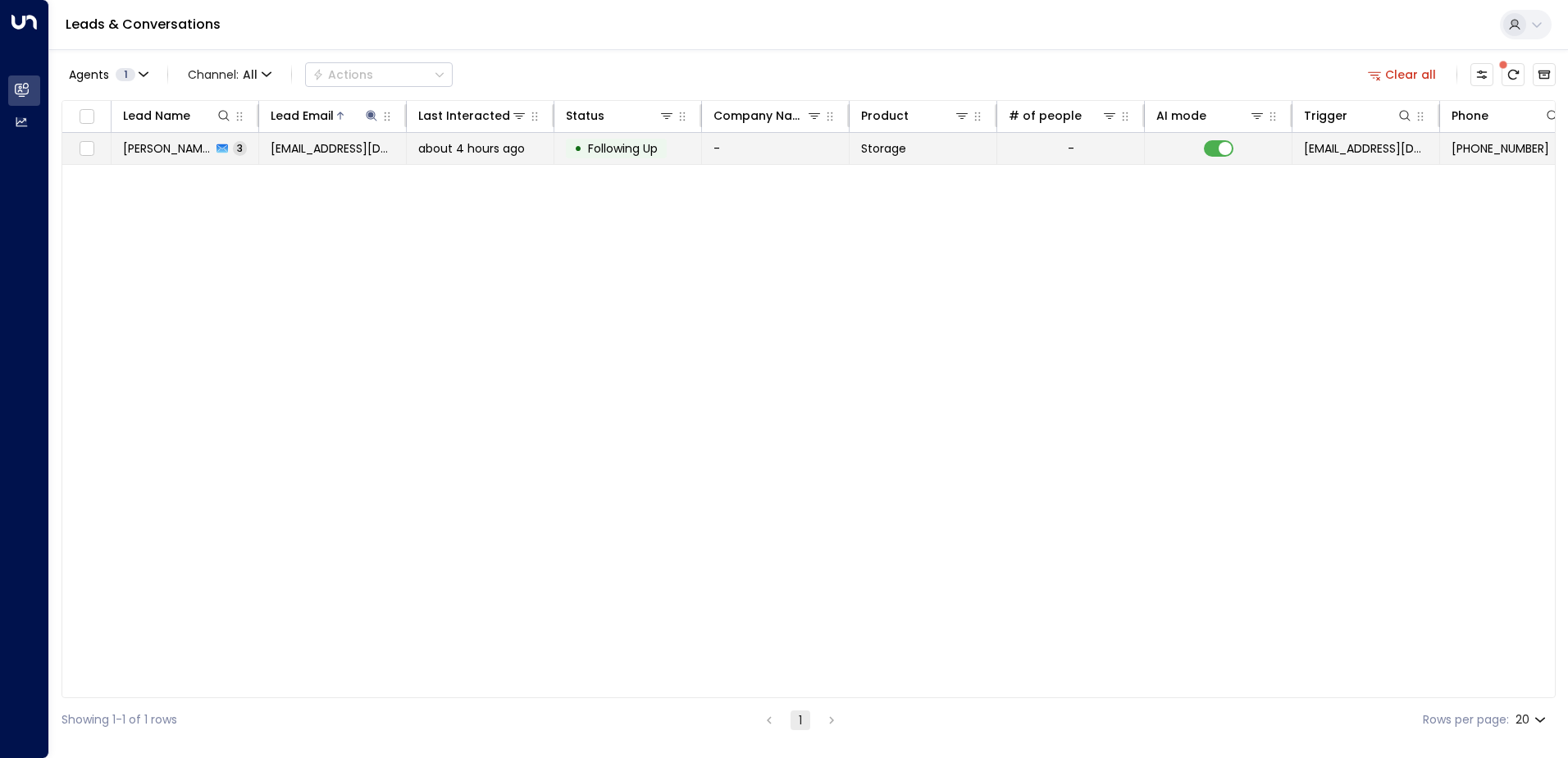
click at [307, 148] on span "[EMAIL_ADDRESS][DOMAIN_NAME]" at bounding box center [332, 148] width 124 height 16
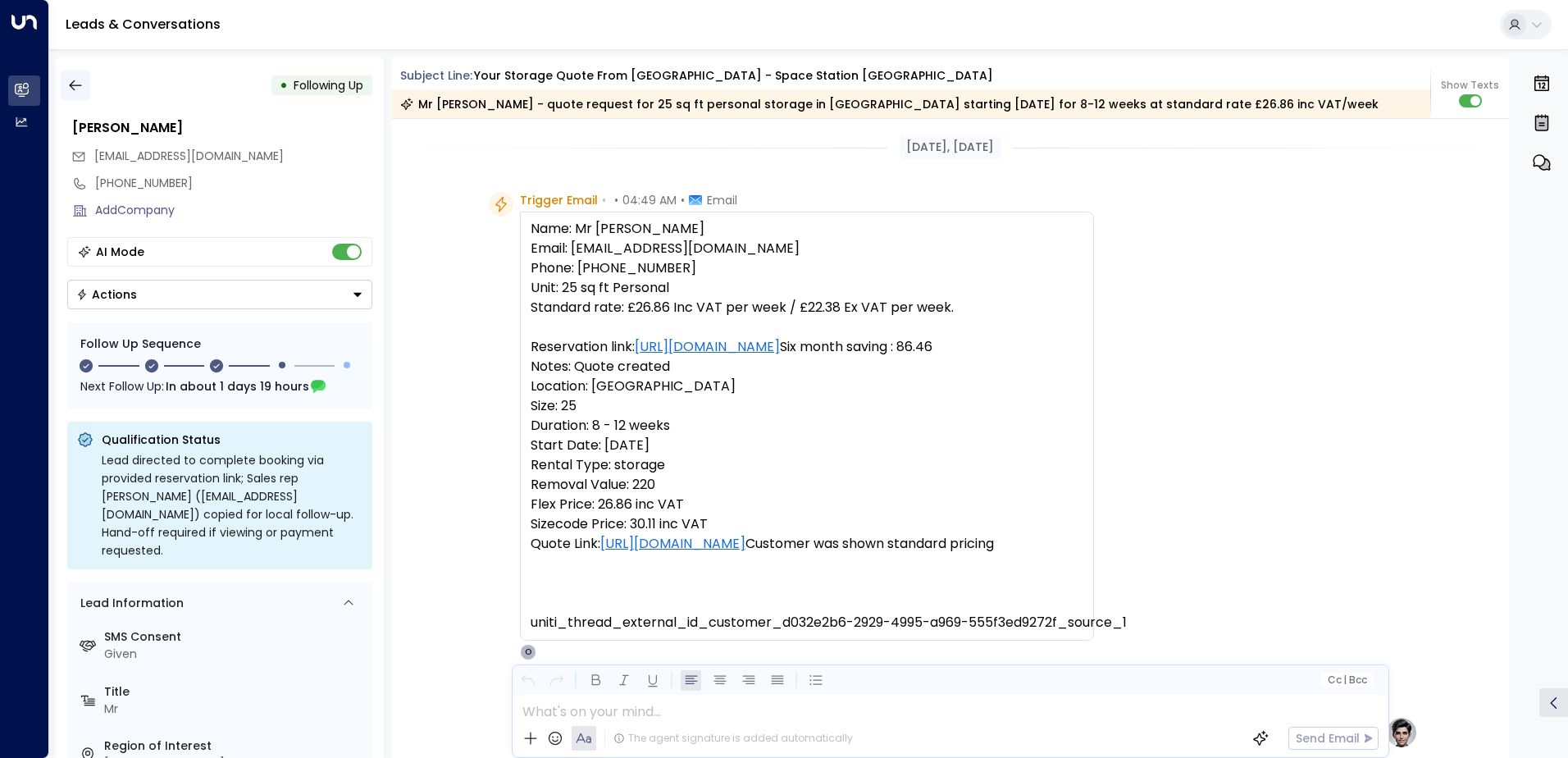
click at [85, 79] on button "button" at bounding box center [75, 85] width 29 height 29
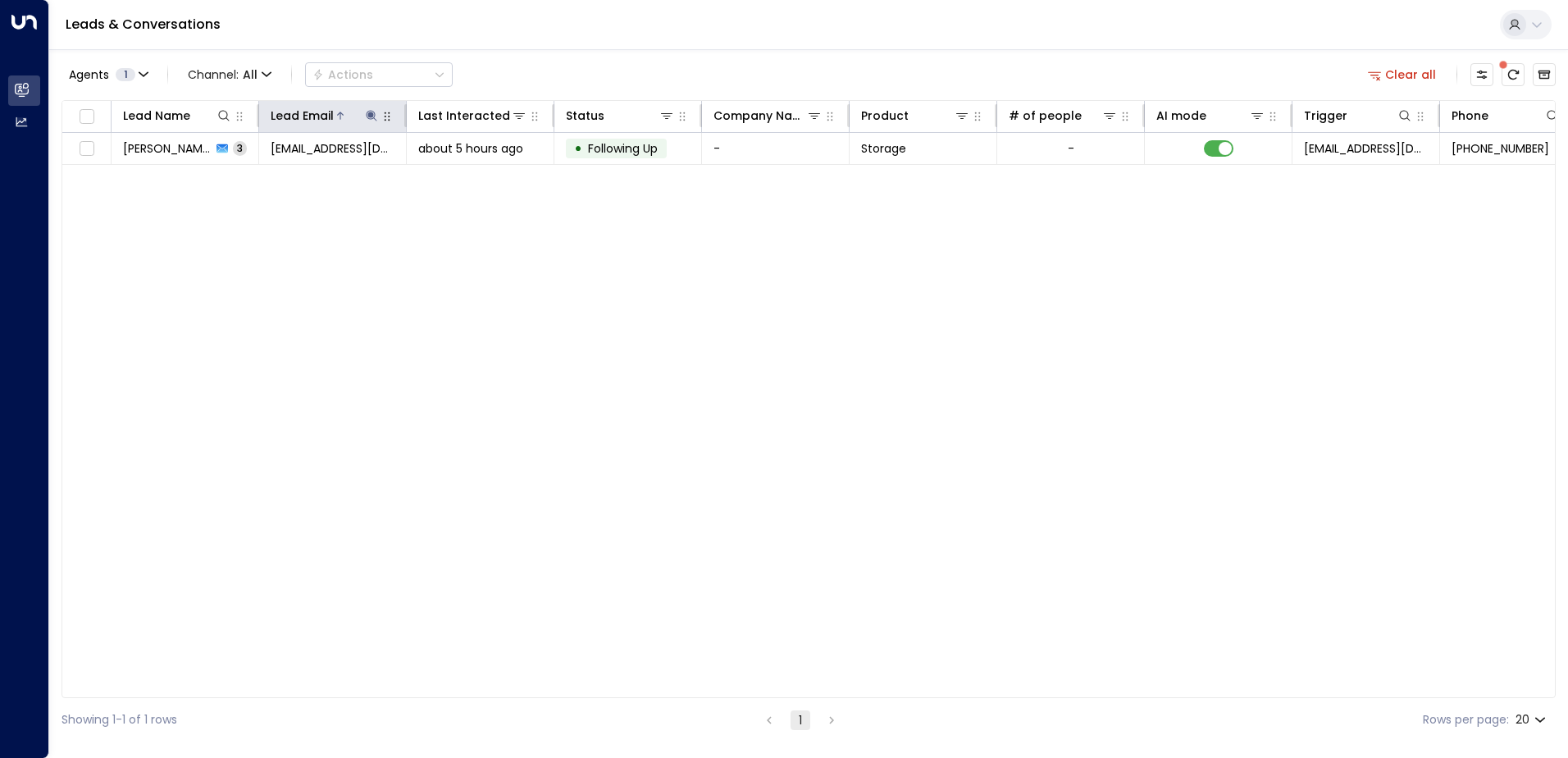
click at [377, 112] on icon at bounding box center [371, 115] width 13 height 13
click at [492, 174] on div "**********" at bounding box center [371, 162] width 246 height 69
drag, startPoint x: 488, startPoint y: 175, endPoint x: 473, endPoint y: 178, distance: 15.3
click at [478, 177] on div "**********" at bounding box center [371, 162] width 246 height 69
click at [473, 178] on icon "button" at bounding box center [475, 175] width 11 height 11
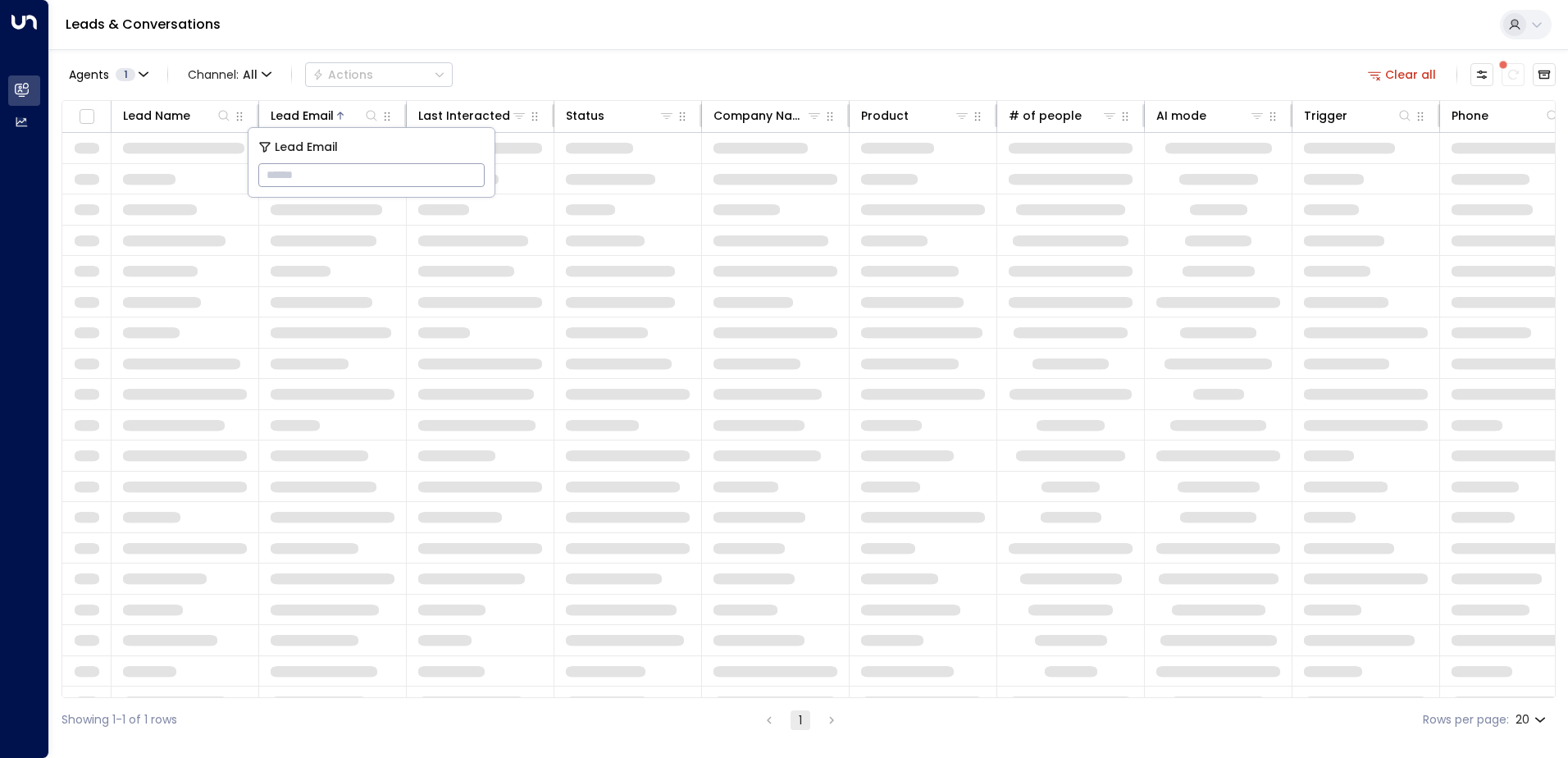
click at [350, 445] on td at bounding box center [332, 455] width 147 height 30
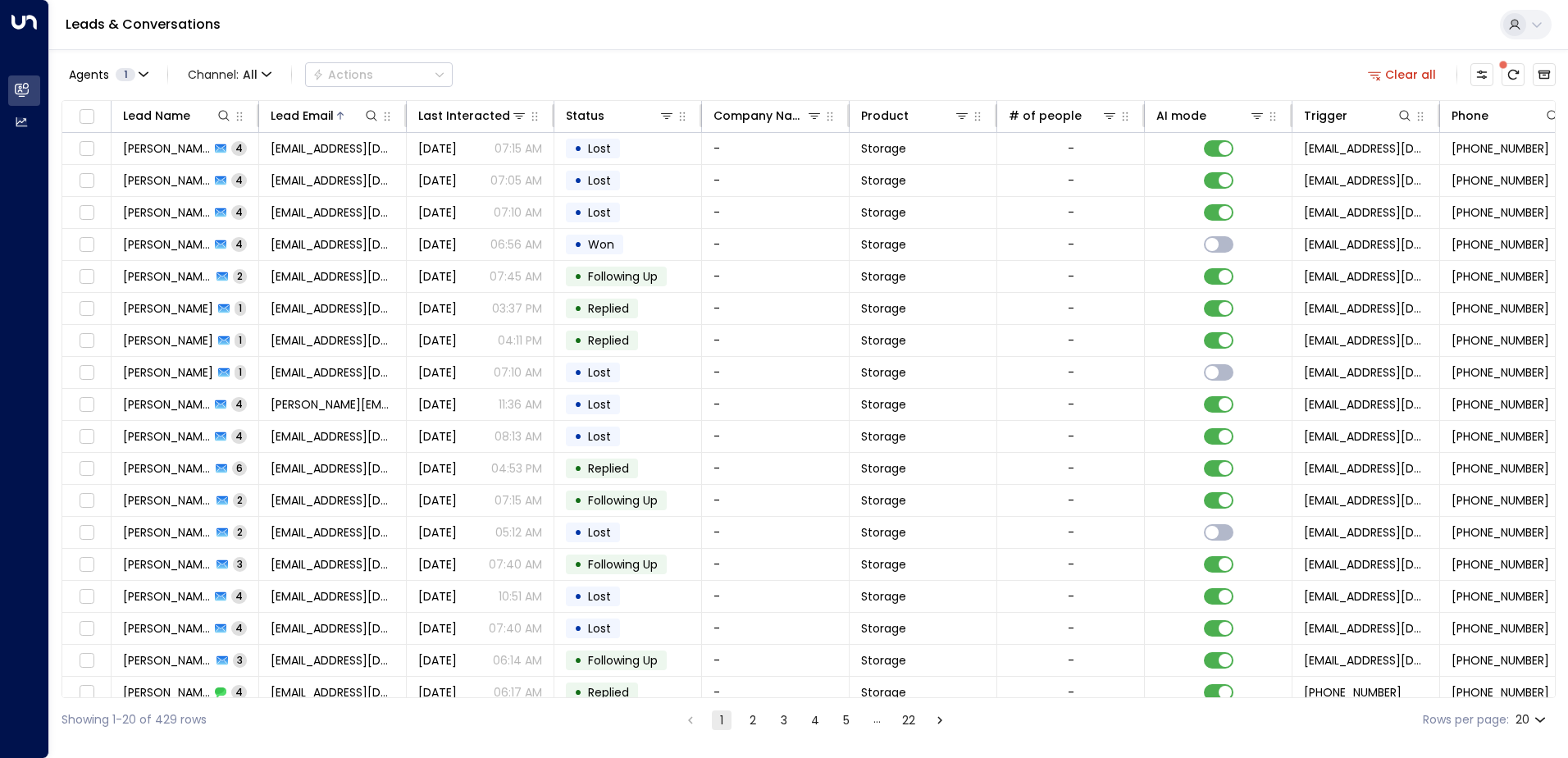
scroll to position [0, 335]
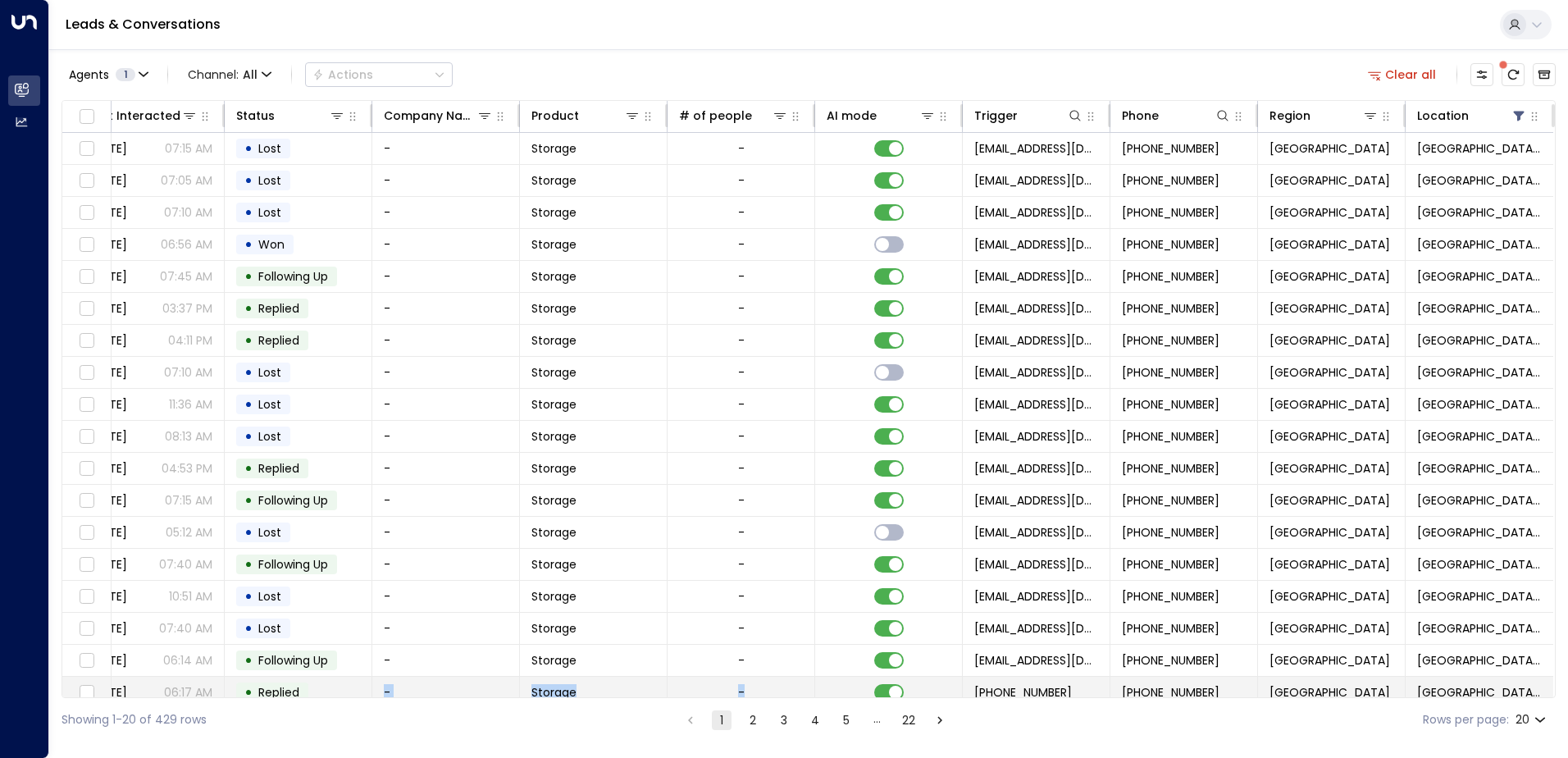
drag, startPoint x: 884, startPoint y: 697, endPoint x: 313, endPoint y: 692, distance: 571.0
click at [313, 692] on div "Lead Name Lead Email Last Interacted Status Company Name Product # of people AI…" at bounding box center [809, 399] width 1494 height 598
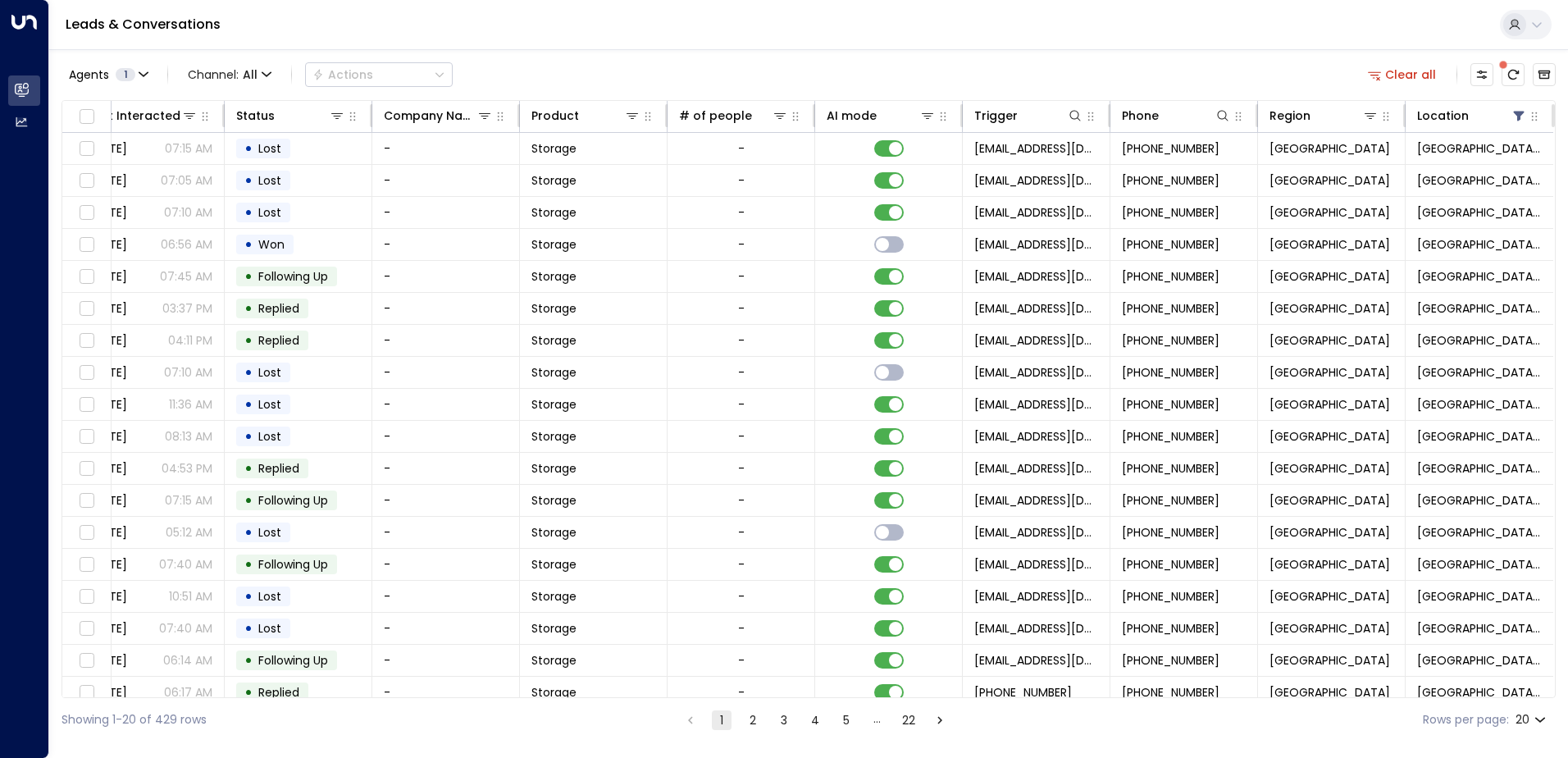
drag, startPoint x: 313, startPoint y: 692, endPoint x: 237, endPoint y: 700, distance: 76.4
click at [237, 700] on div "Showing 1-20 of 429 rows 1 2 3 4 5 … 22 Rows per page: 20 **" at bounding box center [809, 720] width 1494 height 44
click at [231, 697] on div "Lead Name Lead Email Last Interacted Status Company Name Product # of people AI…" at bounding box center [809, 399] width 1494 height 598
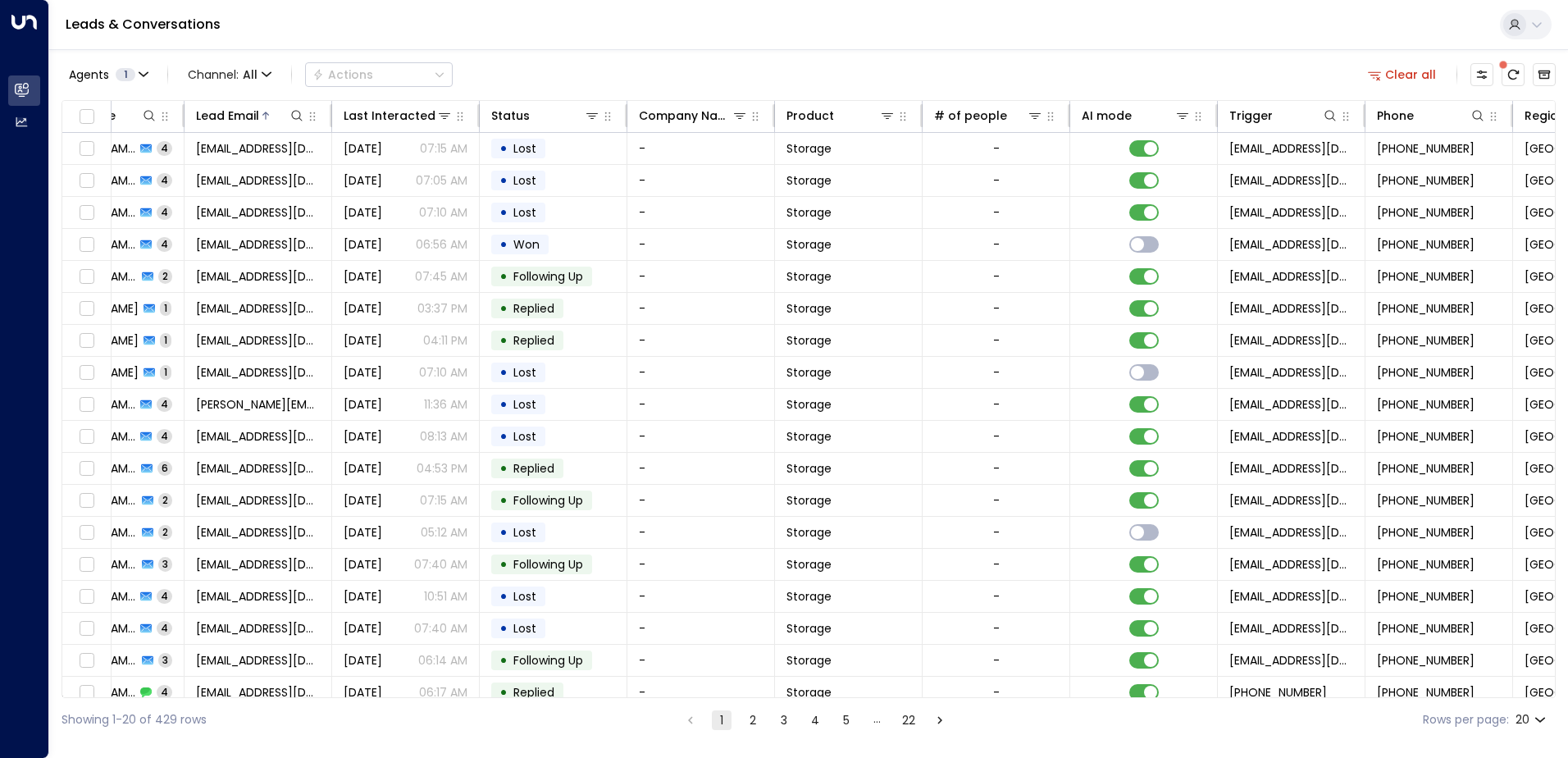
scroll to position [0, 0]
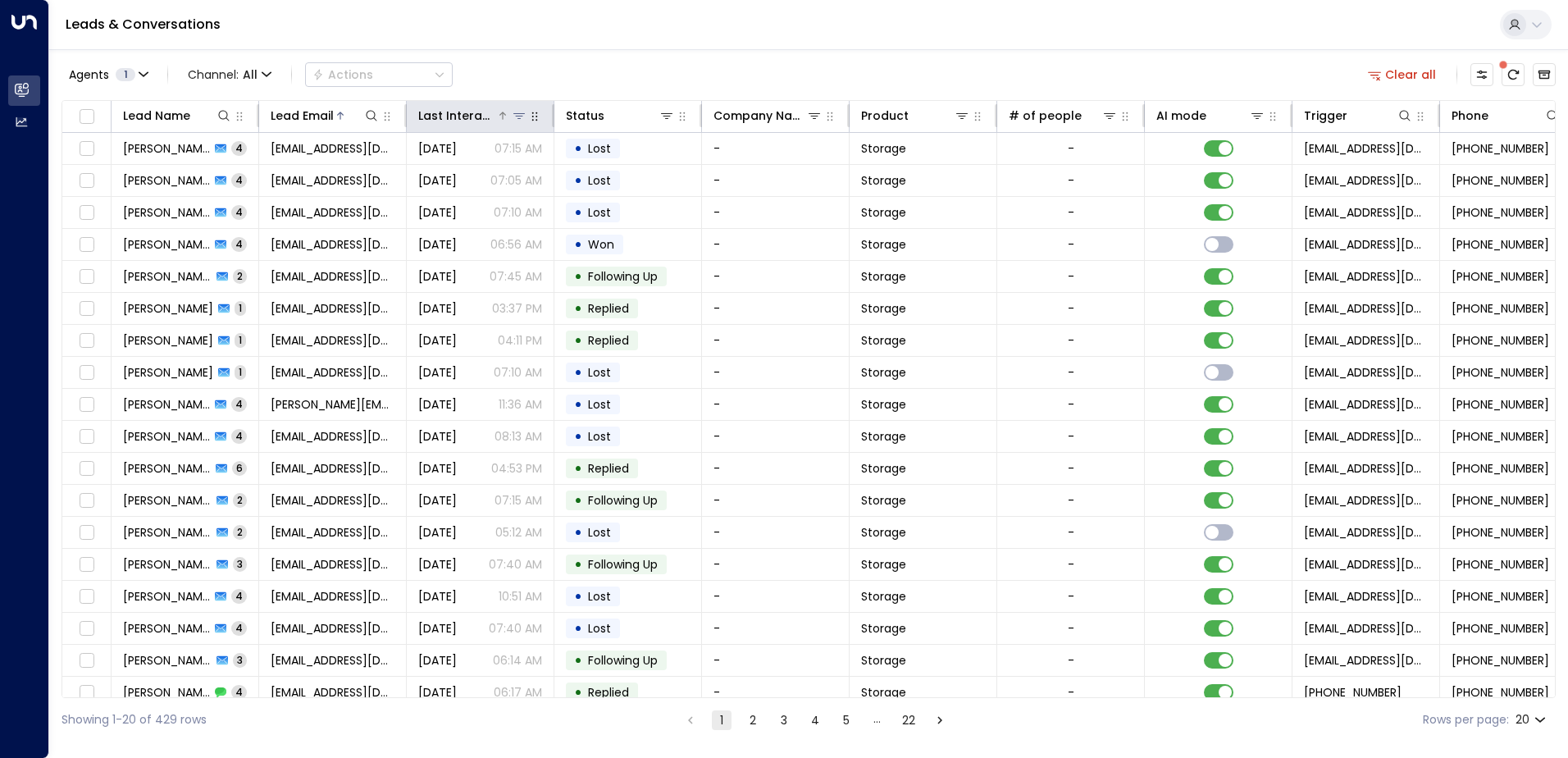
click at [471, 125] on div "Last Interacted" at bounding box center [457, 116] width 78 height 20
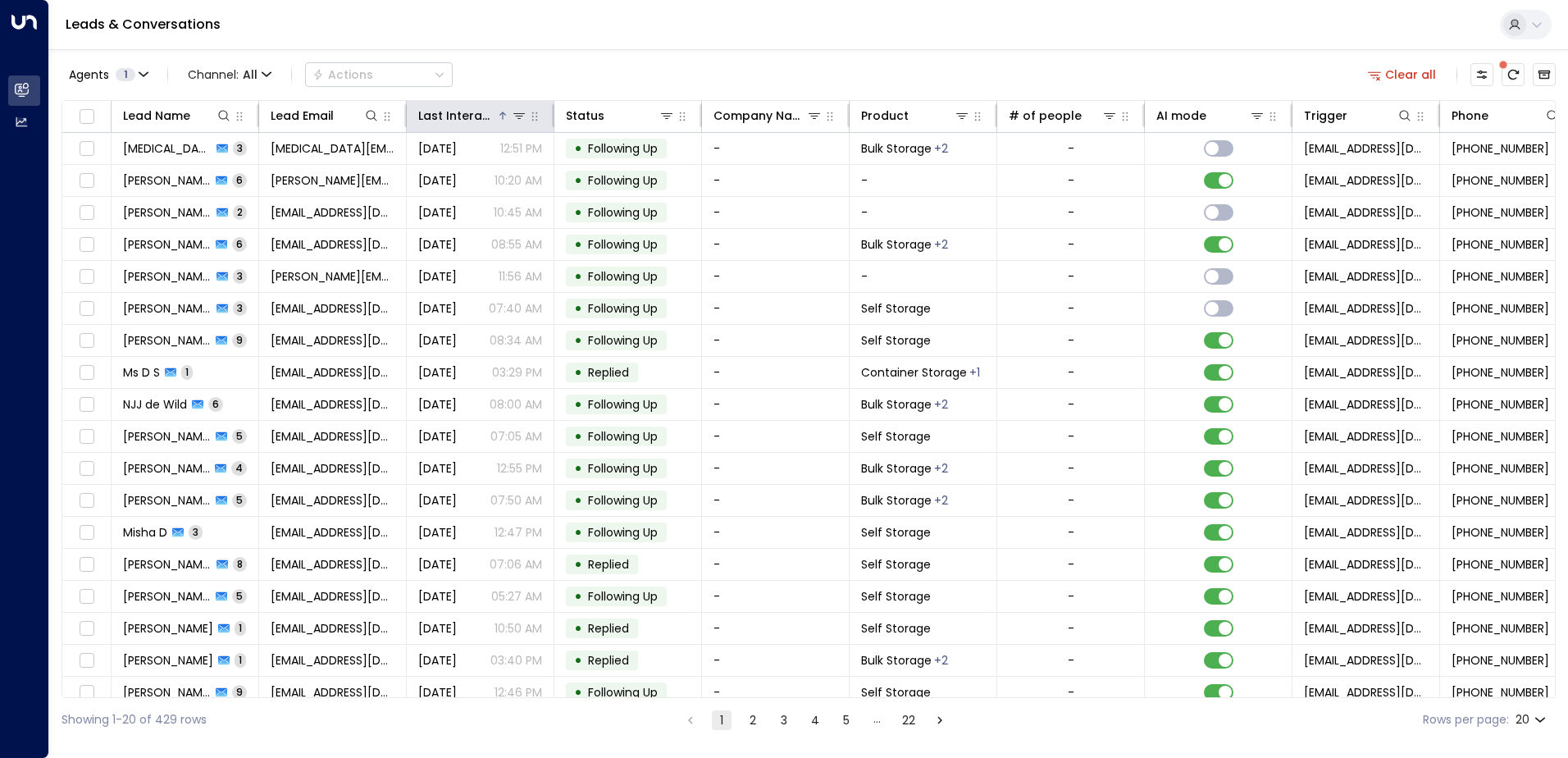
click at [494, 127] on th "Last Interacted" at bounding box center [480, 117] width 147 height 32
click at [489, 113] on div "Last Interacted" at bounding box center [457, 116] width 78 height 20
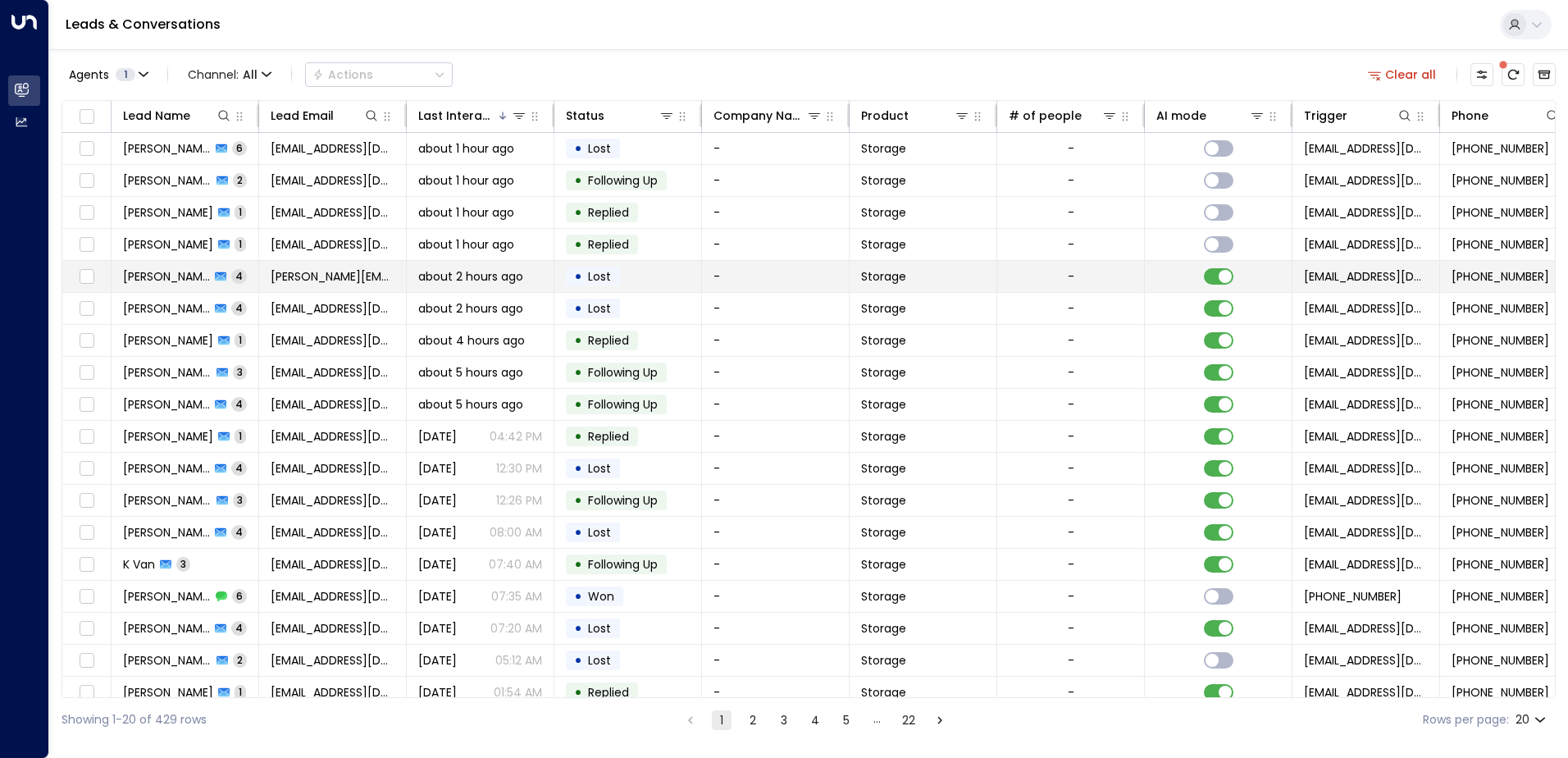
click at [456, 278] on span "about 2 hours ago" at bounding box center [471, 276] width 105 height 16
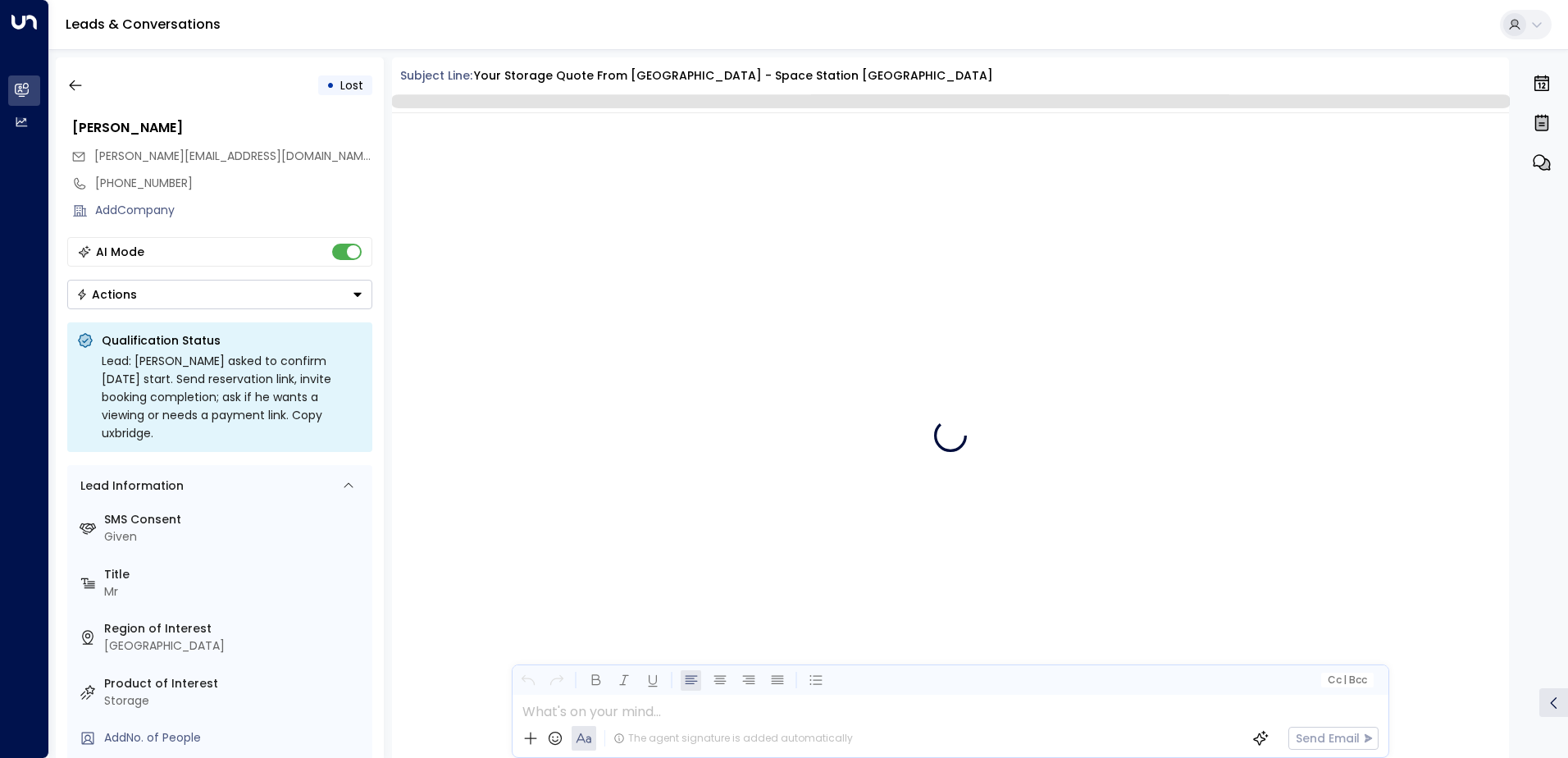
scroll to position [3353, 0]
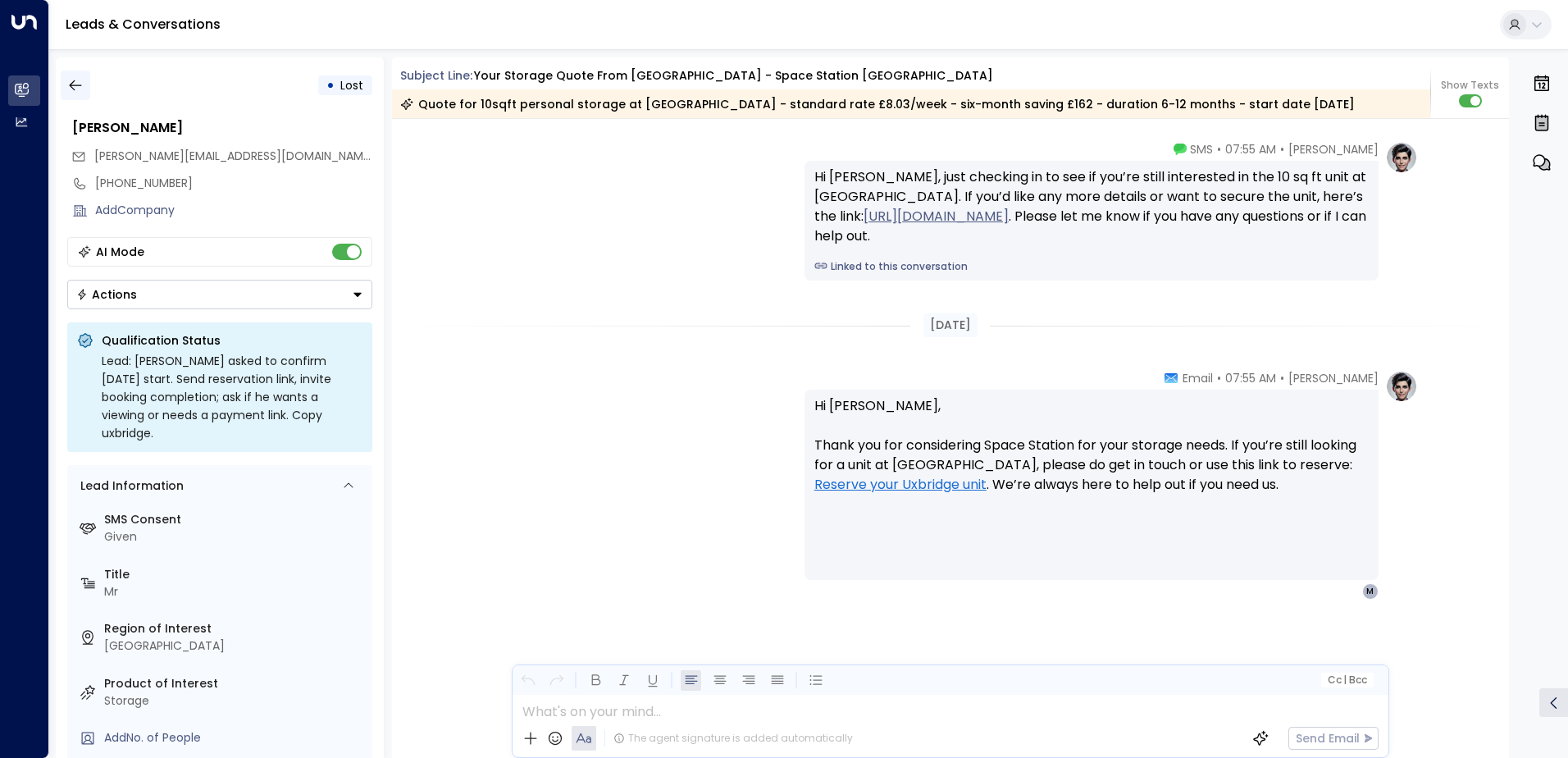
click at [72, 77] on icon "button" at bounding box center [75, 85] width 16 height 16
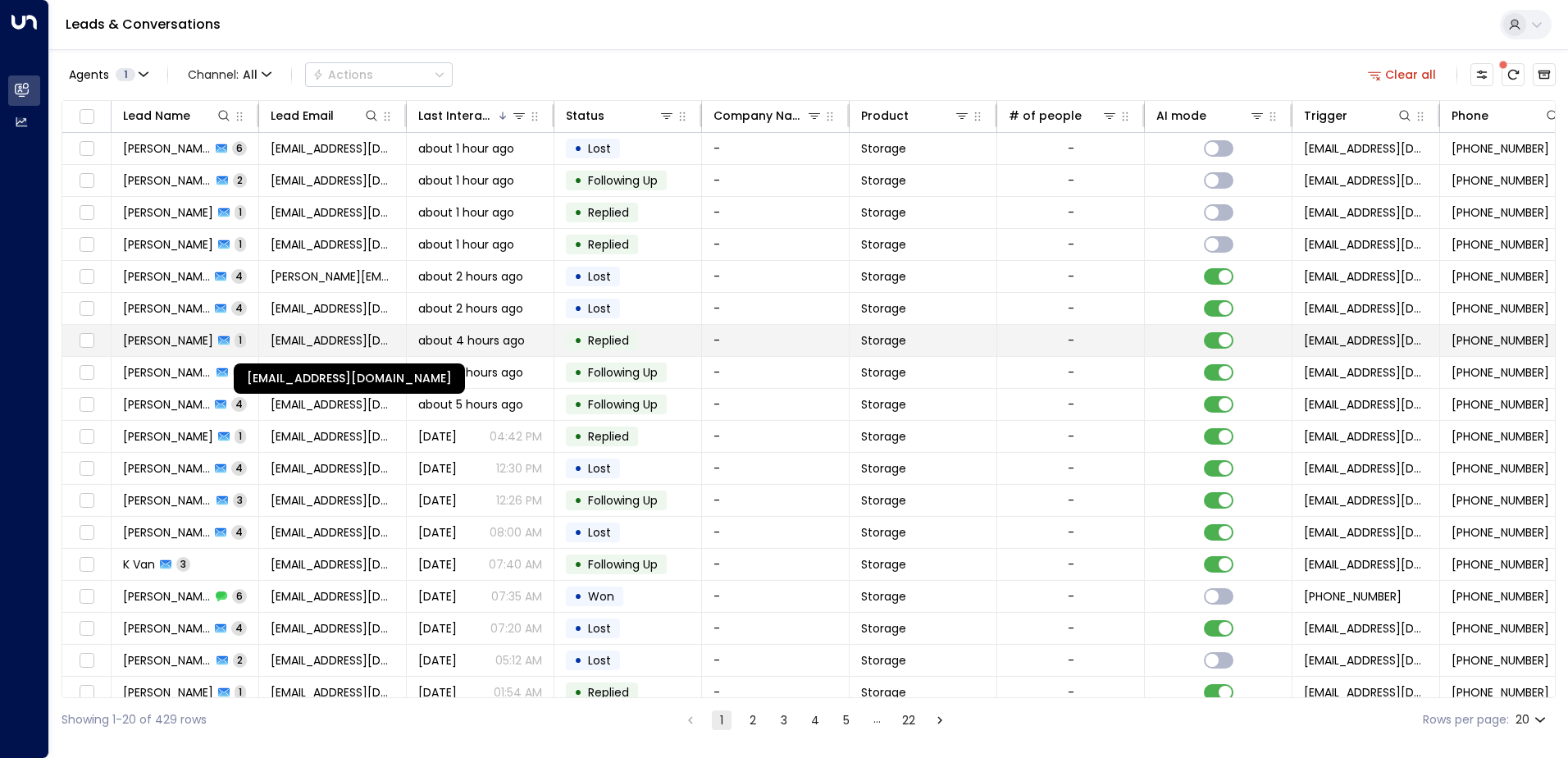
click at [352, 338] on span "[EMAIL_ADDRESS][DOMAIN_NAME]" at bounding box center [332, 340] width 124 height 16
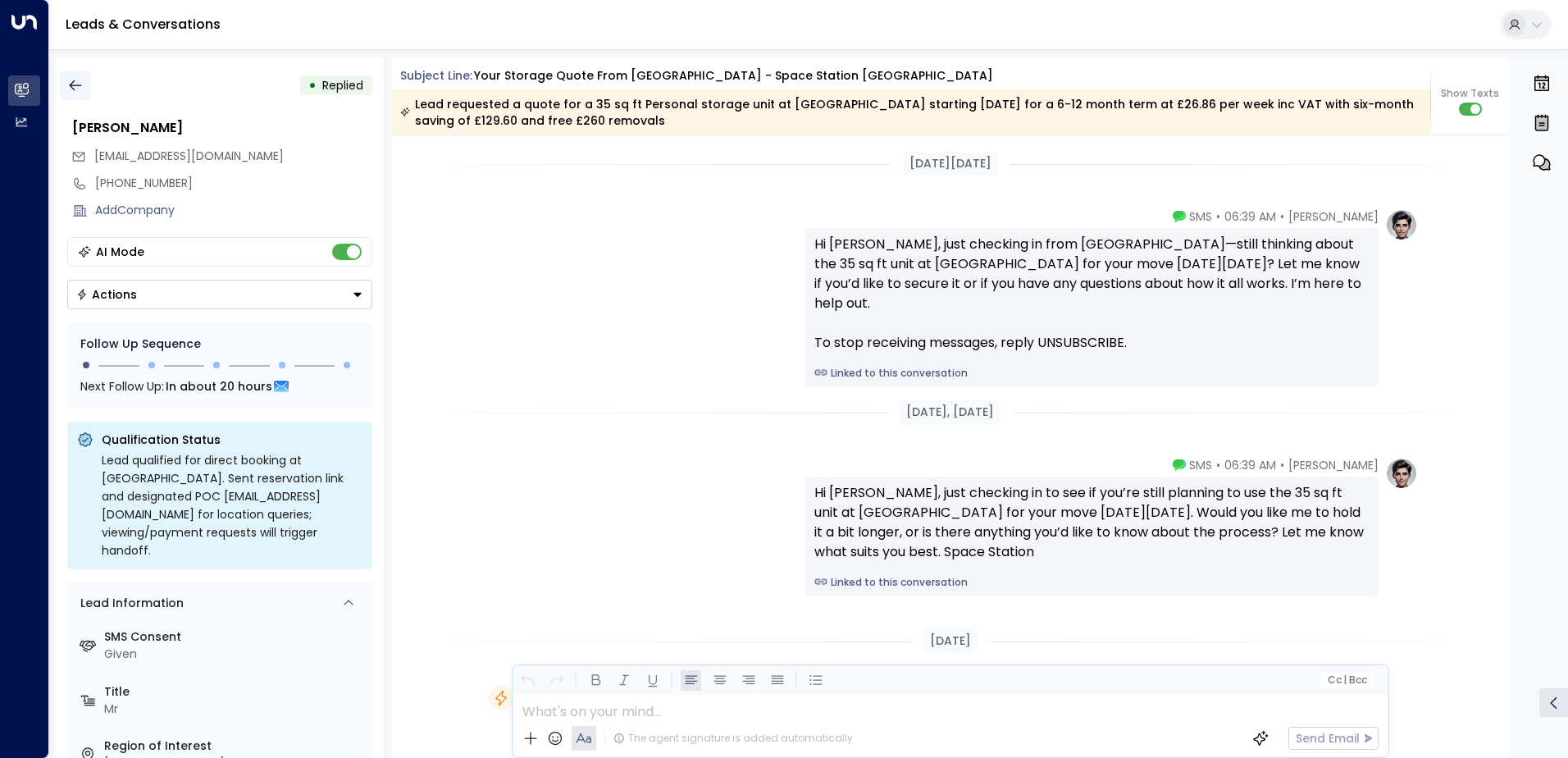
click at [77, 87] on icon "button" at bounding box center [75, 85] width 16 height 16
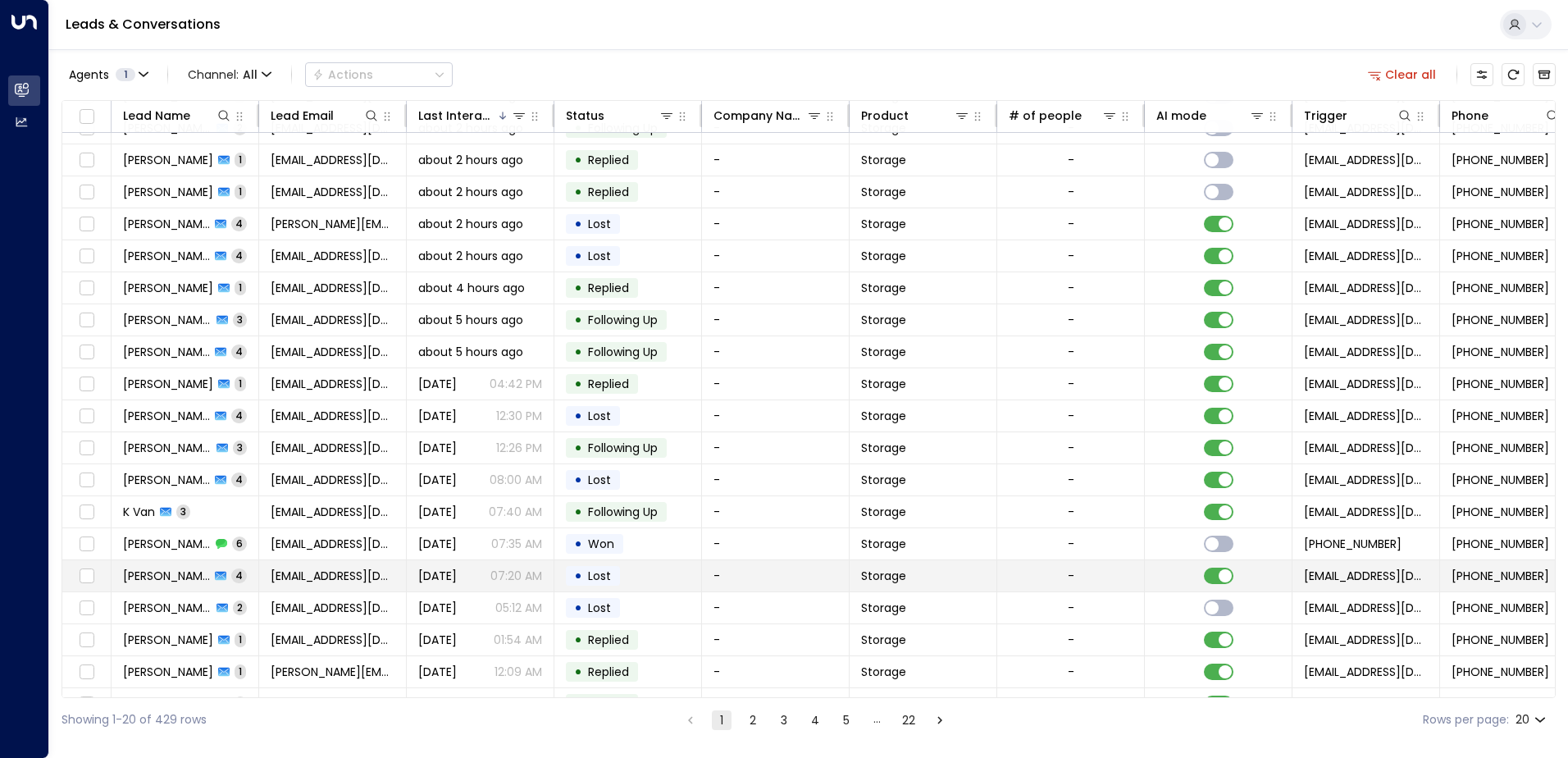
scroll to position [80, 0]
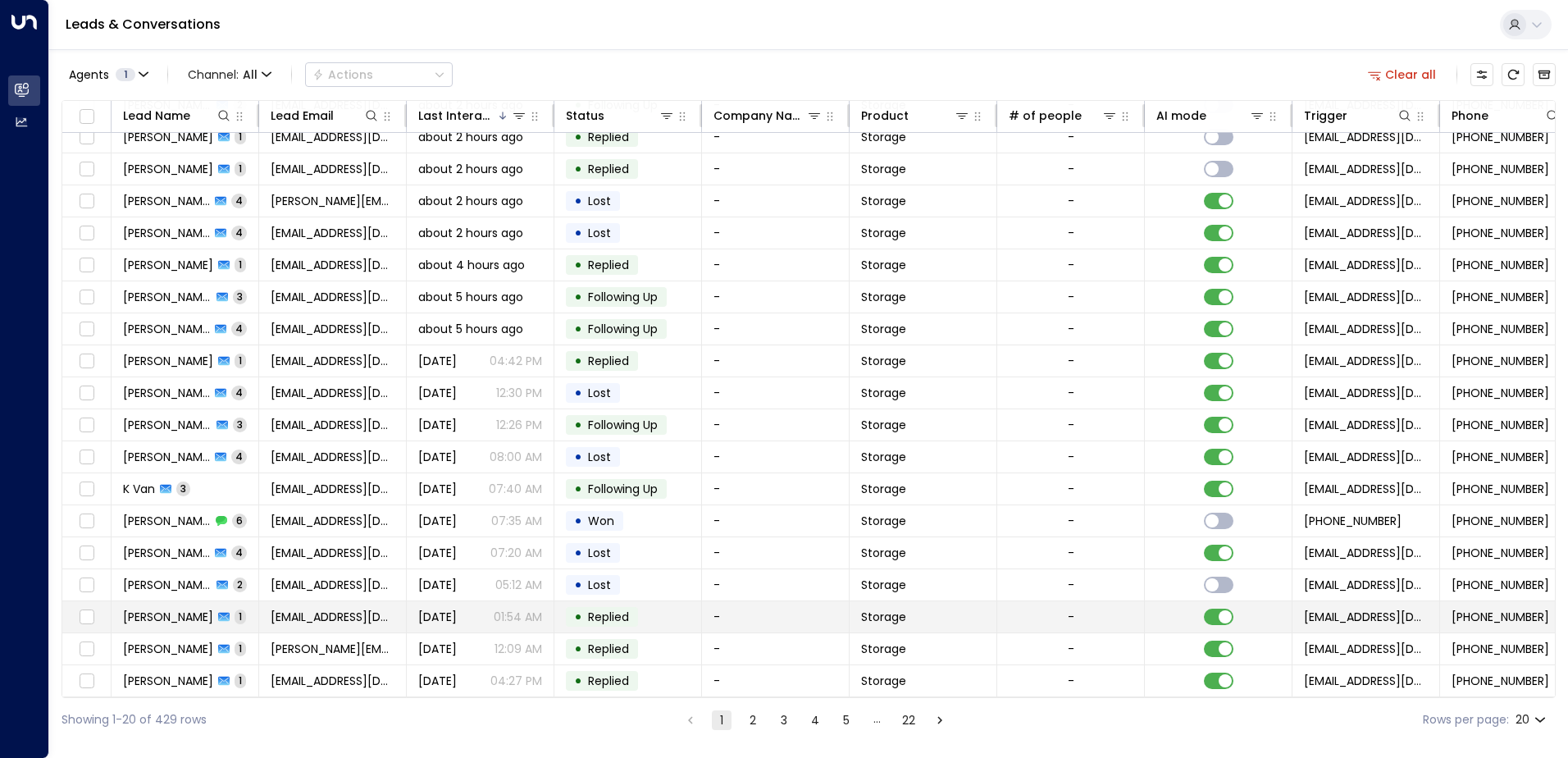
click at [1112, 604] on td "-" at bounding box center [1070, 616] width 147 height 31
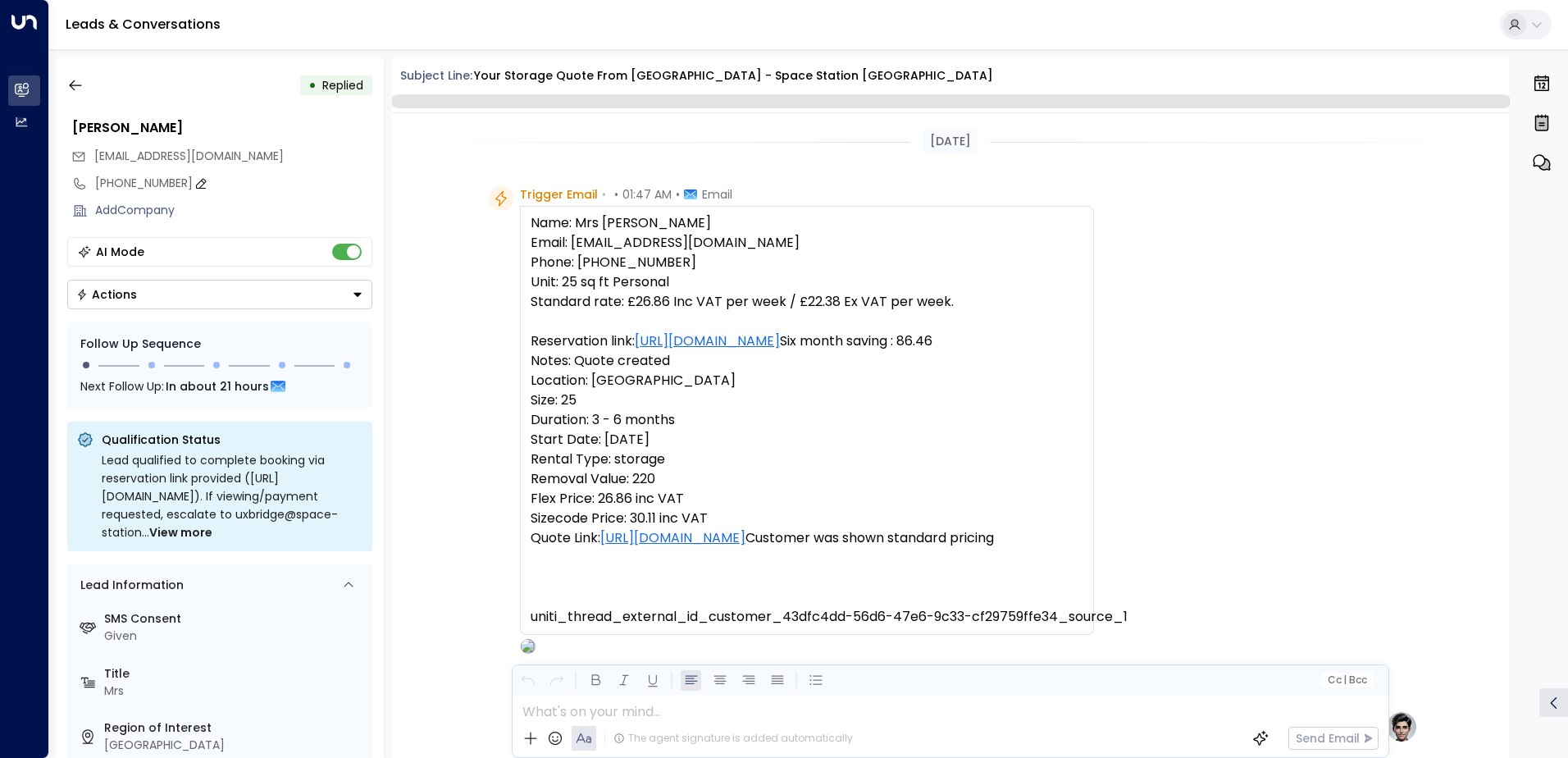
scroll to position [878, 0]
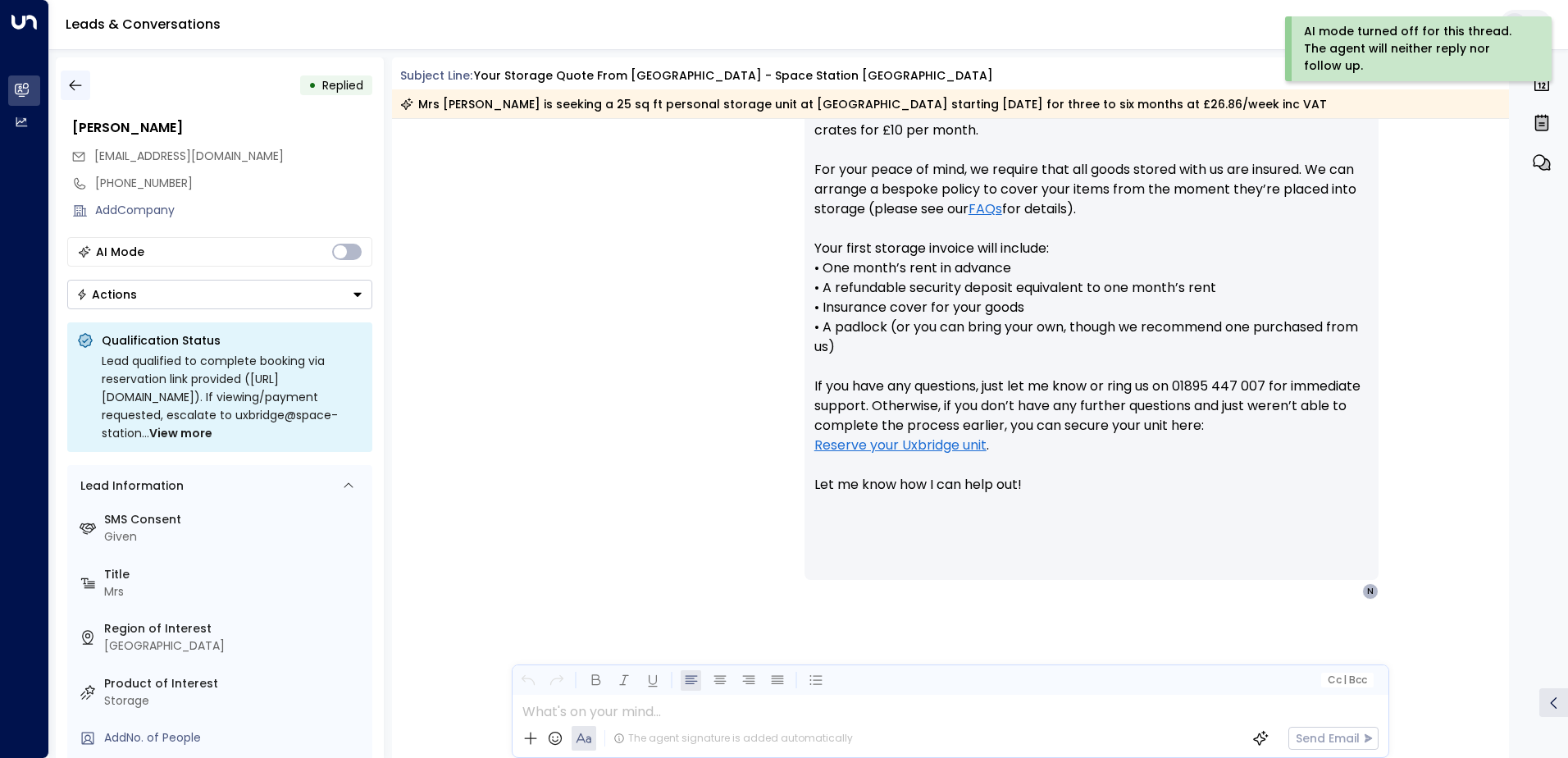
click at [75, 80] on icon "button" at bounding box center [75, 85] width 16 height 16
